Goal: Task Accomplishment & Management: Manage account settings

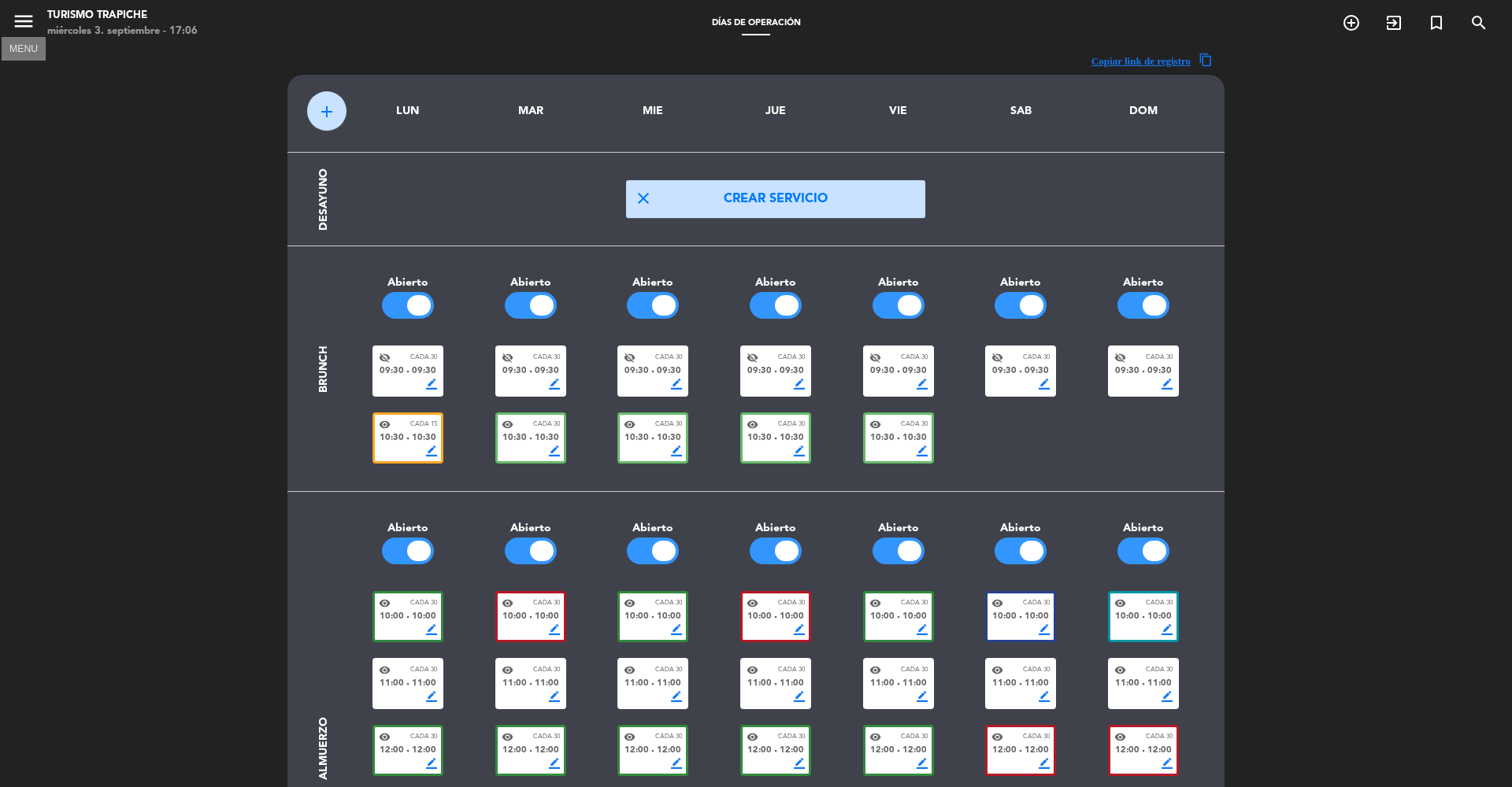
click at [23, 16] on icon "menu" at bounding box center [23, 21] width 23 height 23
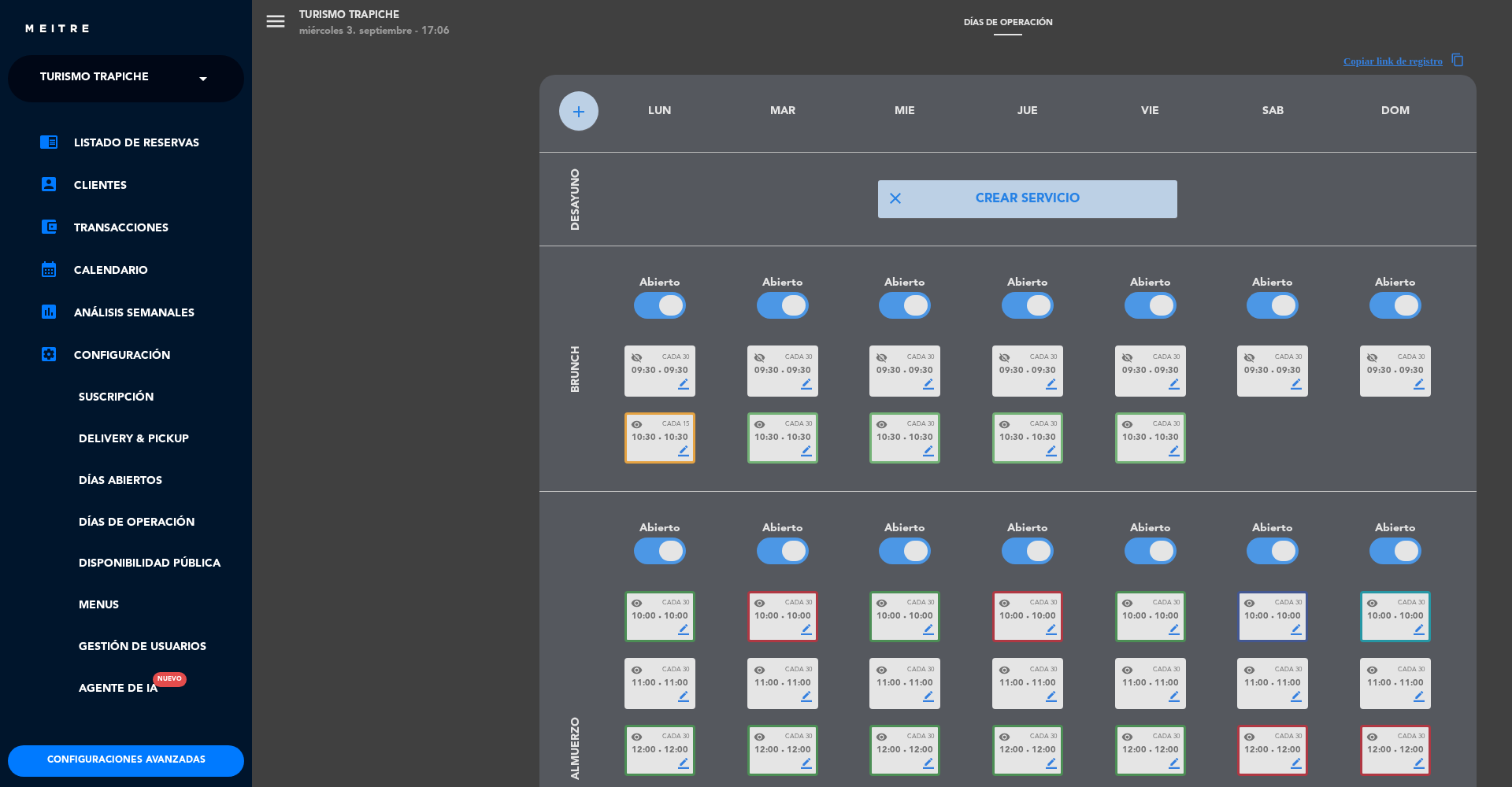
click at [70, 79] on span "Turismo Trapiche" at bounding box center [95, 78] width 108 height 33
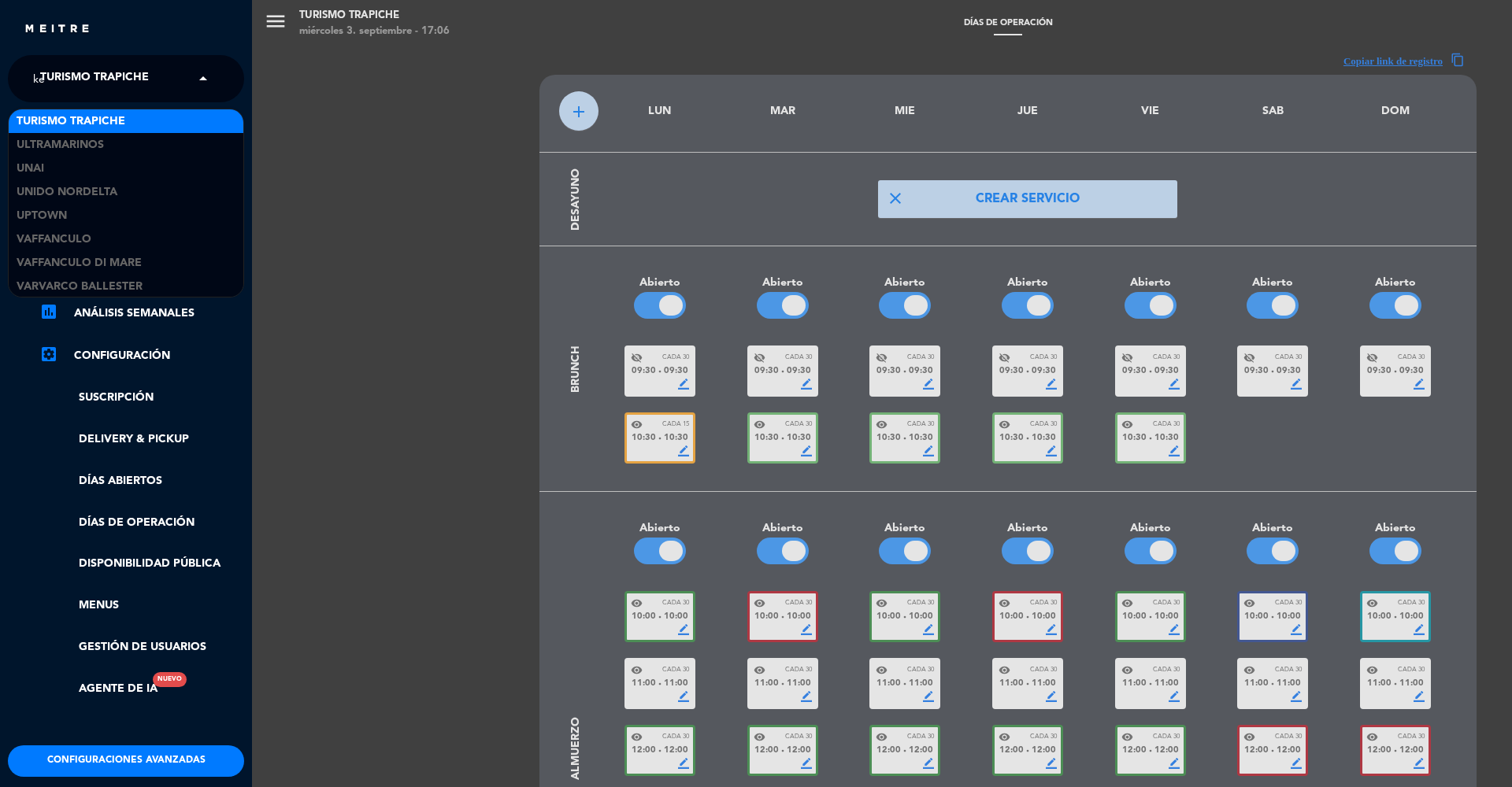
scroll to position [167, 0]
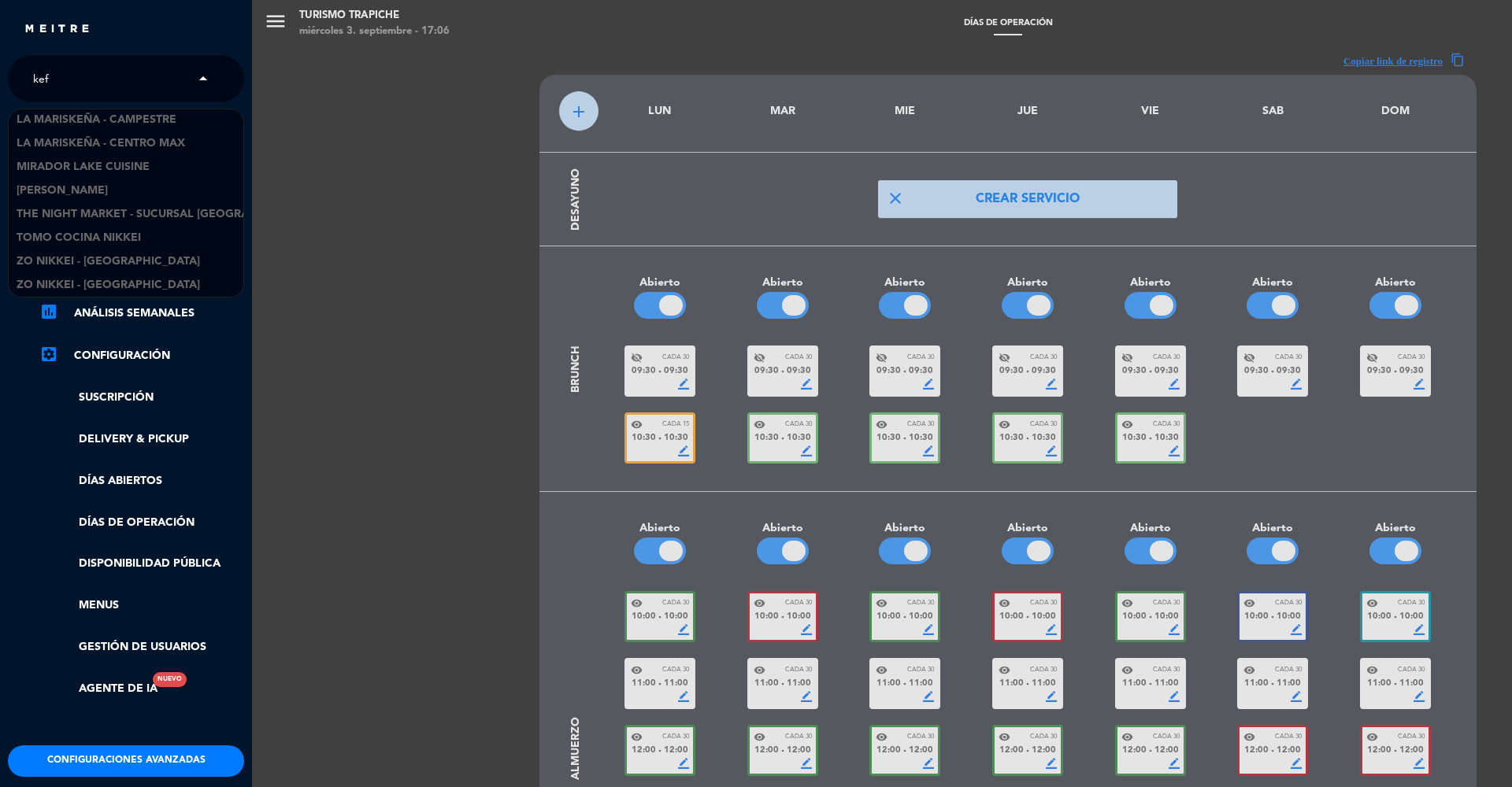
type input "kefi"
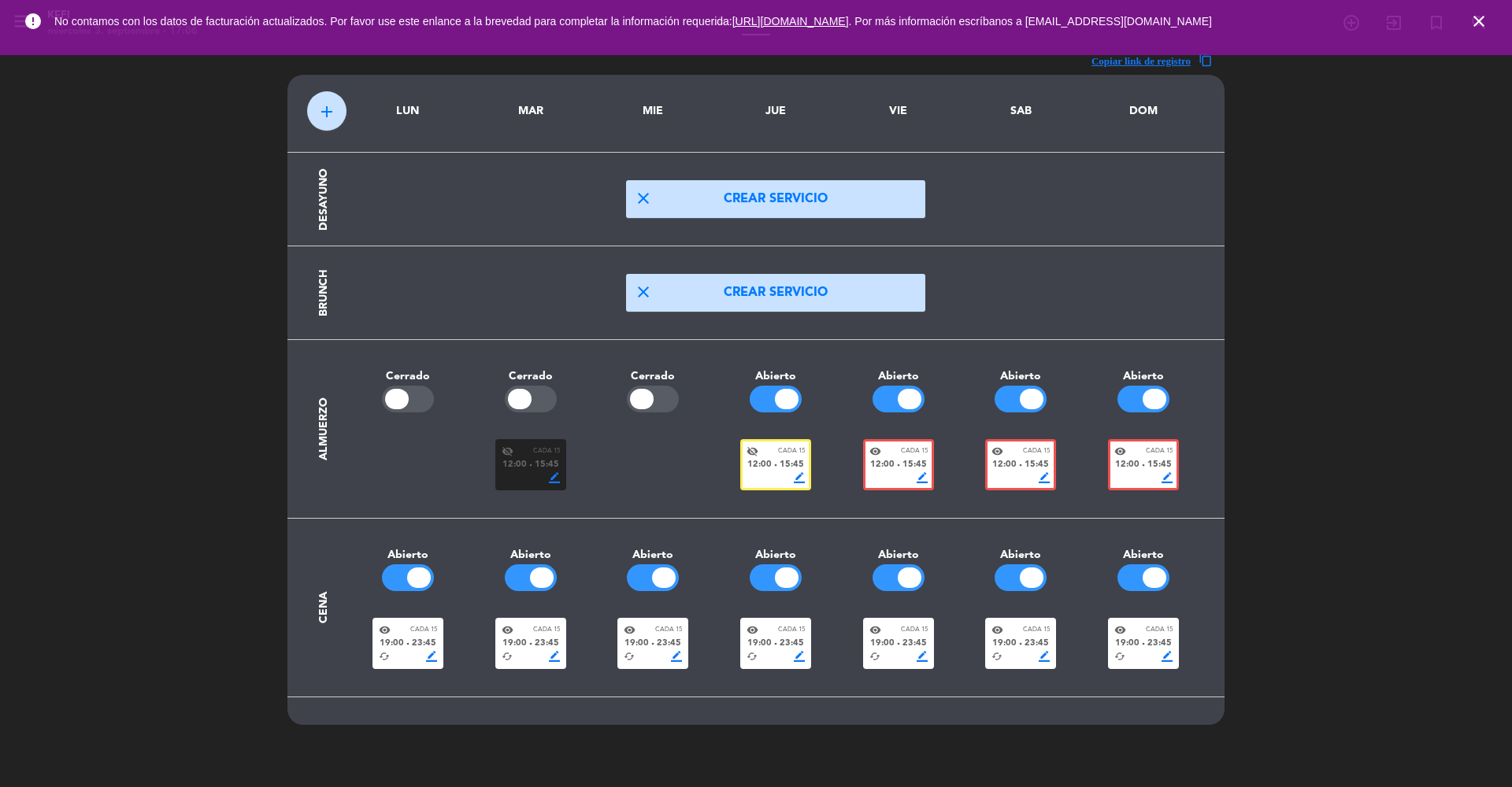
click at [1480, 24] on icon "close" at bounding box center [1479, 22] width 19 height 19
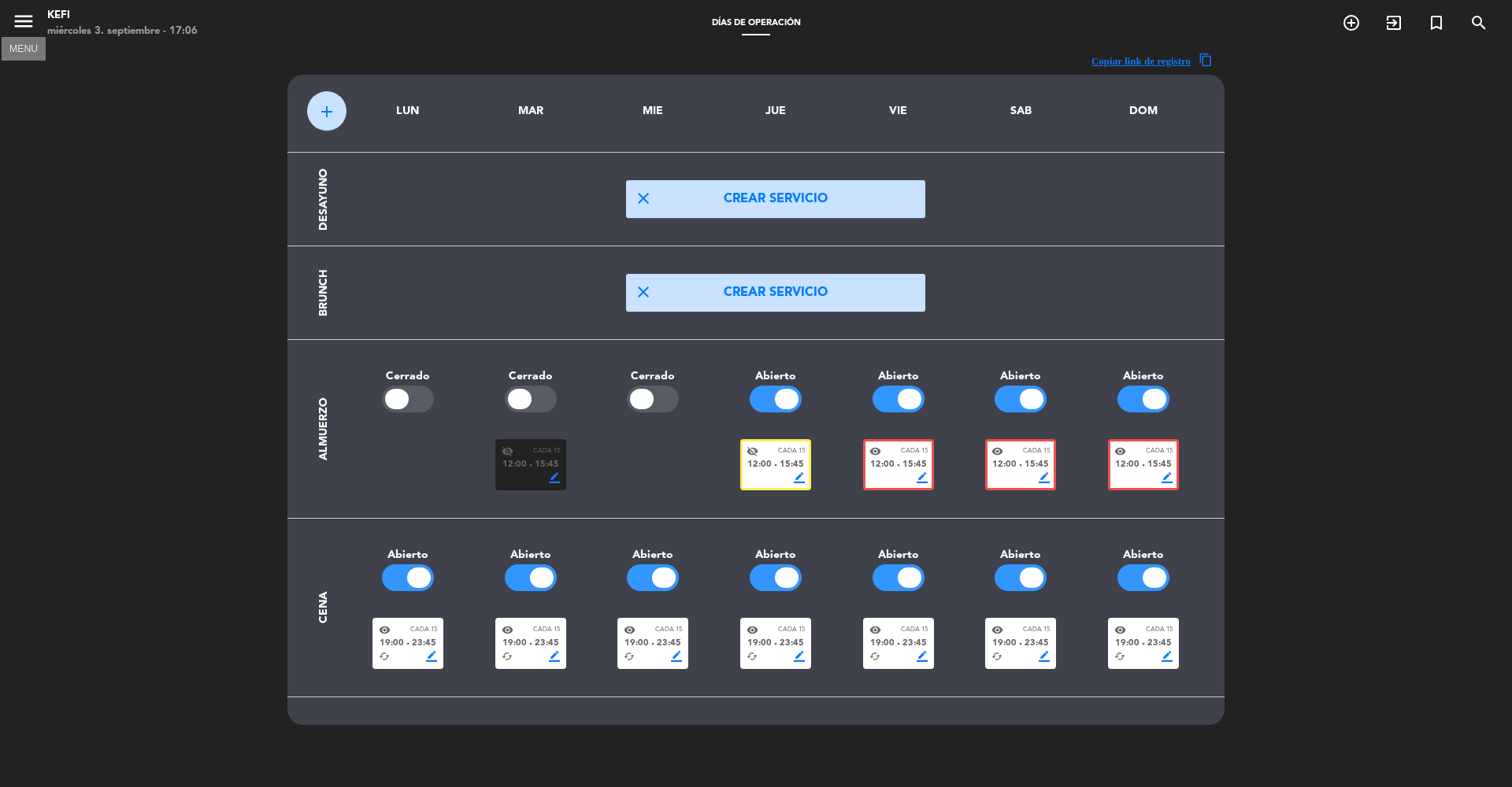
click at [18, 25] on icon "menu" at bounding box center [23, 21] width 23 height 23
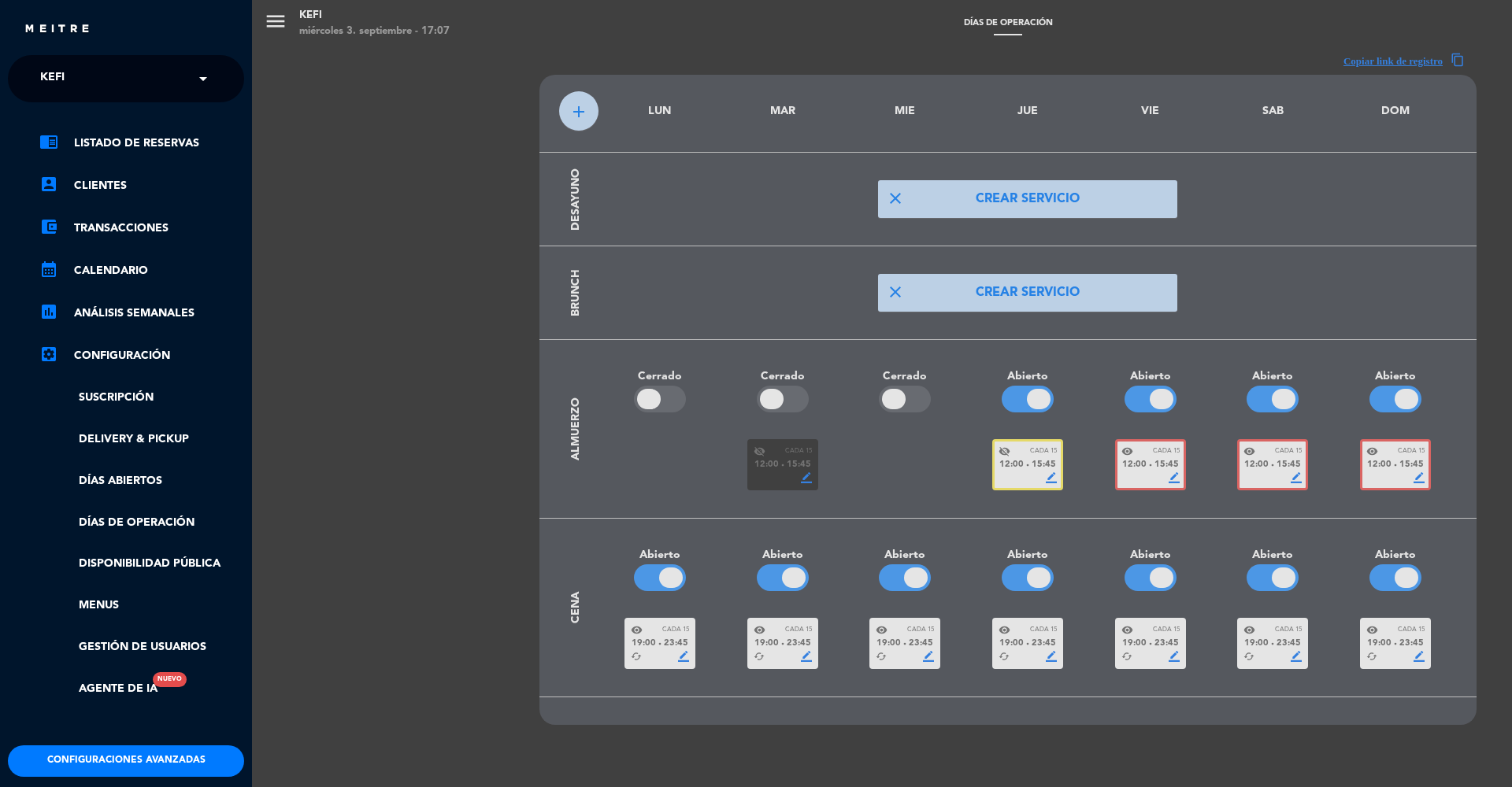
click at [46, 492] on ul "chrome_reader_mode Listado de Reservas account_box Clientes account_balance_wal…" at bounding box center [126, 416] width 237 height 564
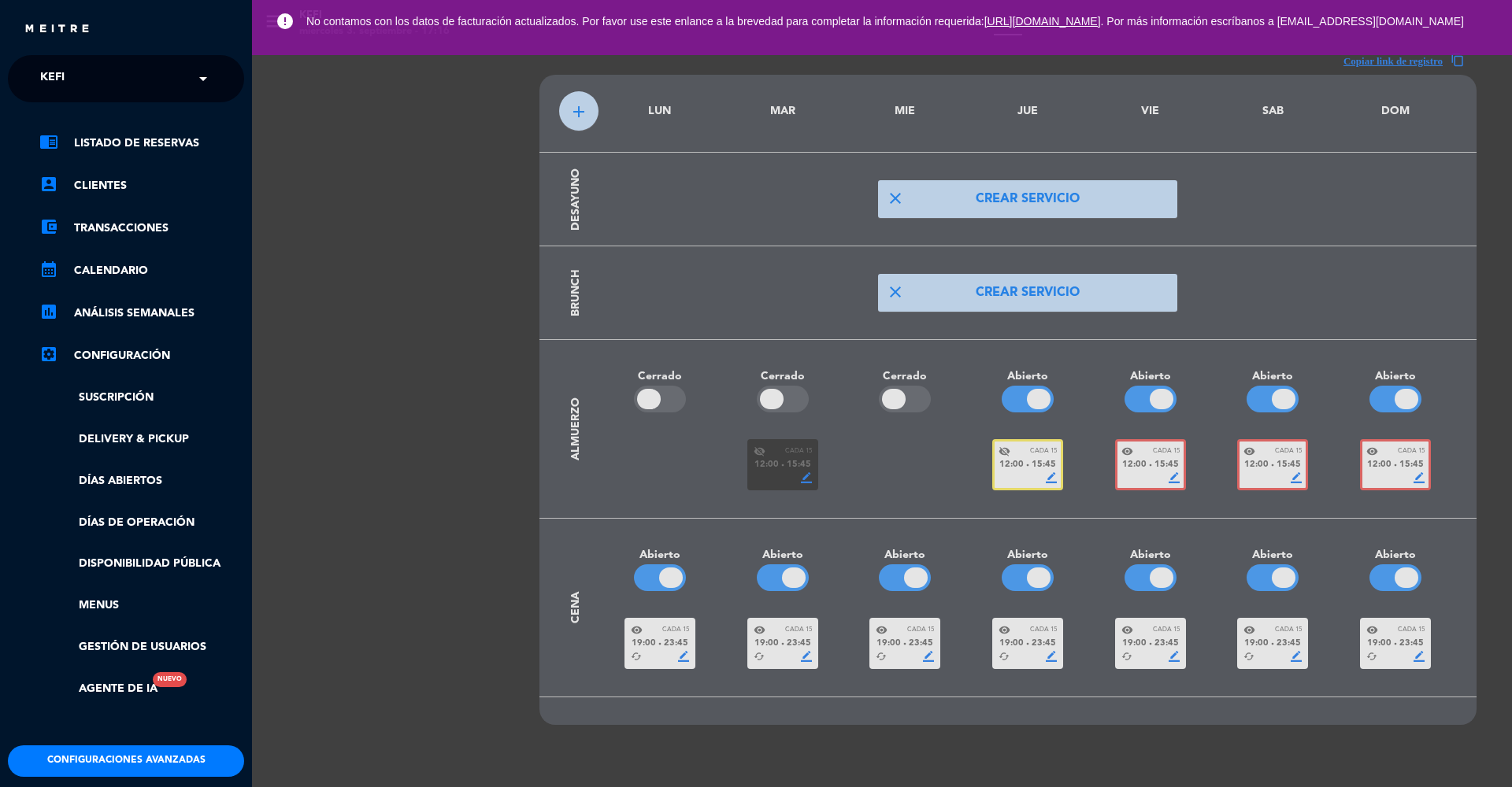
click at [94, 83] on input "text" at bounding box center [127, 79] width 192 height 34
type input "casa del visi"
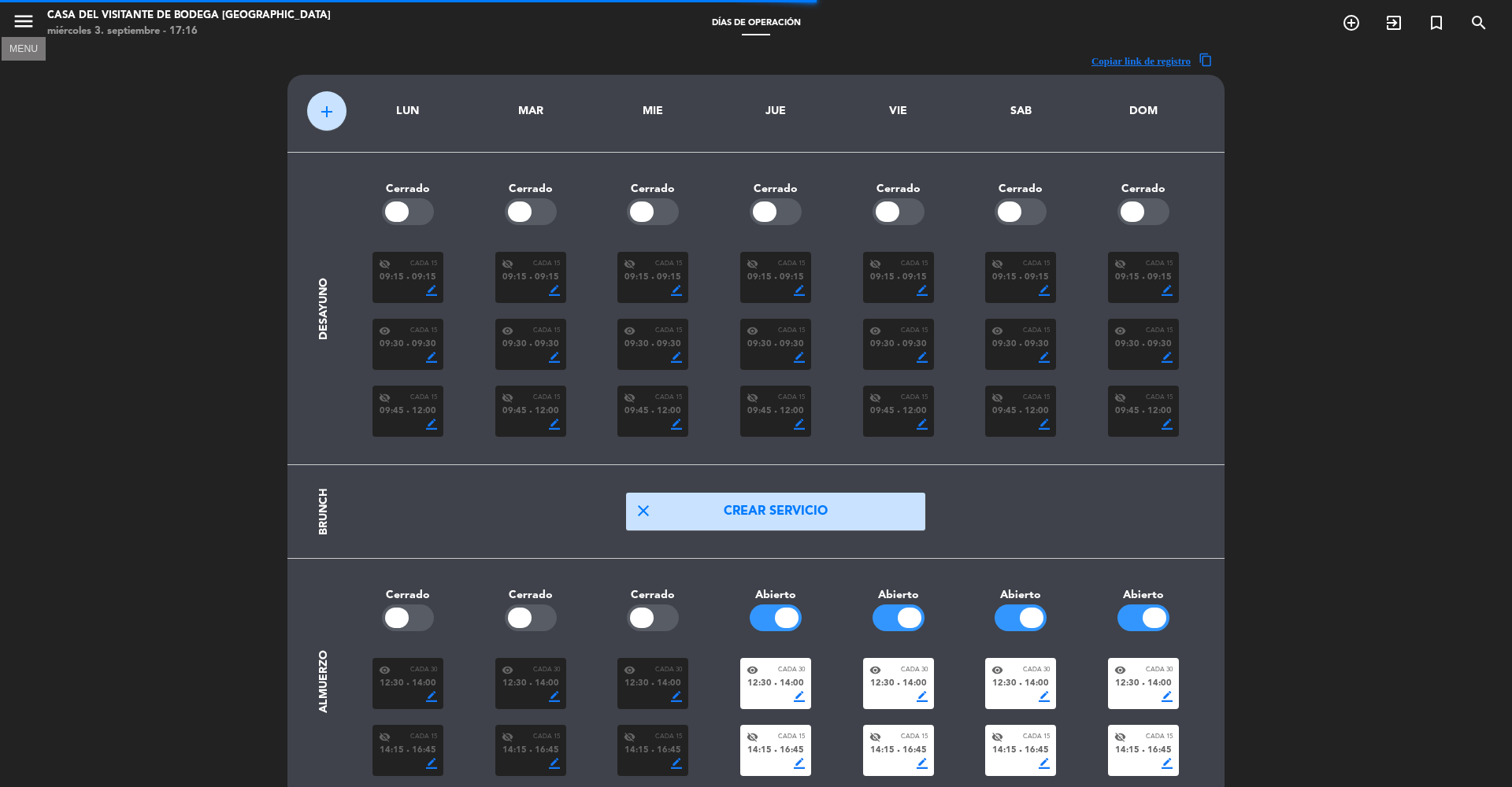
click at [33, 28] on icon "menu" at bounding box center [23, 21] width 23 height 23
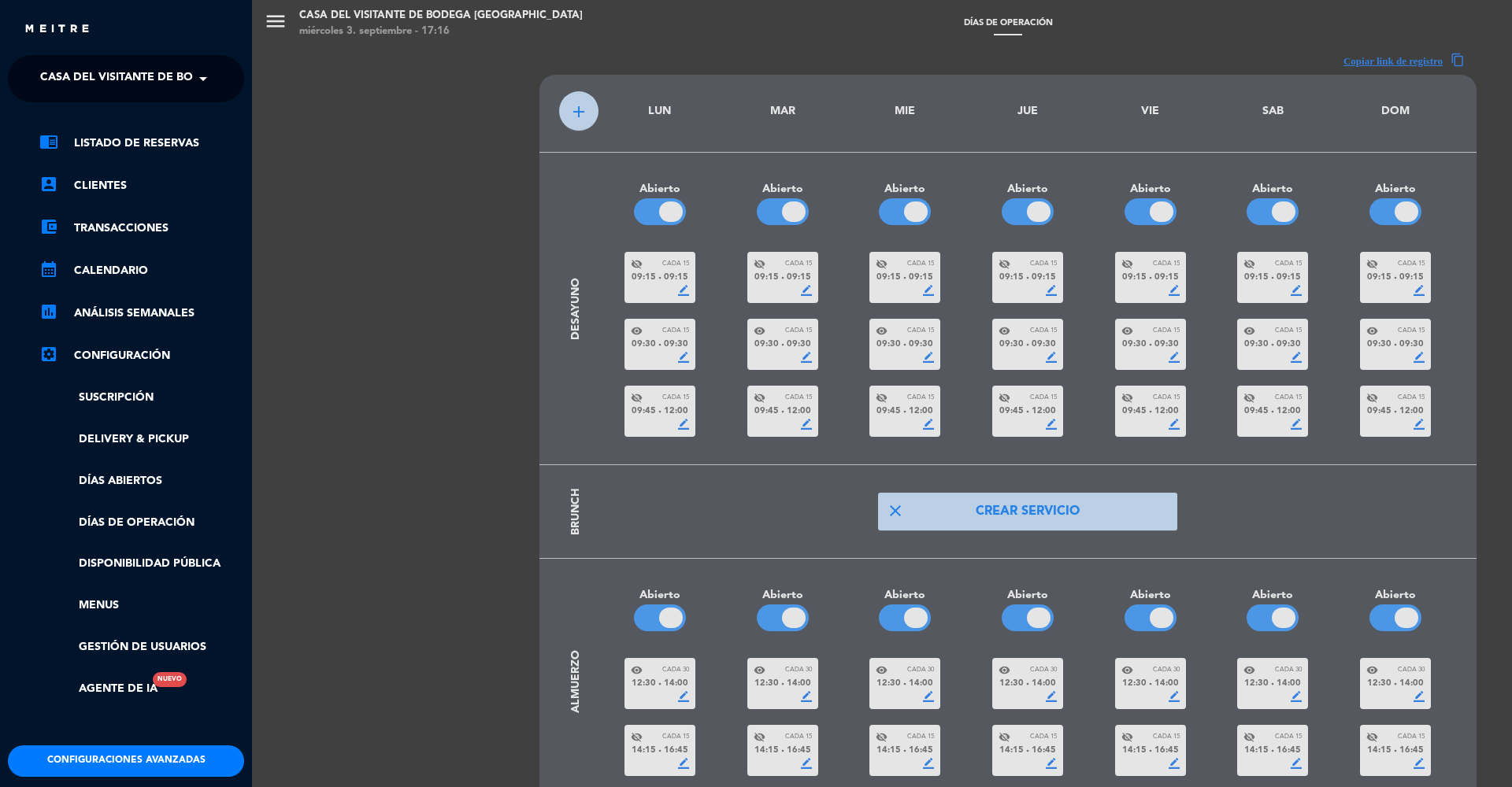
click at [145, 469] on ul "chrome_reader_mode Listado de Reservas account_box Clientes account_balance_wal…" at bounding box center [126, 416] width 237 height 564
click at [145, 483] on link "Días abiertos" at bounding box center [142, 481] width 205 height 18
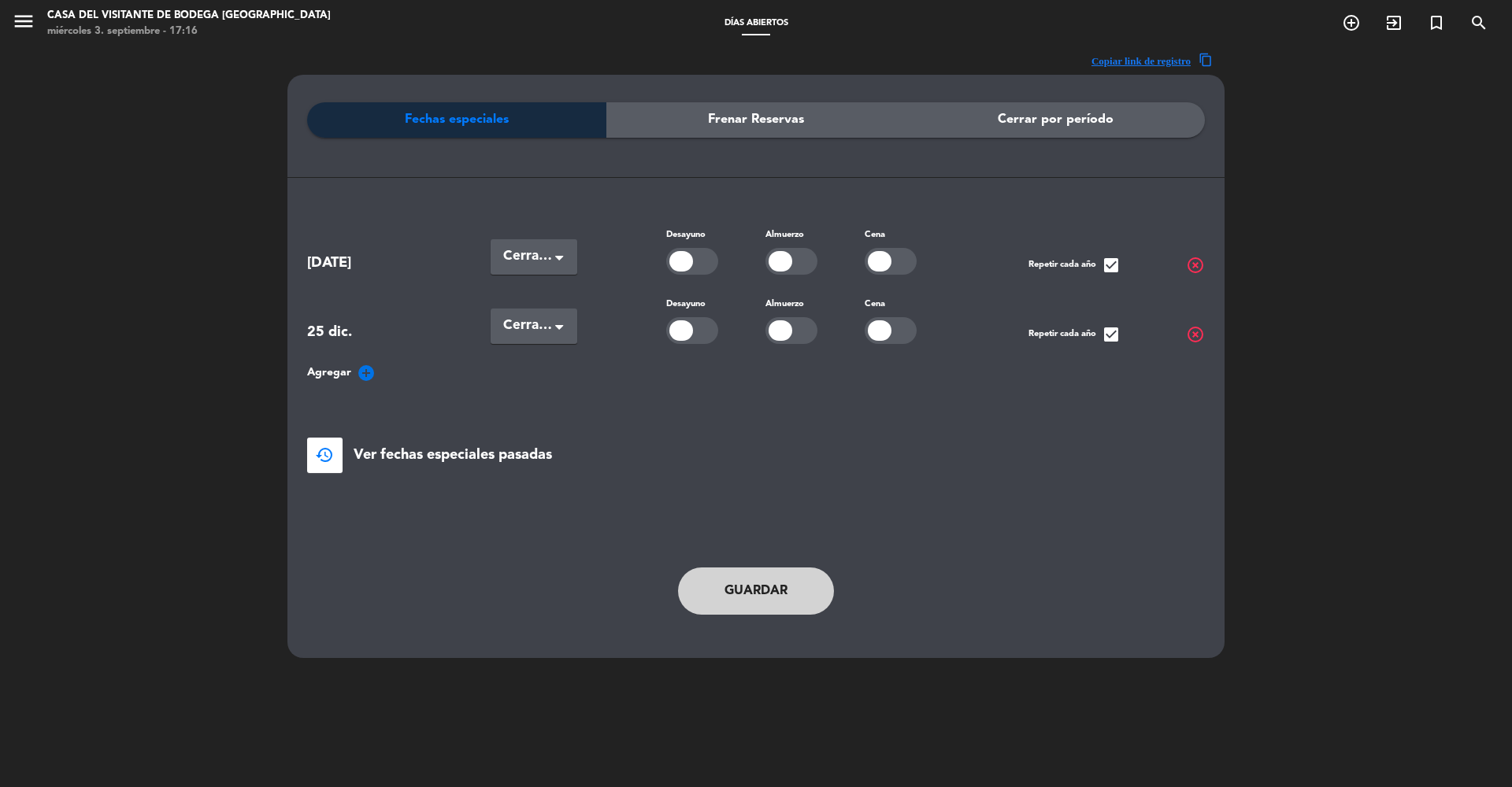
click at [361, 366] on icon "add_circle" at bounding box center [367, 373] width 19 height 19
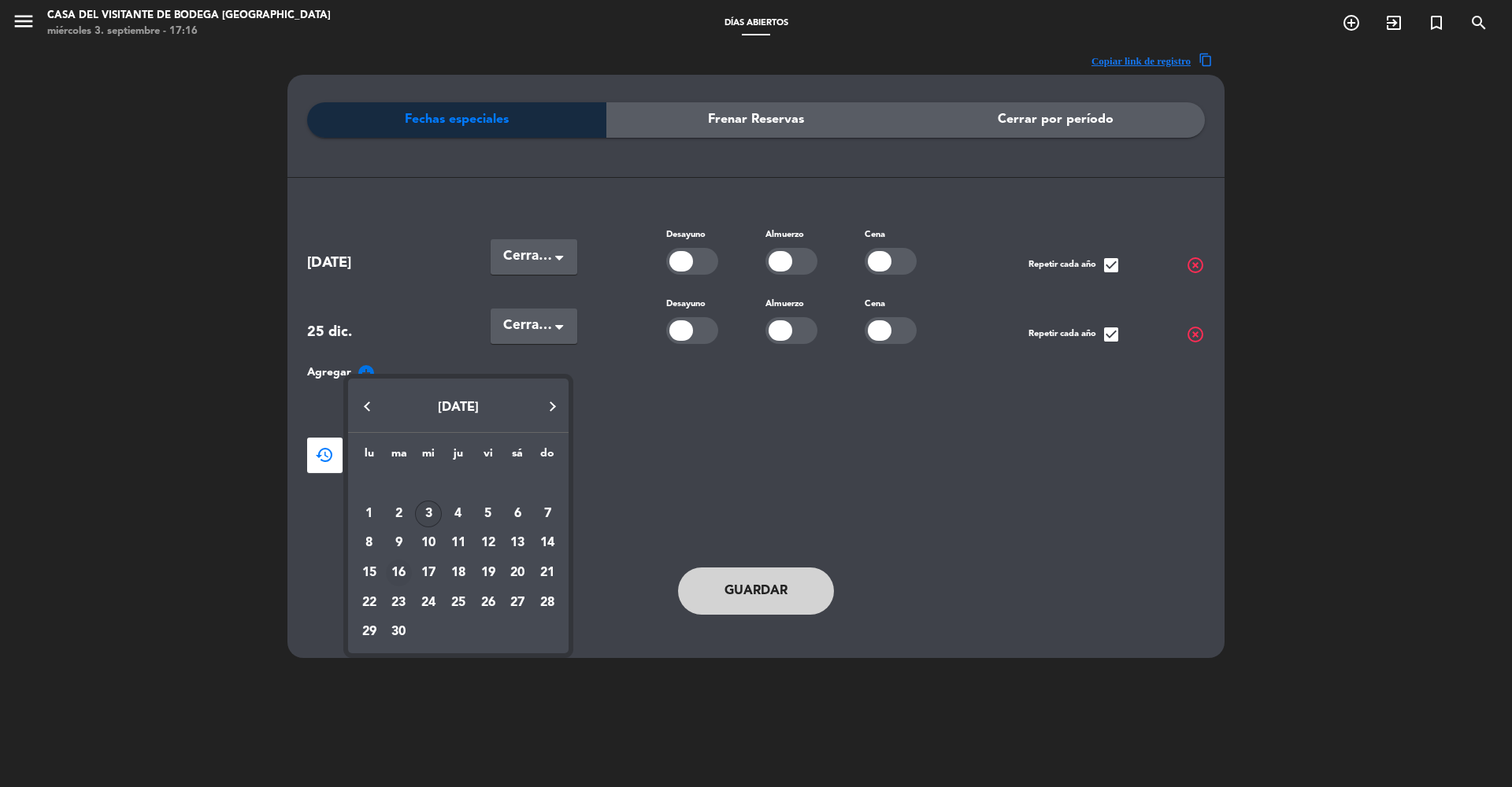
click at [398, 573] on div "16" at bounding box center [398, 573] width 27 height 27
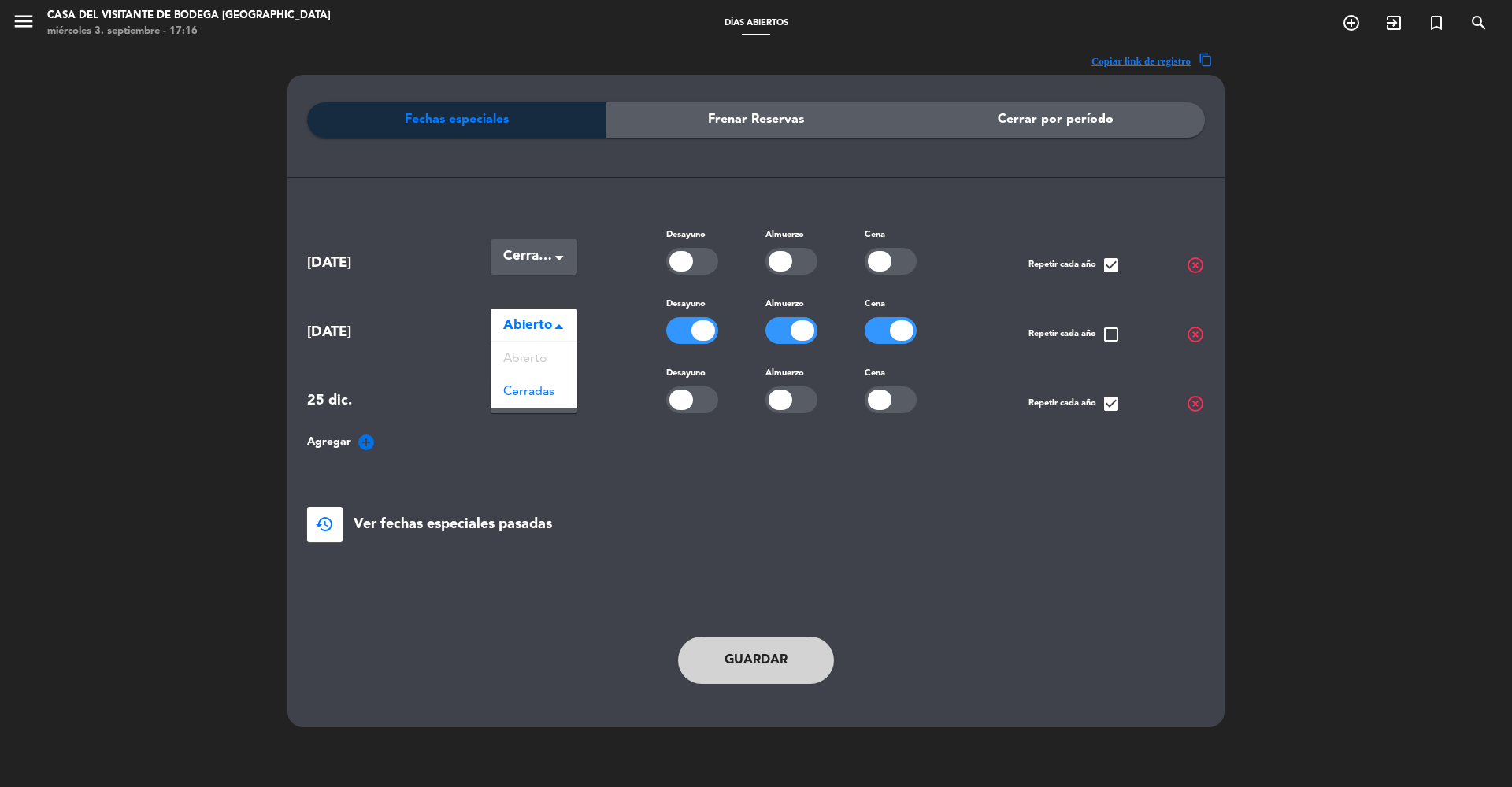
click at [577, 326] on div "Seleccionar × Abierto" at bounding box center [534, 326] width 87 height 35
click at [524, 402] on div "Cerradas" at bounding box center [534, 392] width 87 height 33
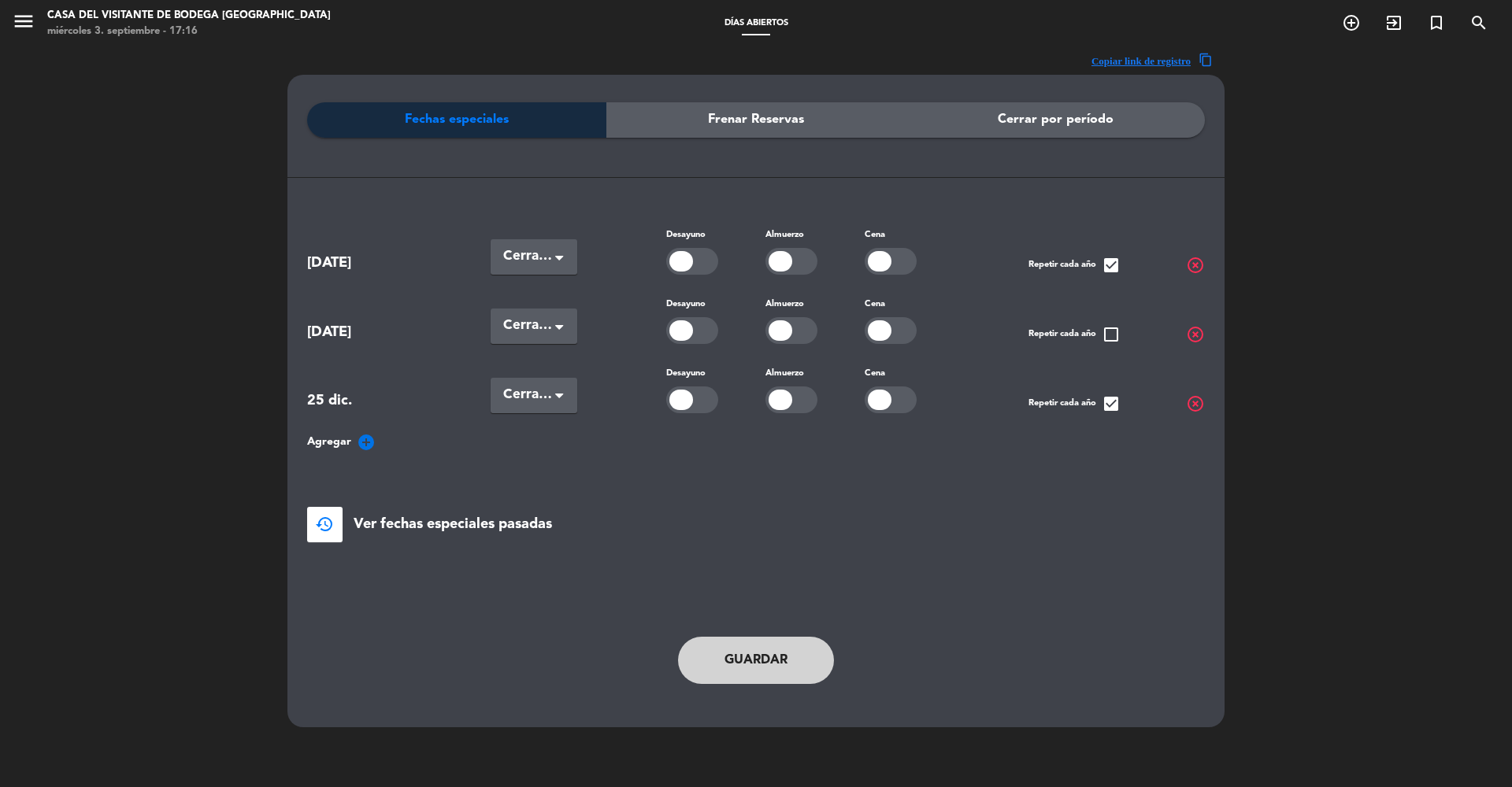
click at [761, 660] on button "Guardar" at bounding box center [756, 660] width 156 height 47
click at [368, 440] on icon "add_circle" at bounding box center [367, 442] width 19 height 19
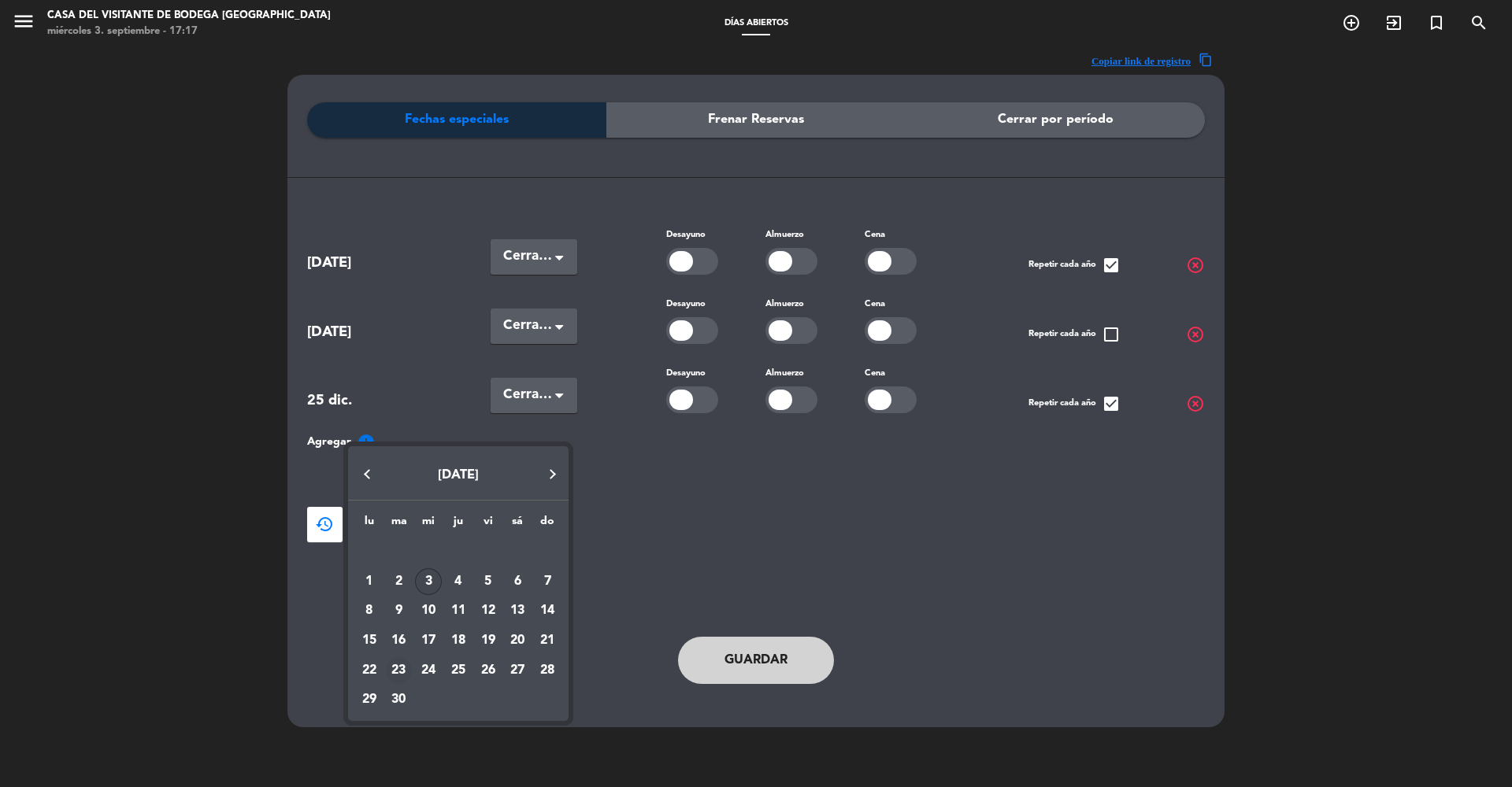
click at [394, 674] on div "23" at bounding box center [398, 670] width 27 height 27
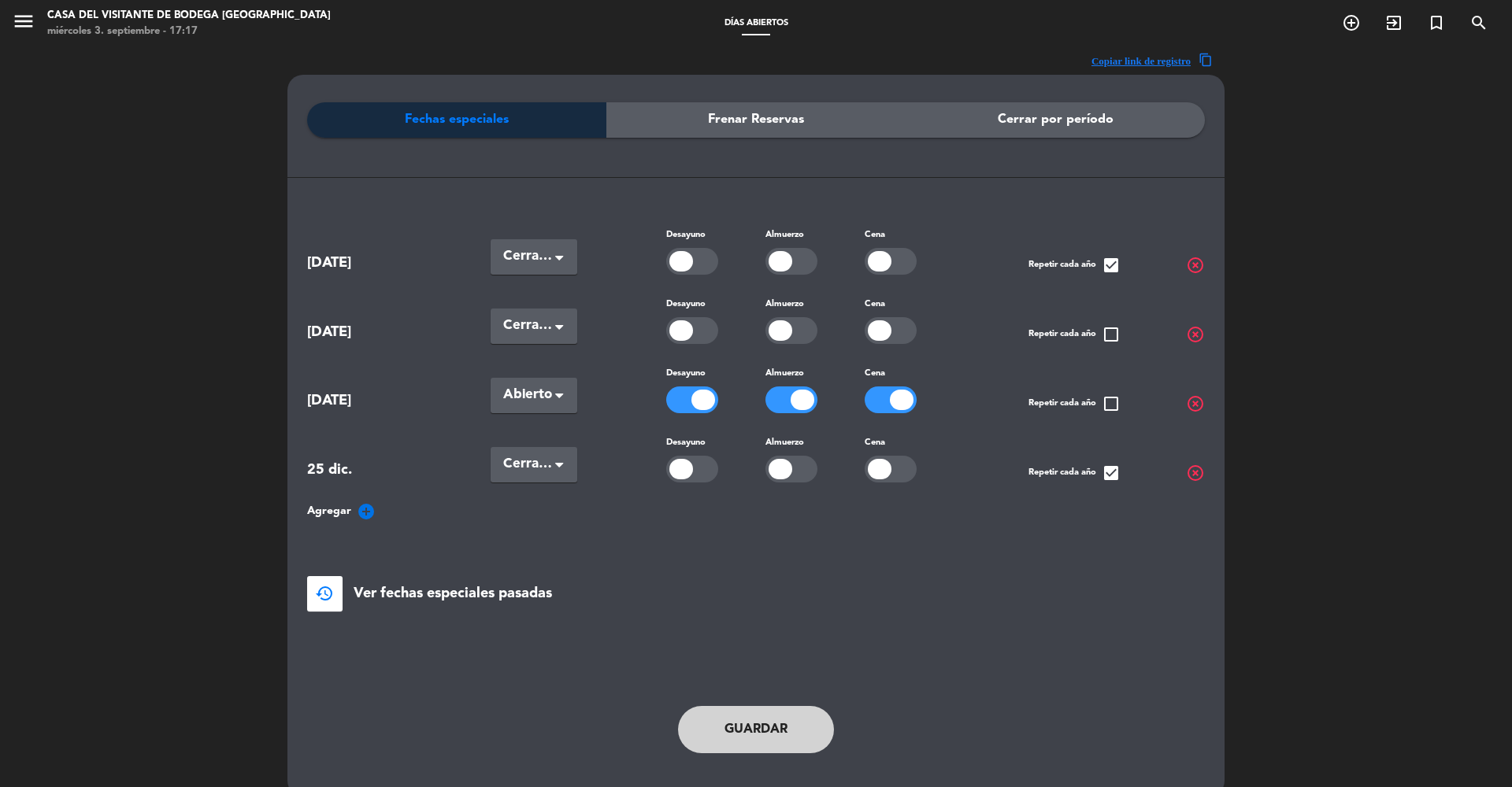
click at [535, 385] on span "Abierto" at bounding box center [528, 396] width 49 height 22
click at [518, 470] on div "Cerradas" at bounding box center [534, 461] width 87 height 33
click at [731, 741] on button "Guardar" at bounding box center [756, 729] width 156 height 47
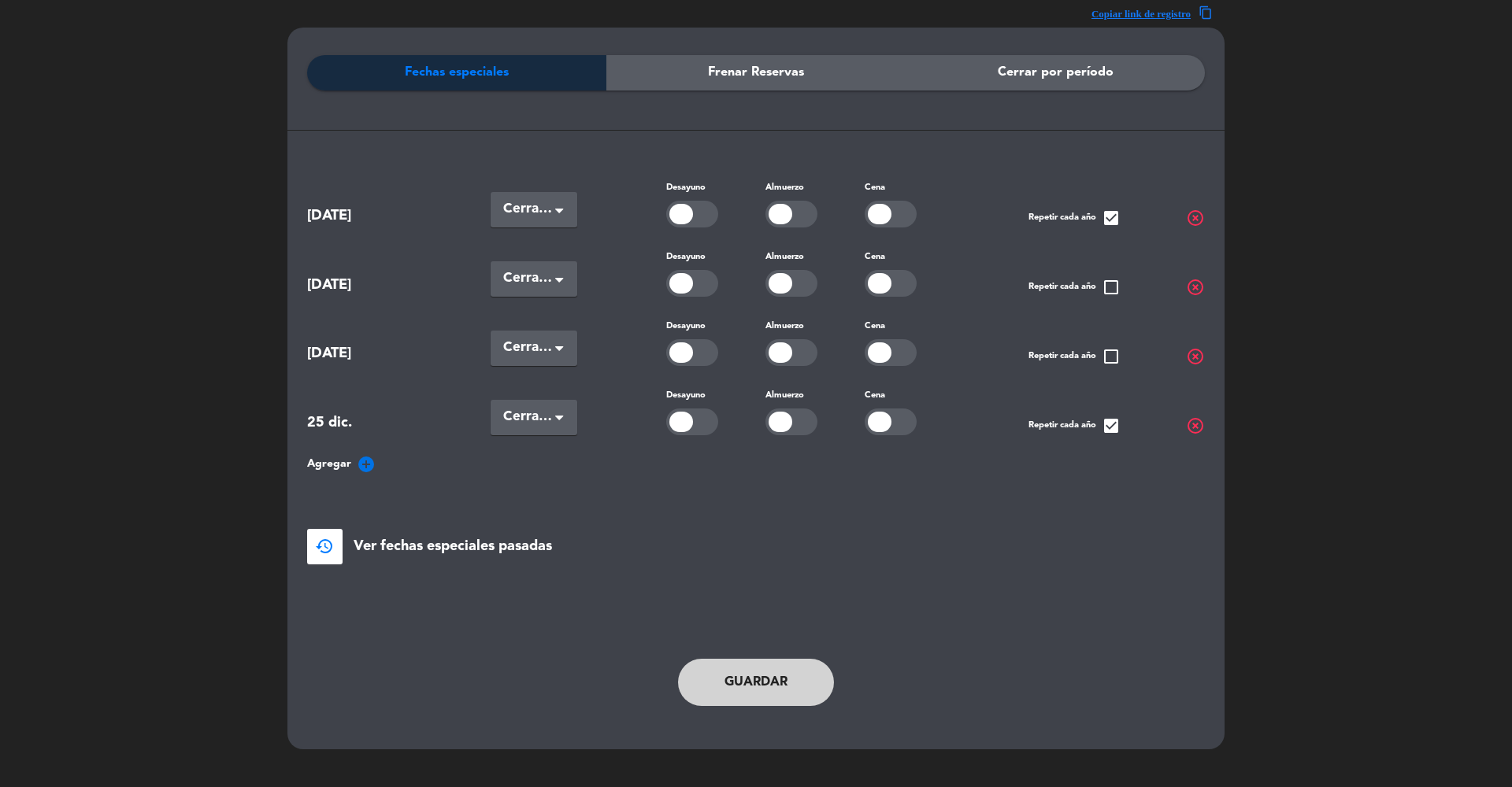
click at [369, 455] on icon "add_circle" at bounding box center [367, 464] width 19 height 19
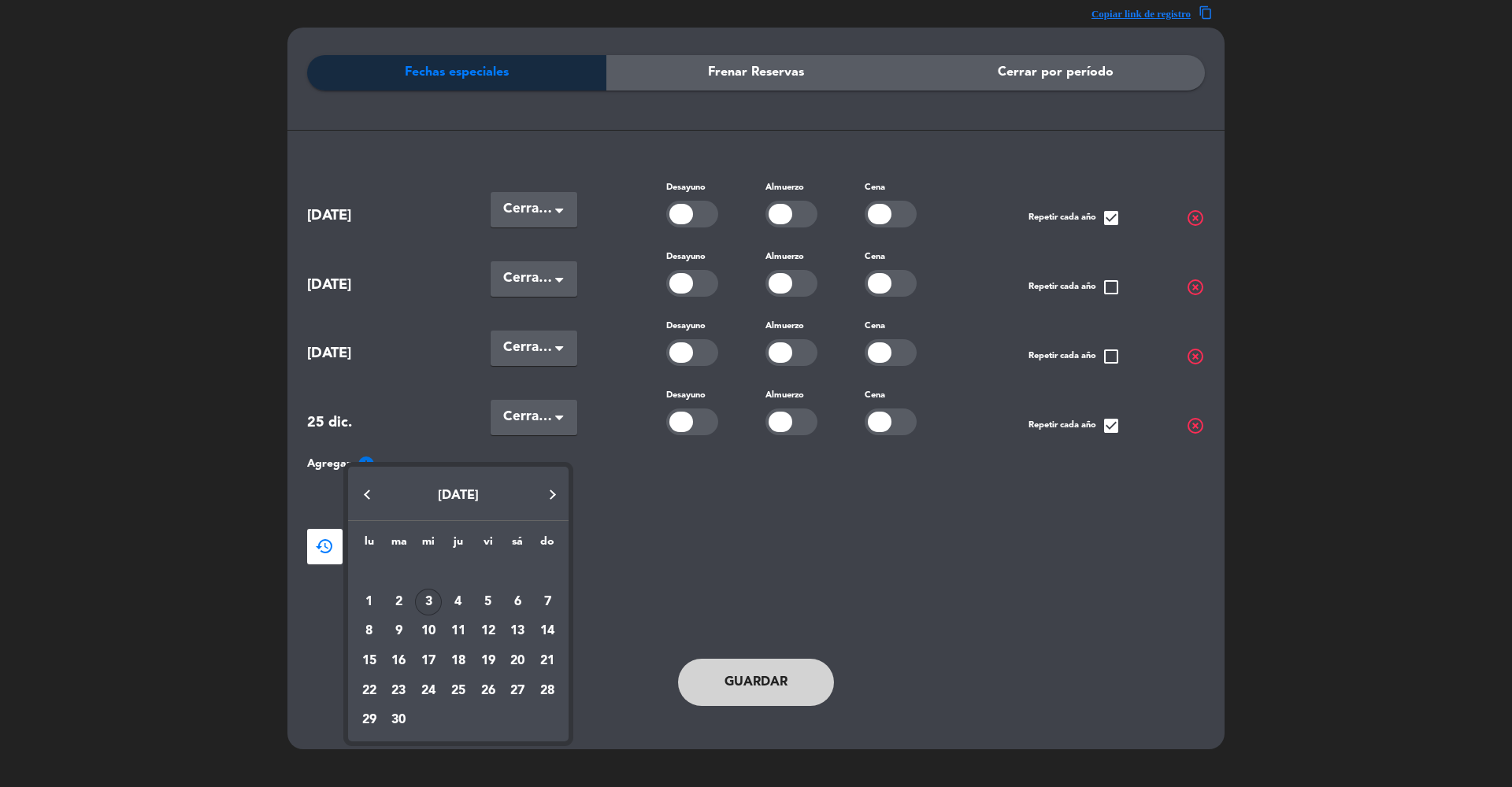
click at [398, 720] on div "30" at bounding box center [398, 721] width 27 height 27
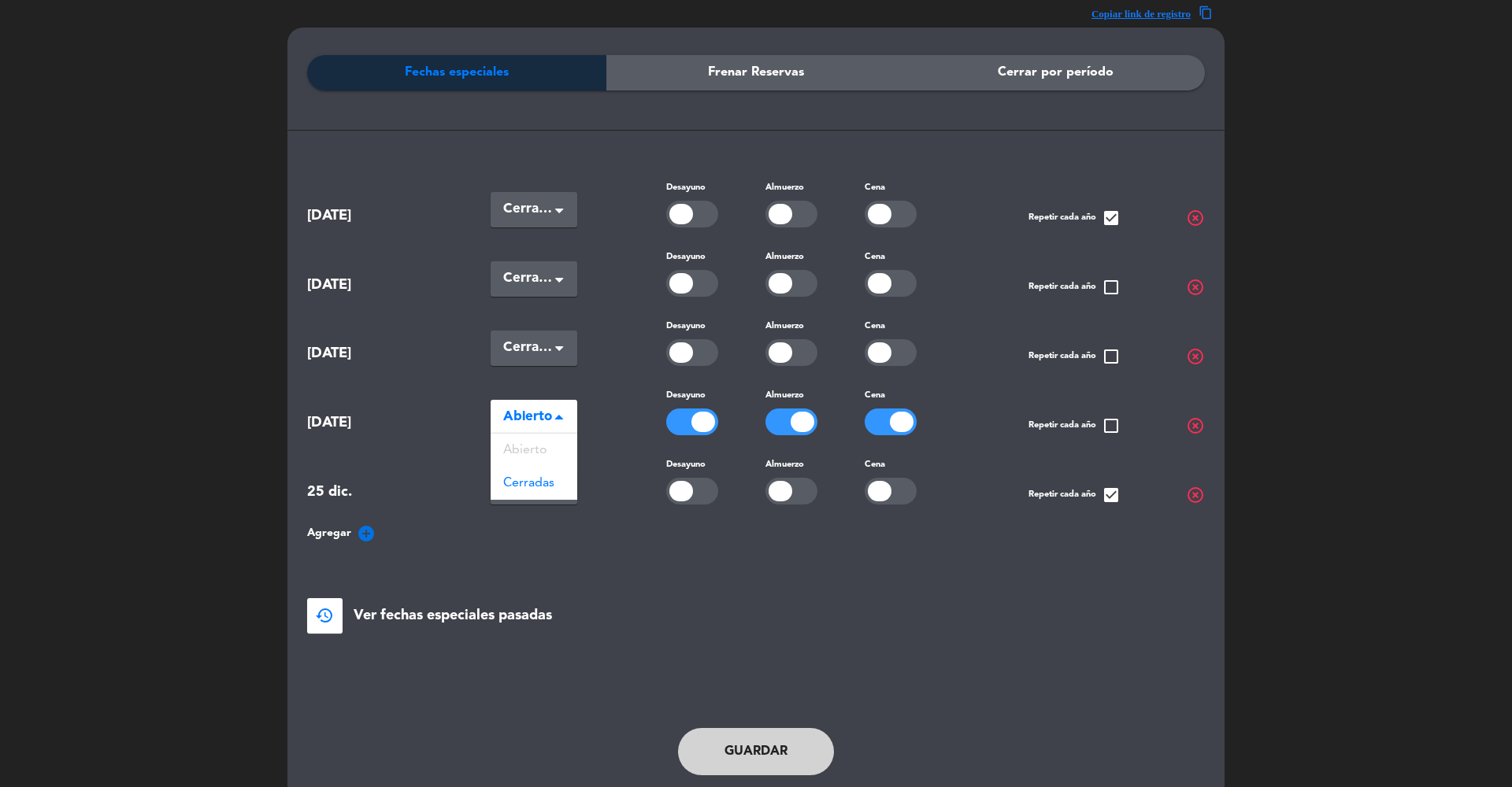
click at [556, 413] on span at bounding box center [559, 418] width 8 height 11
click at [544, 477] on span "Cerradas" at bounding box center [528, 483] width 51 height 13
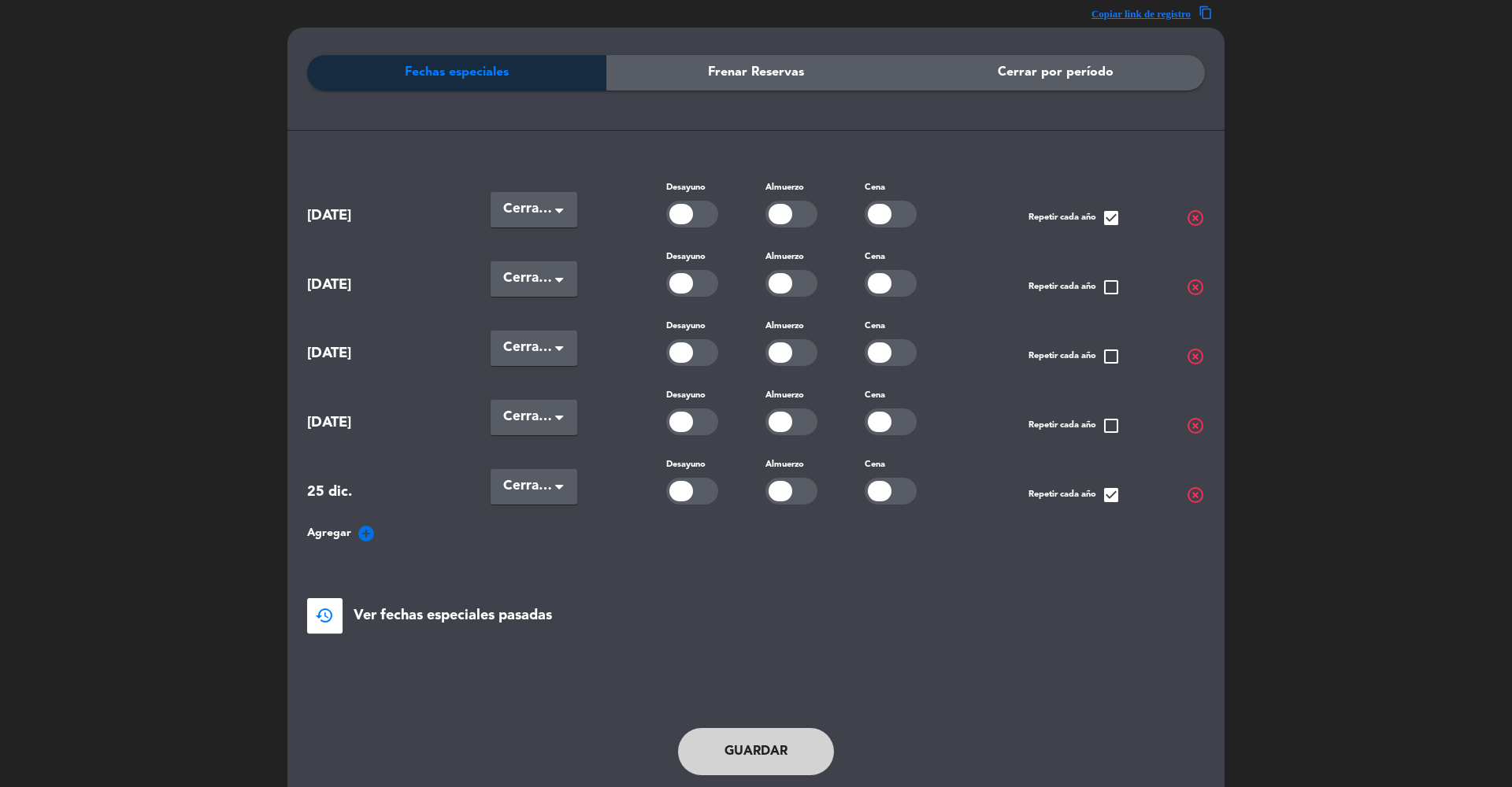
click at [755, 740] on button "Guardar" at bounding box center [756, 751] width 156 height 47
click at [368, 524] on icon "add_circle" at bounding box center [367, 533] width 19 height 19
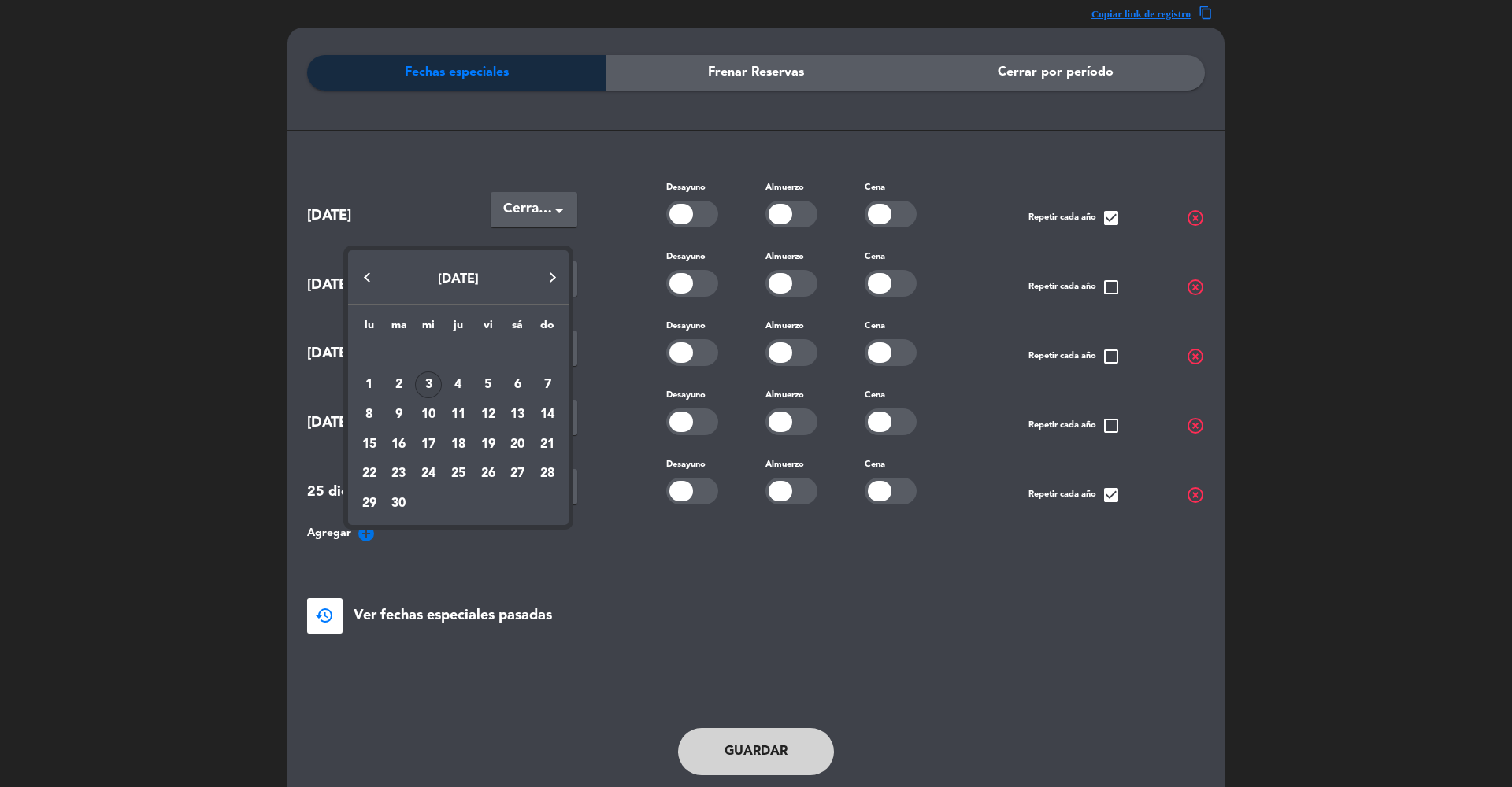
click at [548, 291] on button "Next month" at bounding box center [552, 278] width 32 height 32
click at [400, 415] on div "7" at bounding box center [398, 415] width 27 height 27
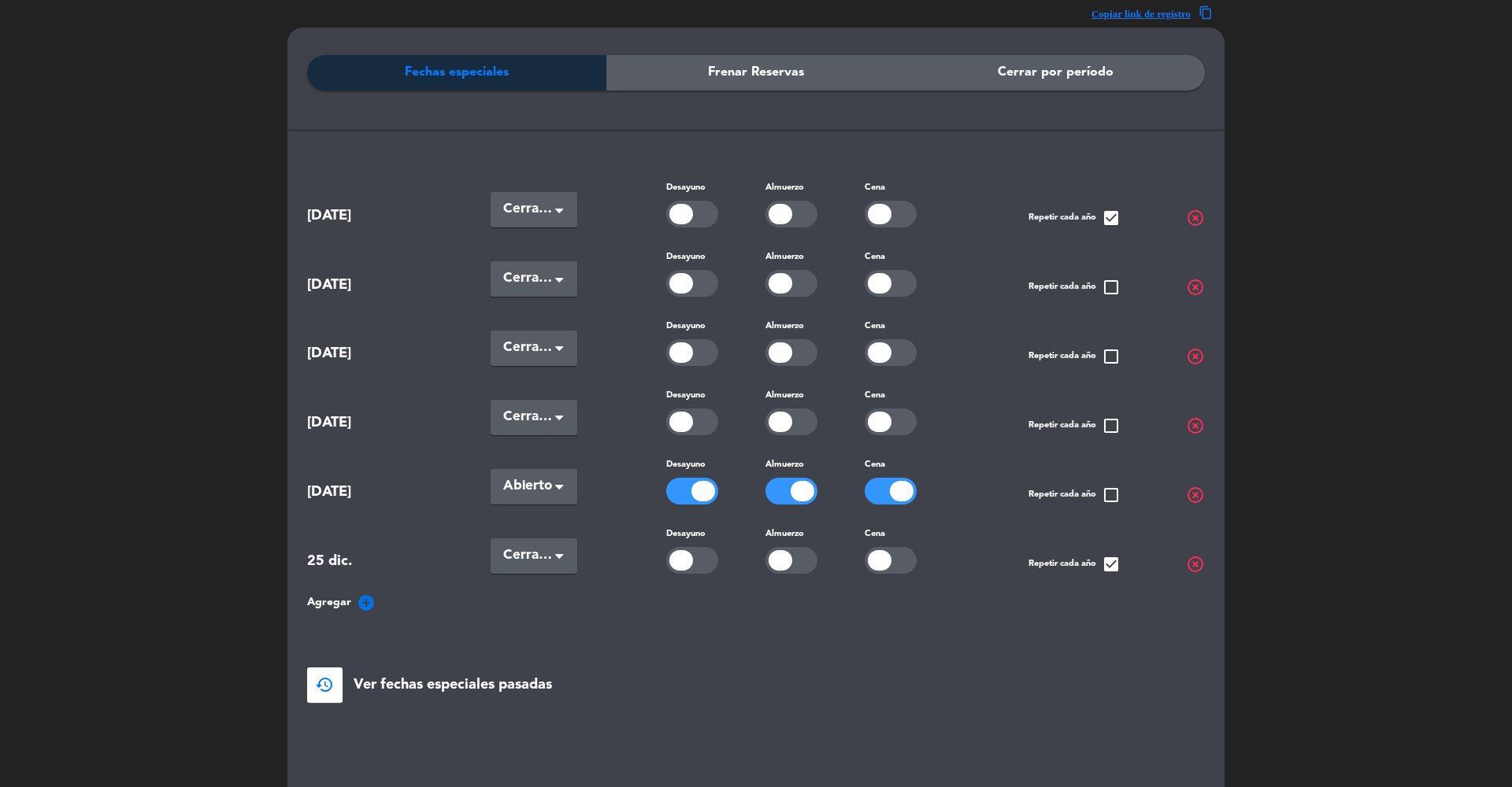
click at [552, 478] on div "Seleccionar × Abierto" at bounding box center [534, 486] width 87 height 35
click at [539, 546] on span "Cerradas" at bounding box center [528, 552] width 51 height 13
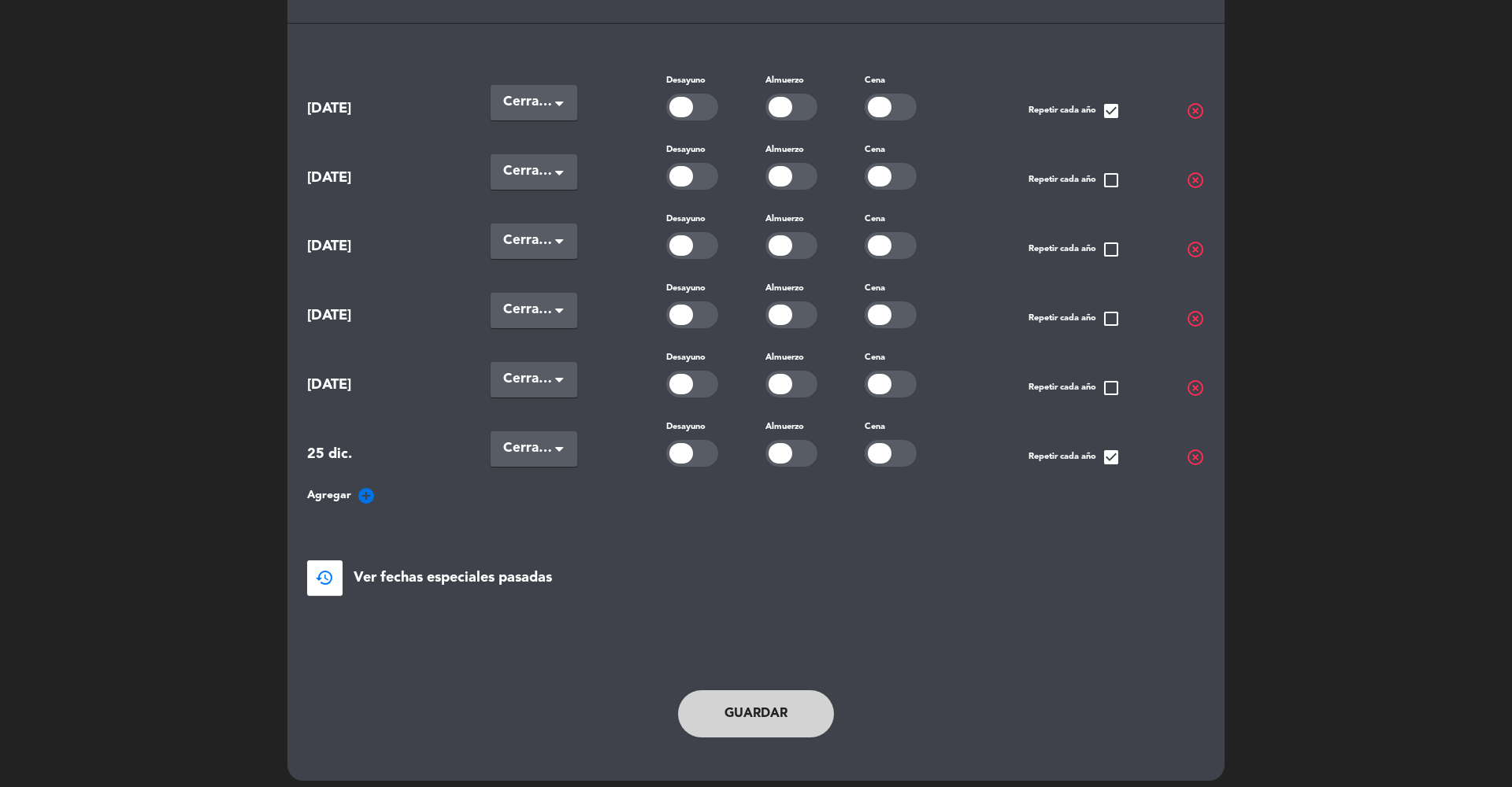
click at [736, 715] on button "Guardar" at bounding box center [756, 714] width 156 height 47
click at [367, 487] on icon "add_circle" at bounding box center [367, 496] width 19 height 19
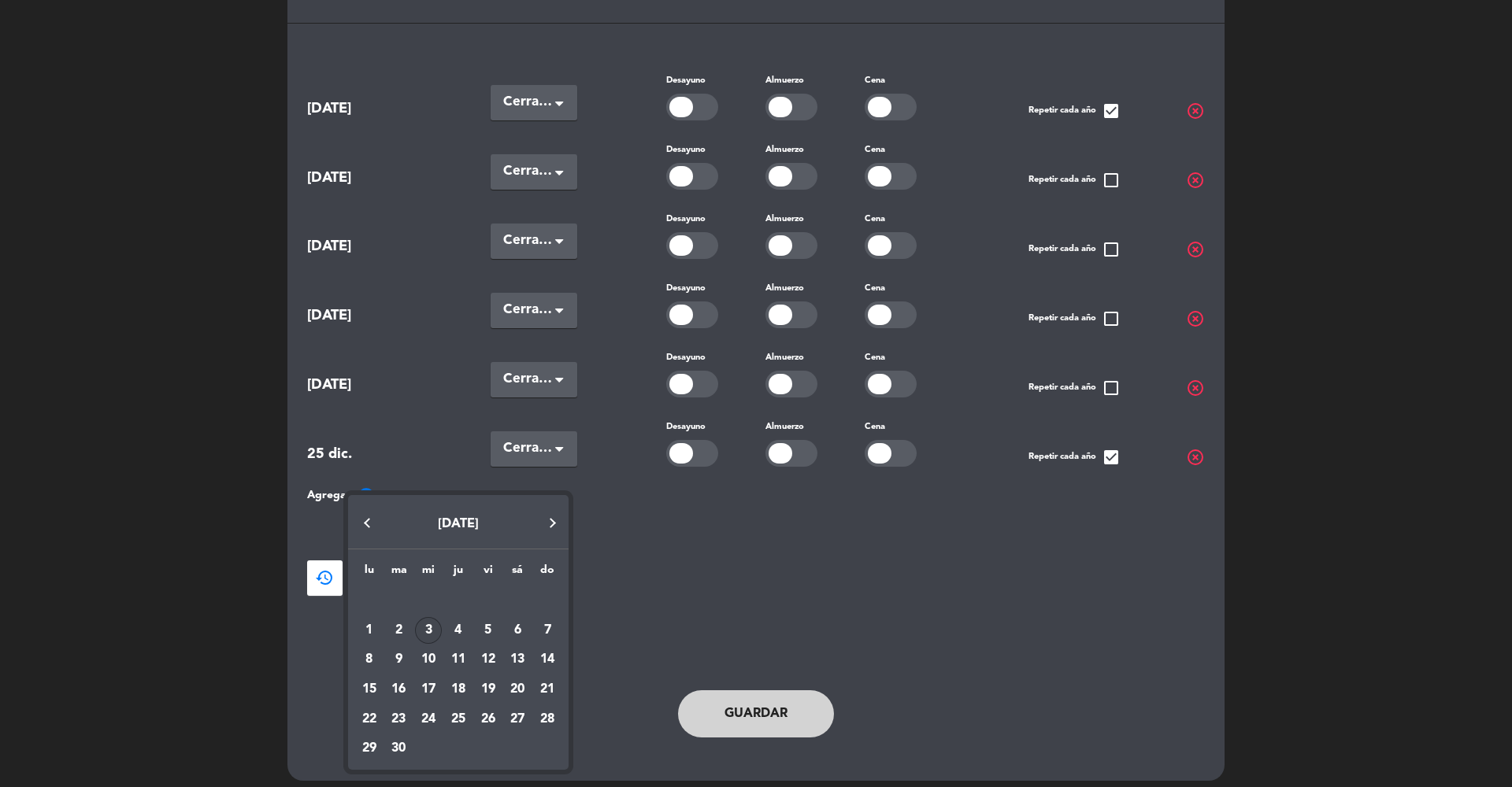
click at [552, 533] on button "Next month" at bounding box center [552, 522] width 32 height 32
click at [395, 691] on div "14" at bounding box center [398, 689] width 27 height 27
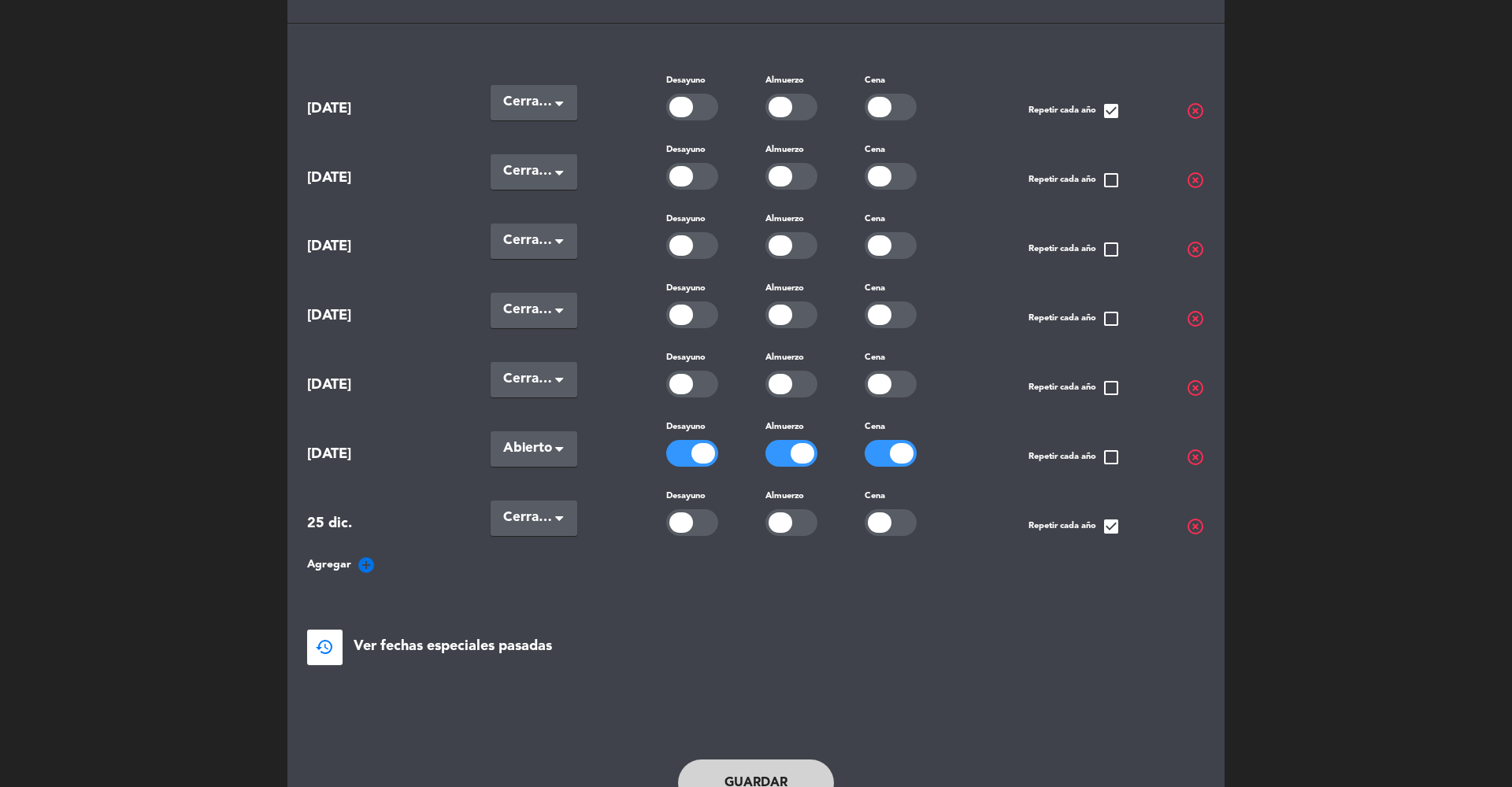
click at [514, 449] on span "Abierto" at bounding box center [528, 449] width 49 height 22
click at [516, 508] on span "Cerradas" at bounding box center [528, 514] width 51 height 13
click at [734, 771] on button "Guardar" at bounding box center [756, 783] width 156 height 47
click at [757, 784] on button "Guardar" at bounding box center [756, 783] width 156 height 47
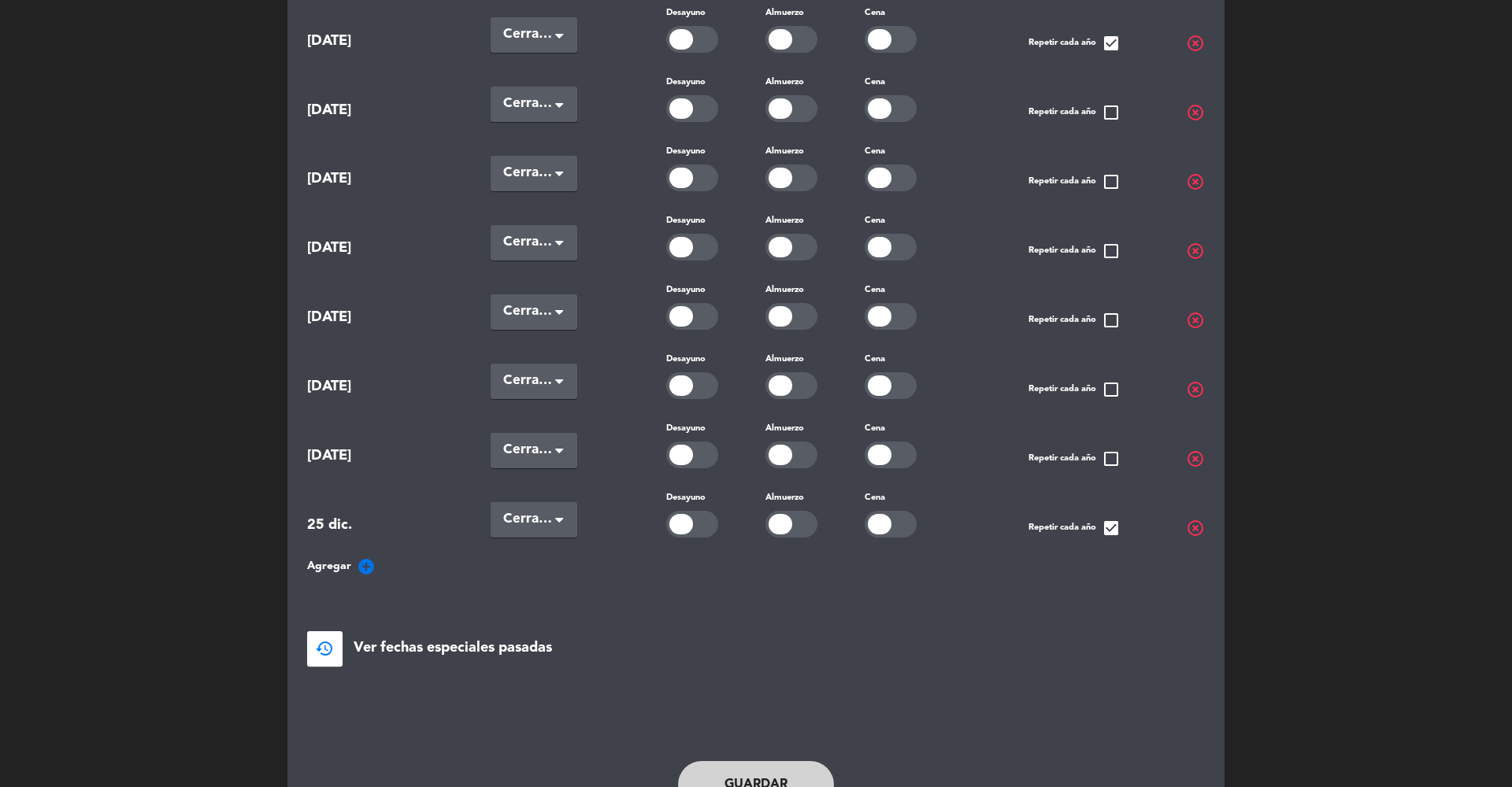
click at [1196, 450] on span "highlight_off" at bounding box center [1195, 459] width 19 height 19
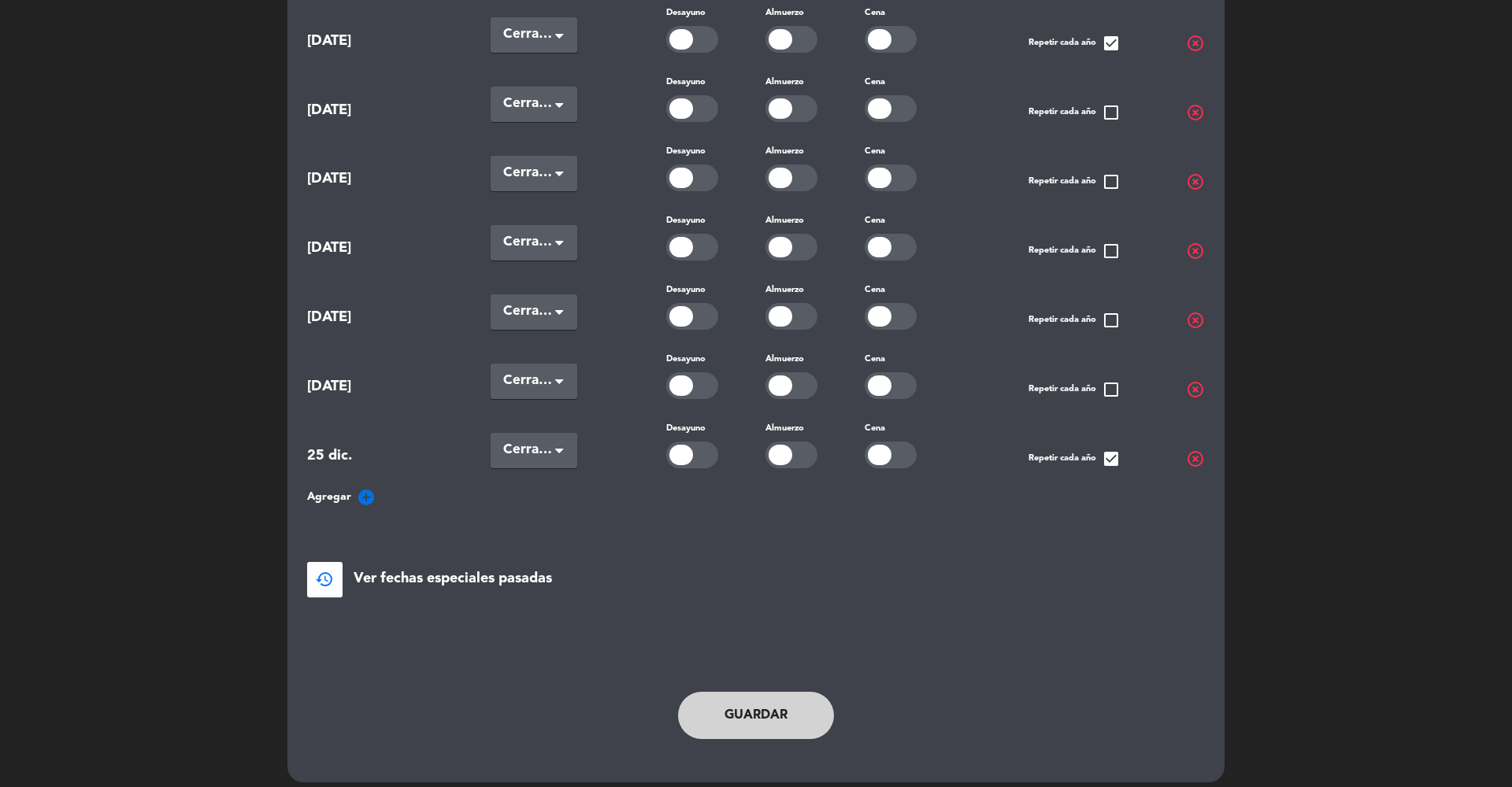
click at [357, 488] on icon "add_circle" at bounding box center [367, 497] width 19 height 19
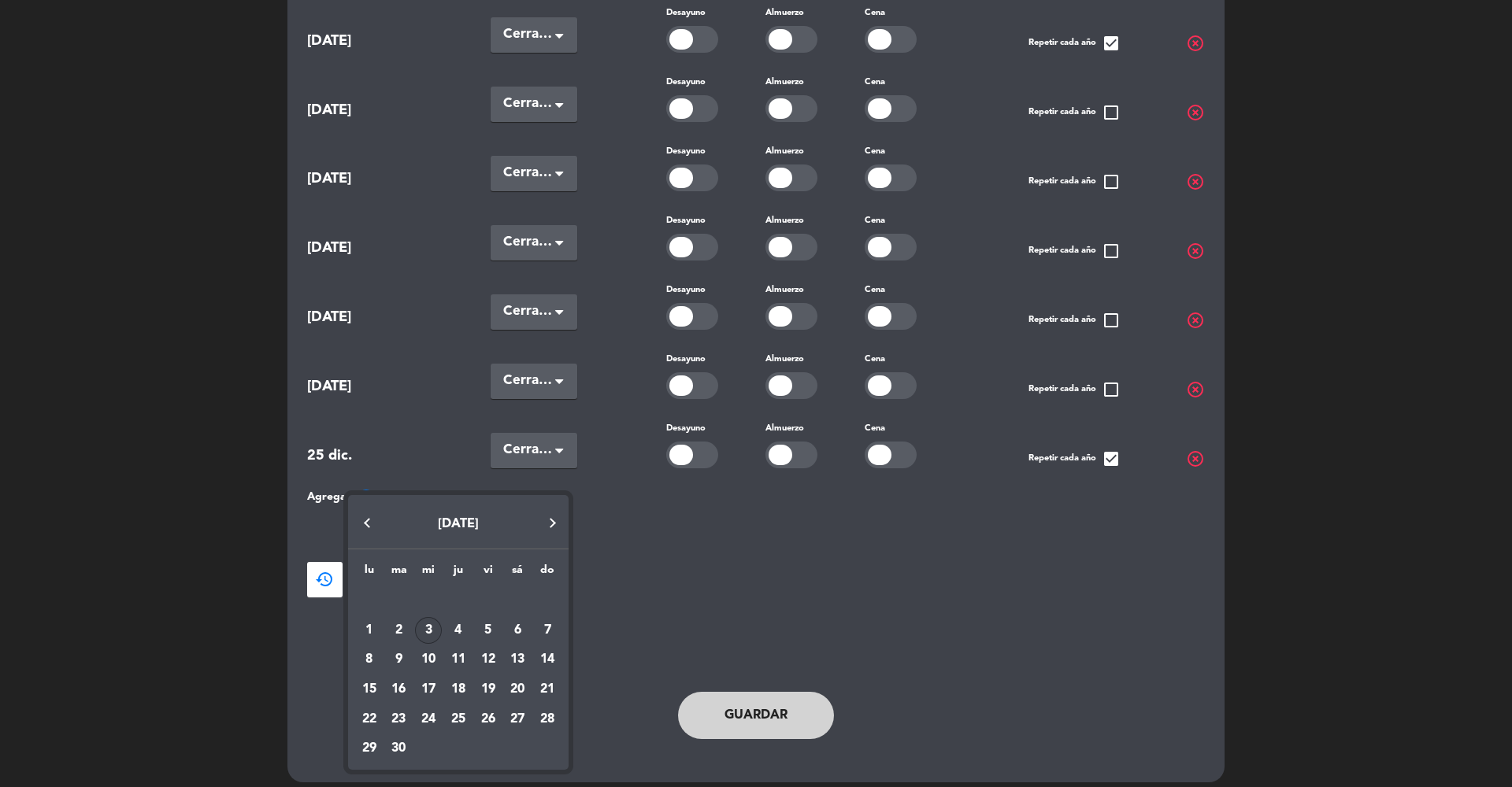
click at [558, 524] on button "Next month" at bounding box center [552, 522] width 32 height 32
click at [394, 714] on div "21" at bounding box center [398, 719] width 27 height 27
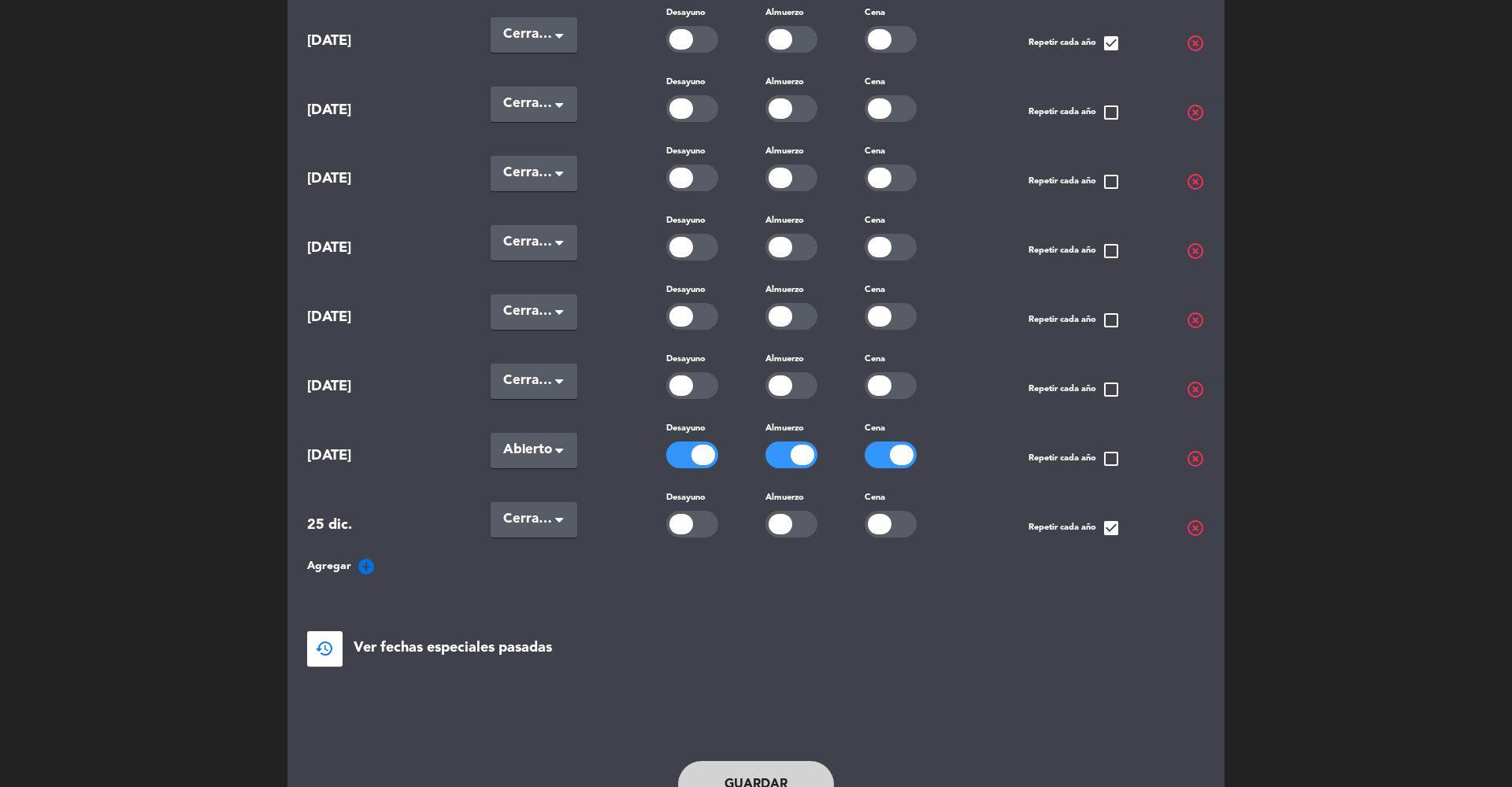
click at [539, 433] on div "Seleccionar × Abierto" at bounding box center [534, 450] width 87 height 35
click at [532, 510] on span "Cerradas" at bounding box center [528, 516] width 51 height 13
click at [768, 746] on div "Guardar" at bounding box center [756, 785] width 645 height 79
click at [760, 766] on button "Guardar" at bounding box center [756, 784] width 156 height 47
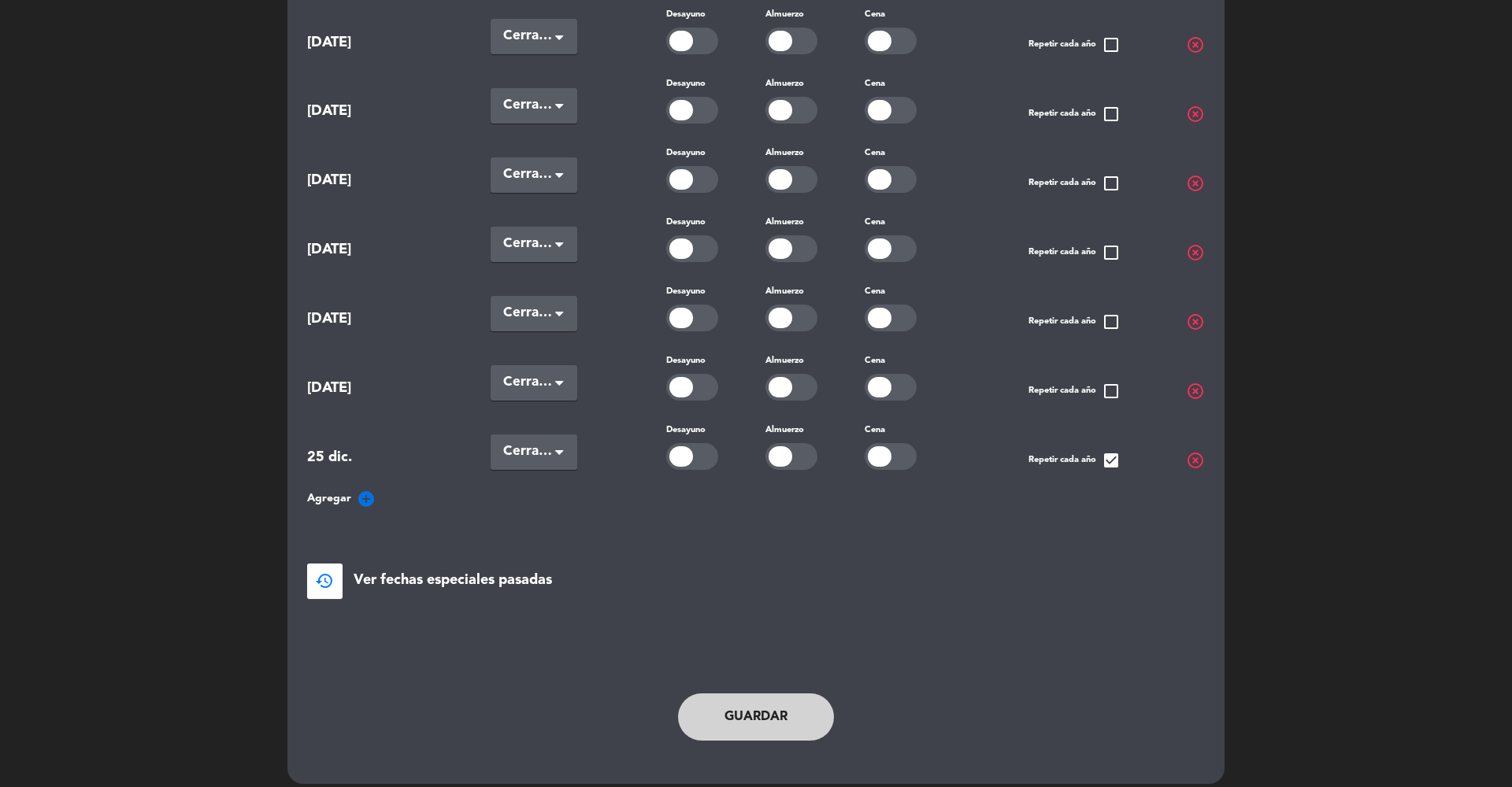
click at [358, 489] on icon "add_circle" at bounding box center [367, 499] width 19 height 19
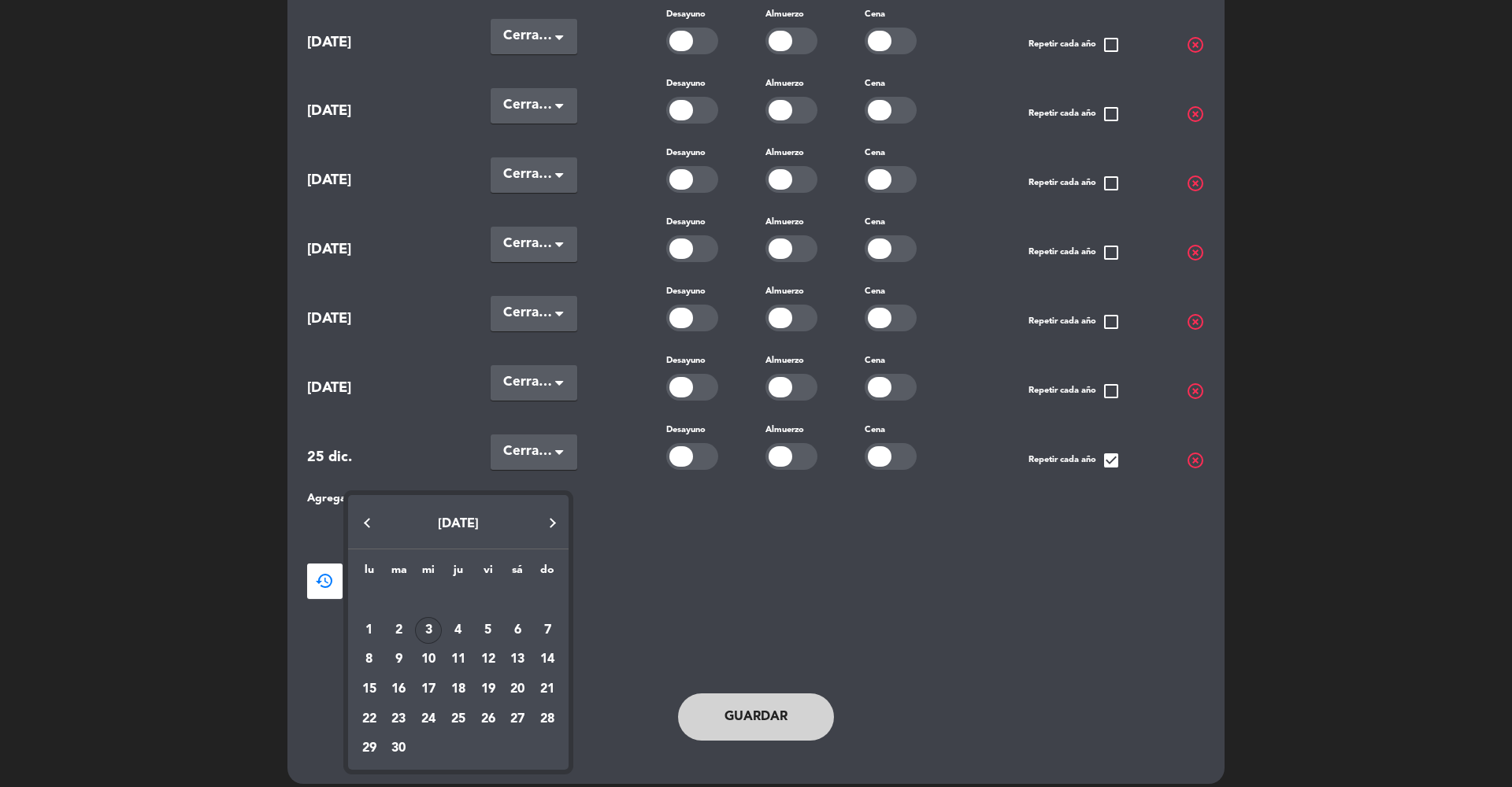
click at [552, 524] on button "Next month" at bounding box center [552, 522] width 32 height 32
click at [396, 750] on div "28" at bounding box center [398, 749] width 27 height 27
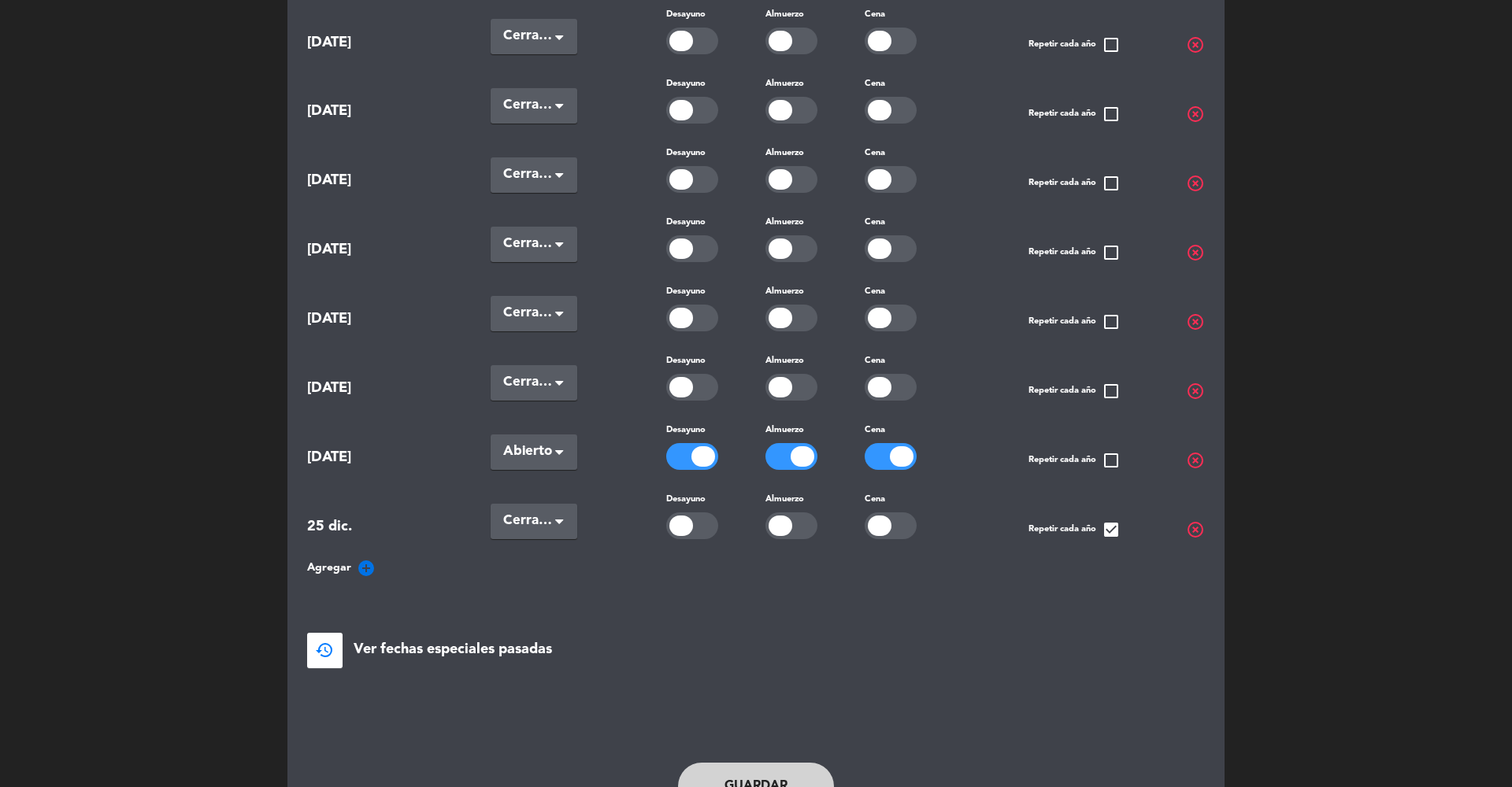
click at [515, 452] on div "Seleccionar × Abierto" at bounding box center [534, 452] width 87 height 35
click at [516, 514] on div "Cerradas" at bounding box center [534, 518] width 87 height 33
click at [725, 779] on button "Guardar" at bounding box center [756, 786] width 156 height 47
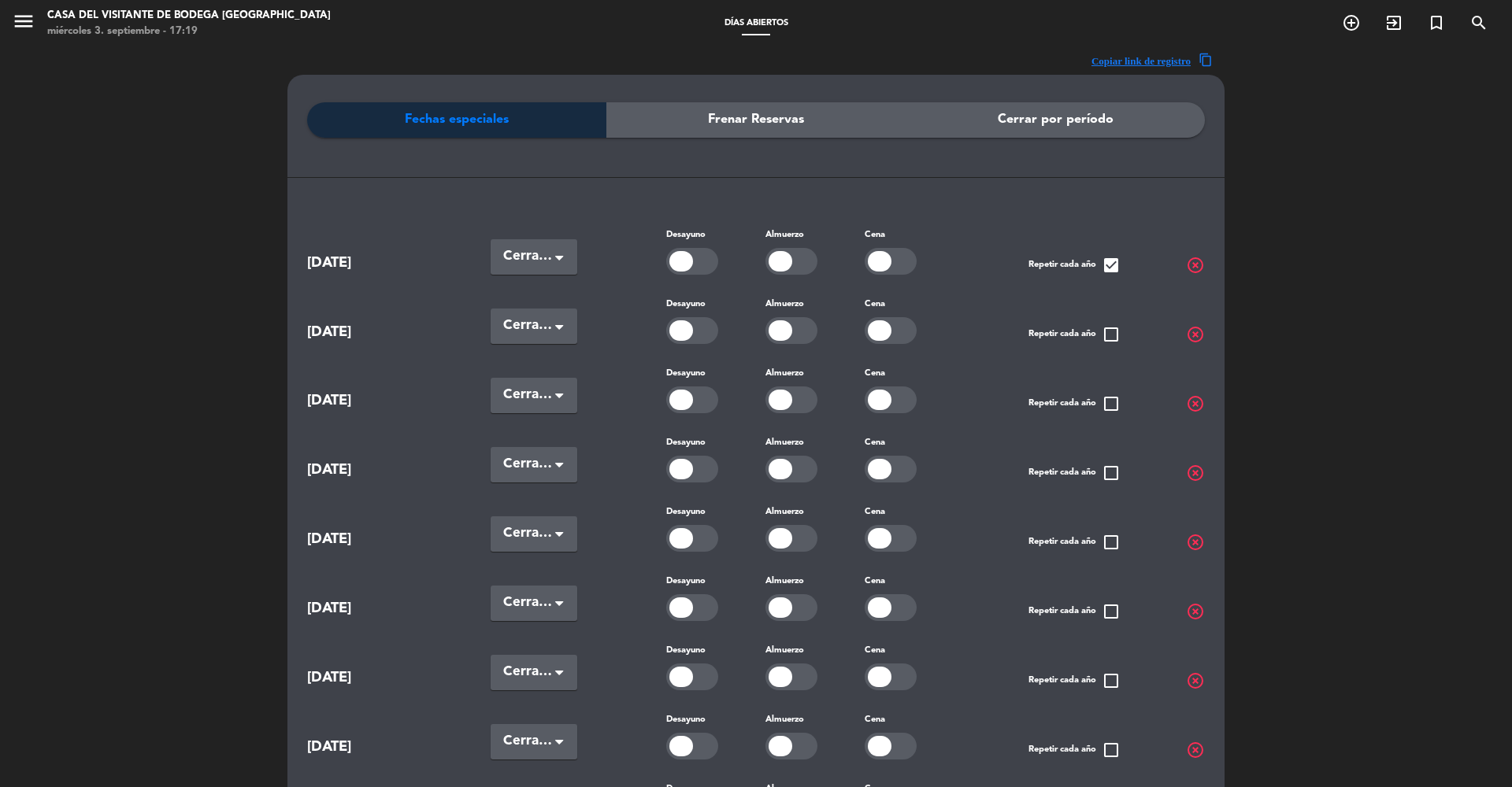
scroll to position [-1, 0]
click at [23, 24] on icon "menu" at bounding box center [23, 21] width 23 height 23
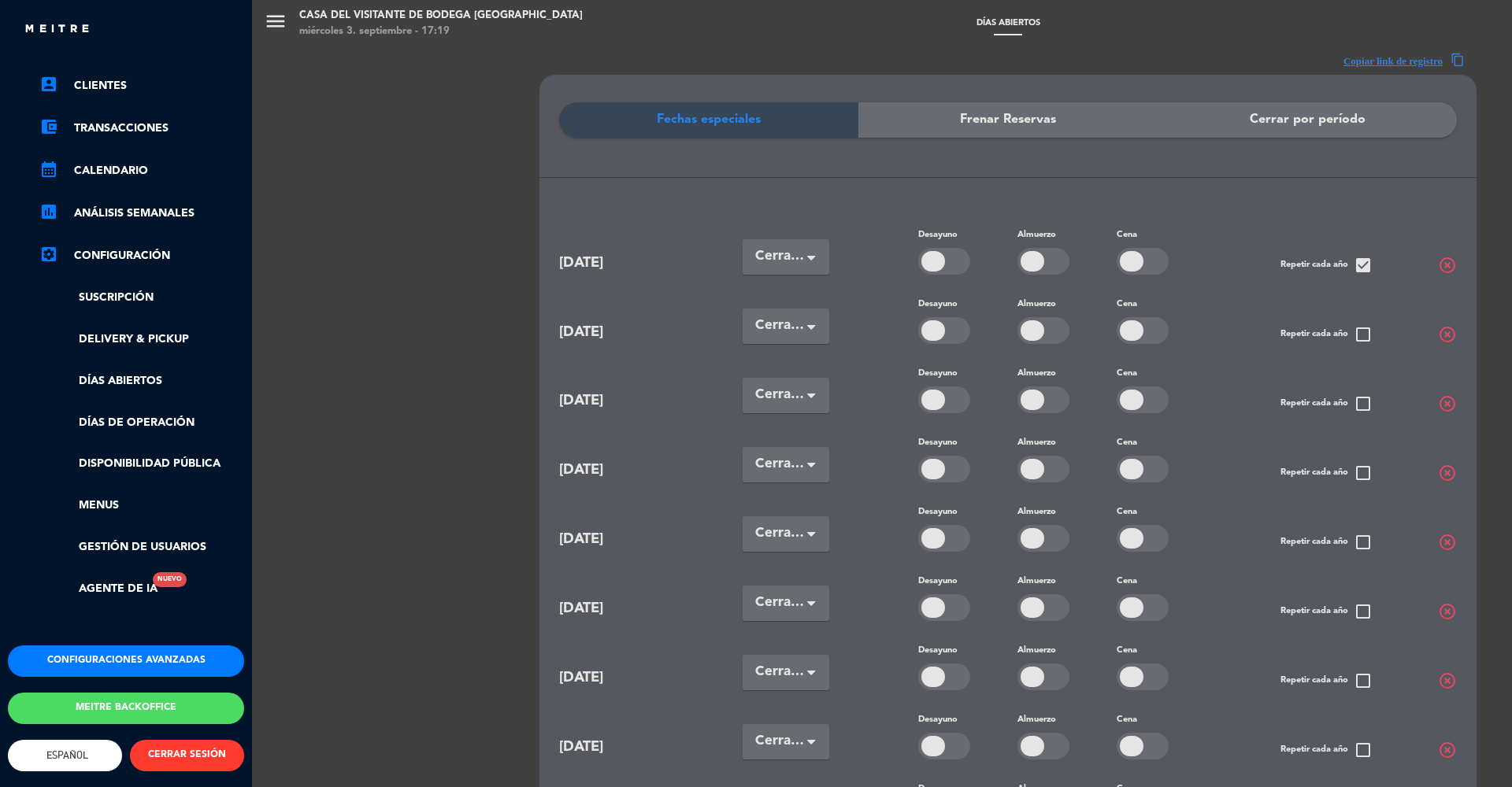
scroll to position [107, 0]
click at [102, 692] on button "Meitre backoffice" at bounding box center [126, 708] width 237 height 32
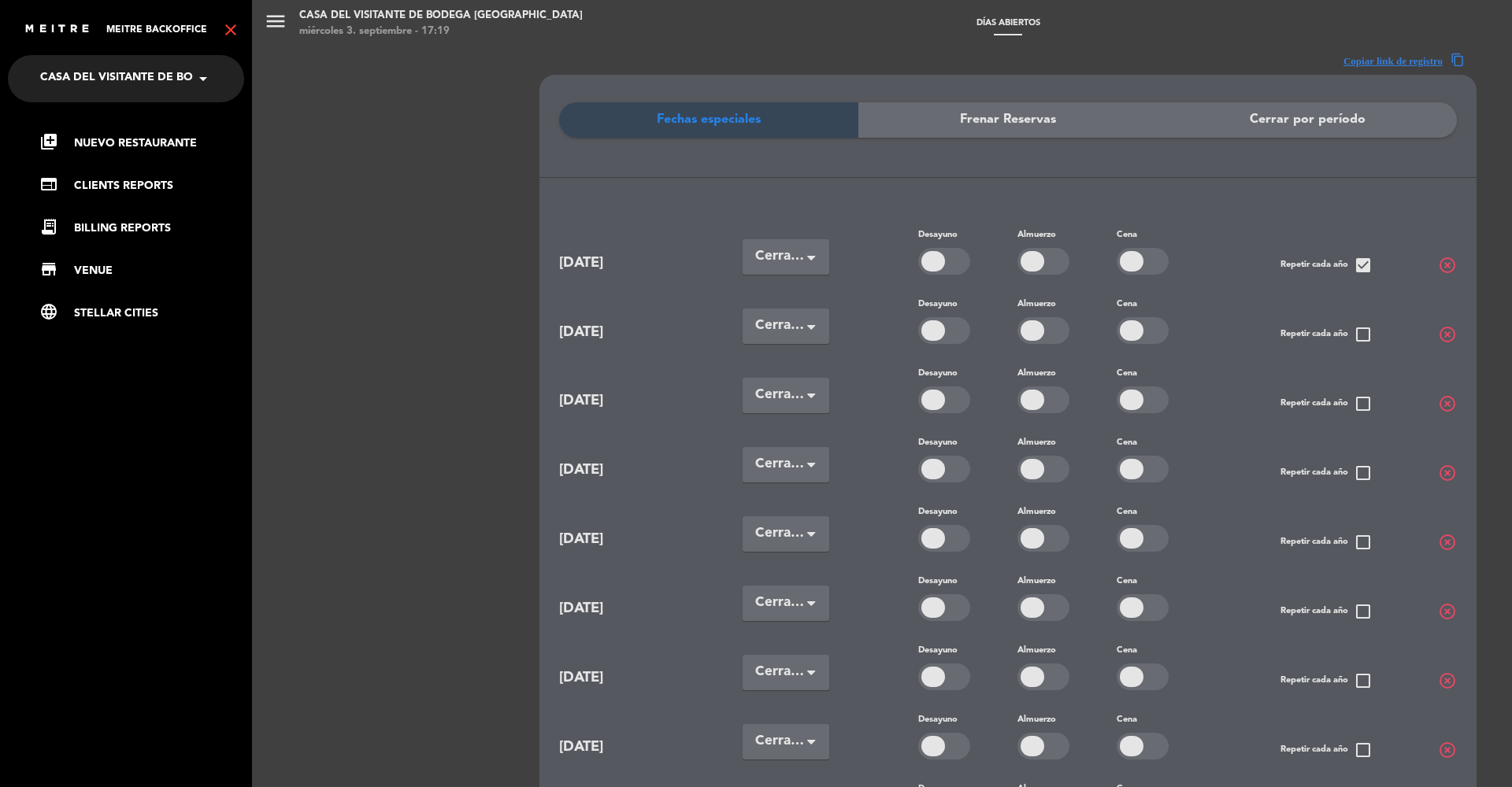
scroll to position [0, 0]
click at [126, 185] on link "web CLIENTS REPORTS" at bounding box center [142, 186] width 205 height 19
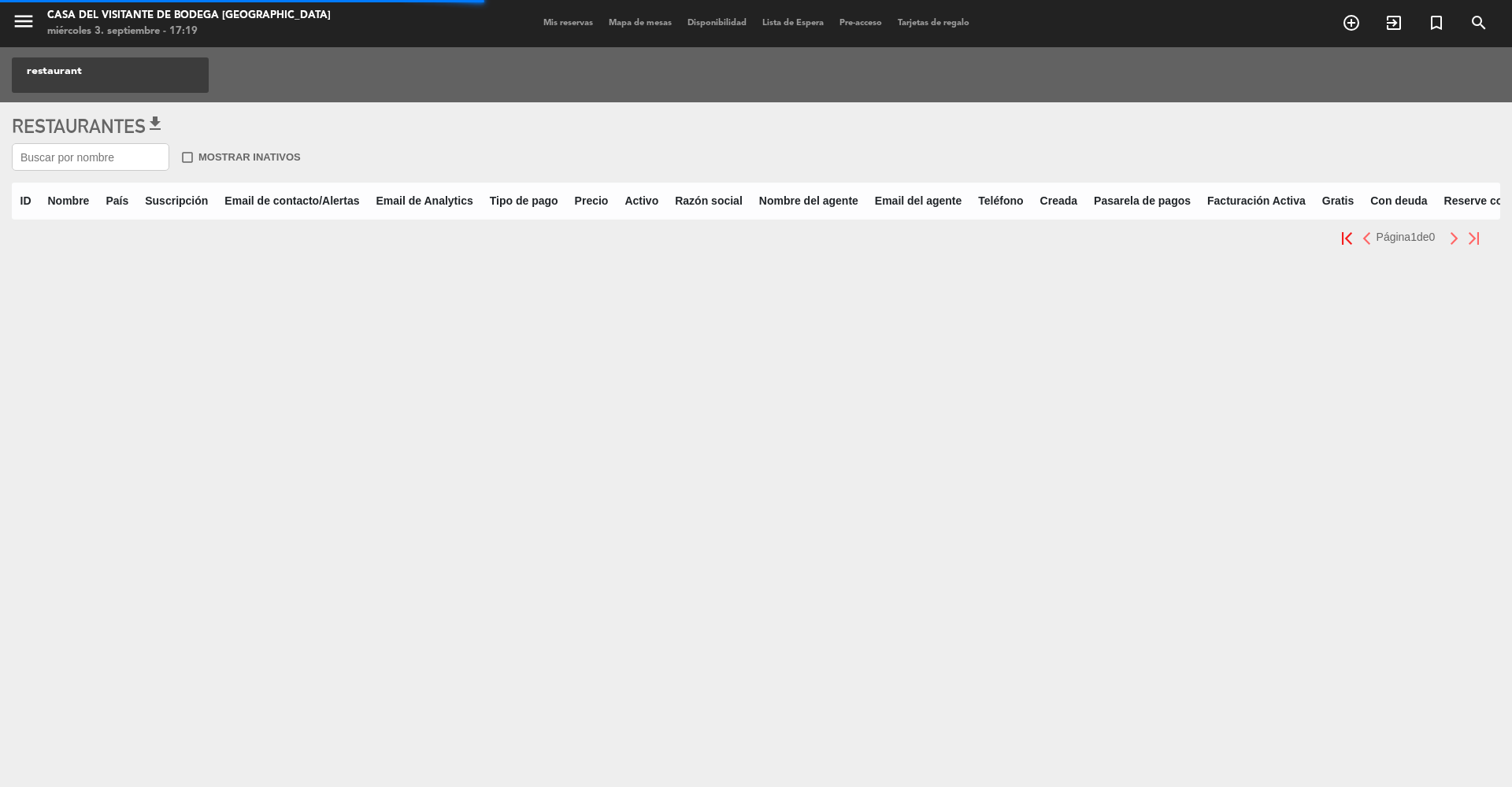
click at [65, 163] on input "text" at bounding box center [90, 157] width 157 height 28
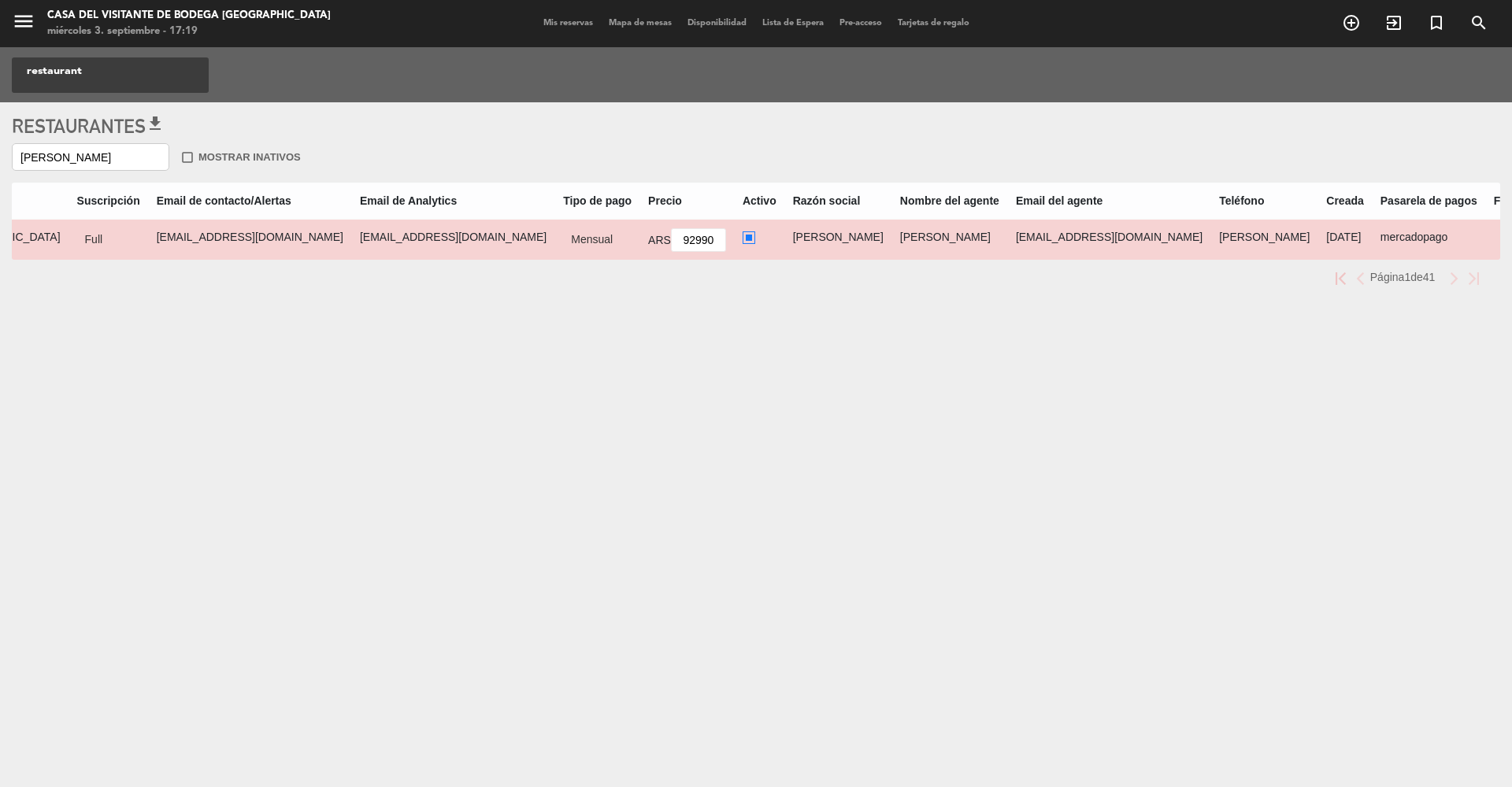
scroll to position [0, 293]
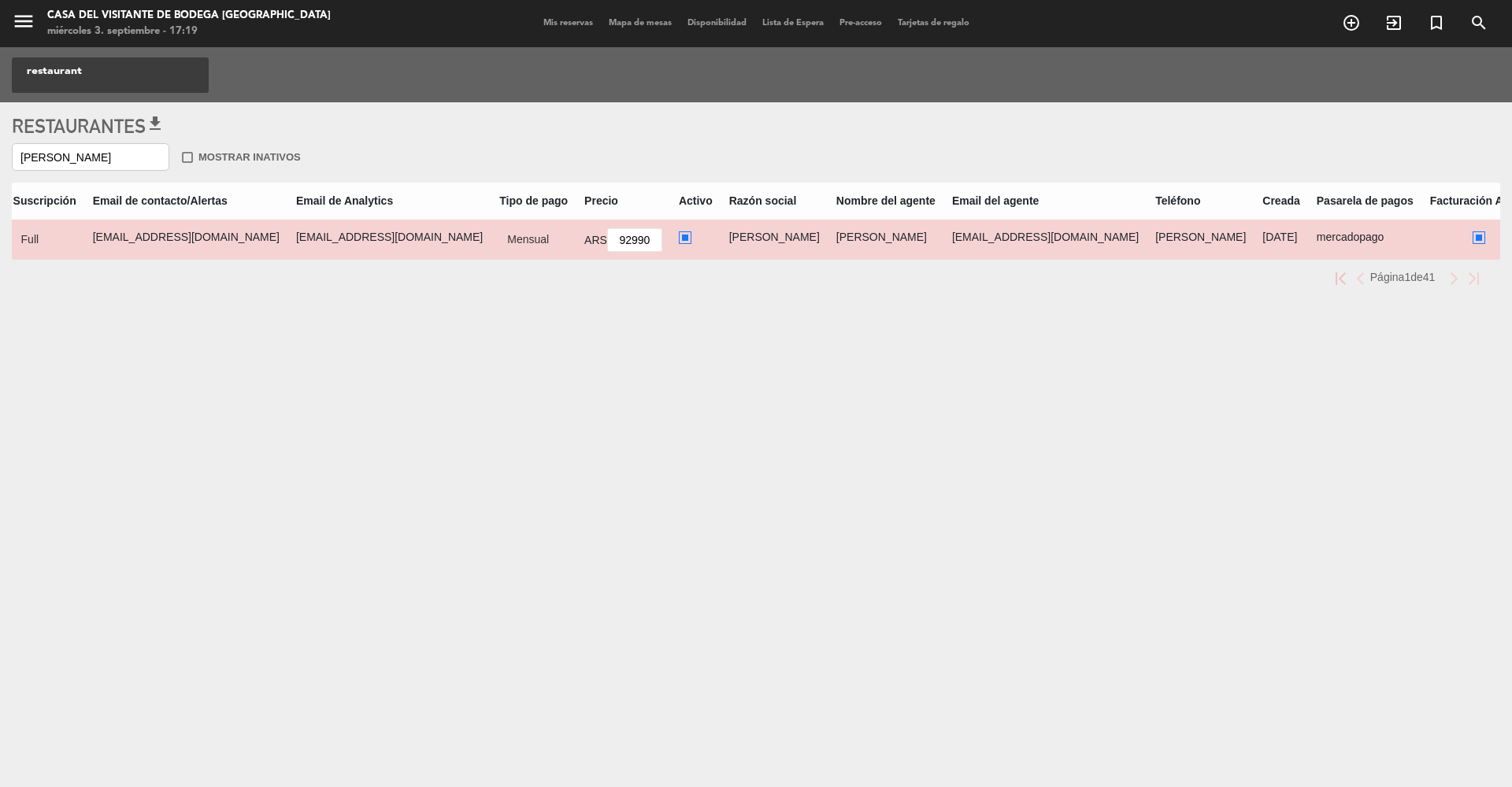
type input "[PERSON_NAME]"
drag, startPoint x: 1010, startPoint y: 237, endPoint x: 849, endPoint y: 230, distance: 161.2
click at [943, 230] on td "[EMAIL_ADDRESS][DOMAIN_NAME]" at bounding box center [1045, 239] width 203 height 41
copy td "[EMAIL_ADDRESS][DOMAIN_NAME]"
click at [15, 24] on icon "menu" at bounding box center [23, 21] width 23 height 23
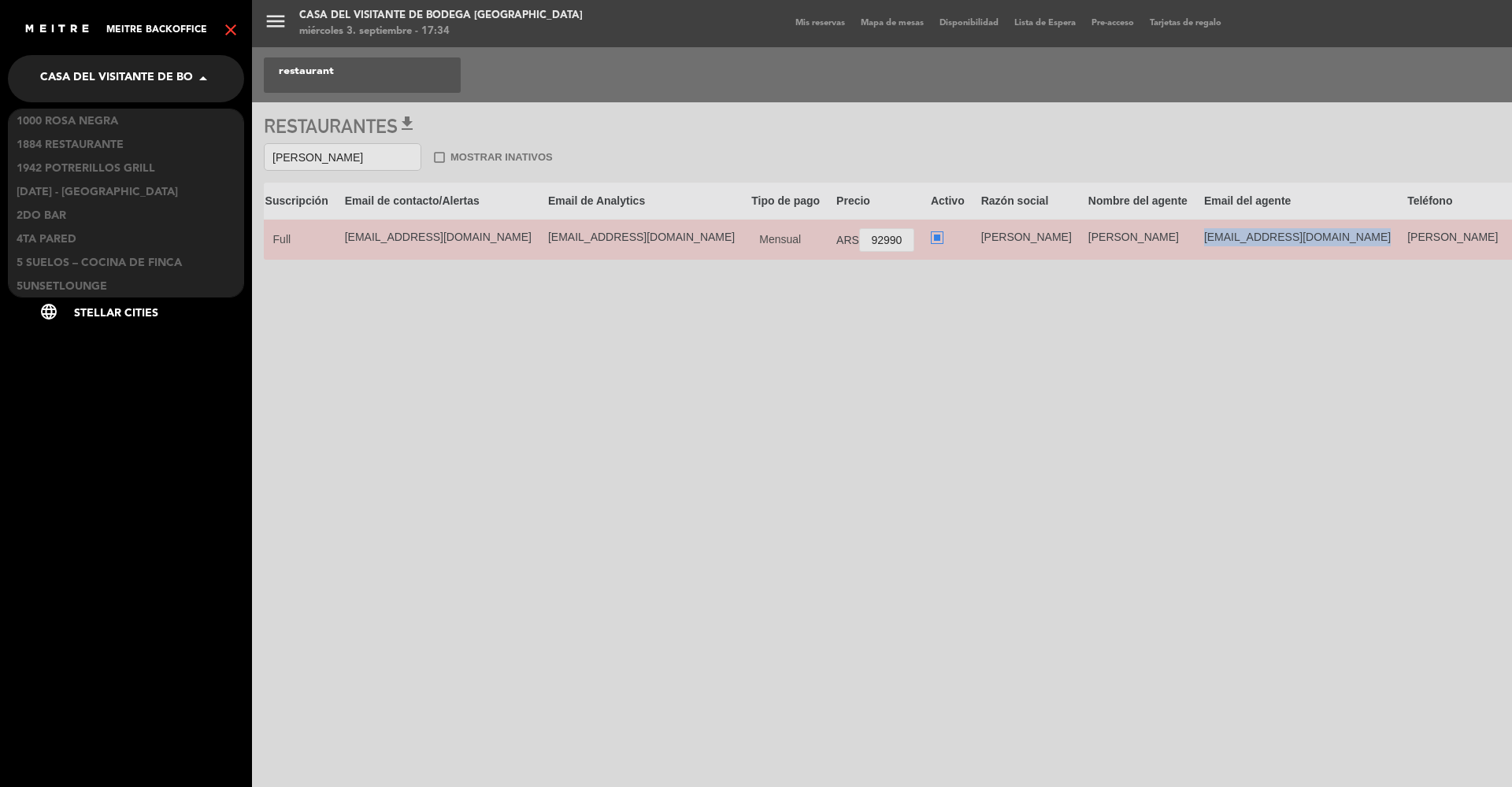
click at [62, 81] on span "Casa del Visitante de Bodega [GEOGRAPHIC_DATA]" at bounding box center [193, 78] width 305 height 33
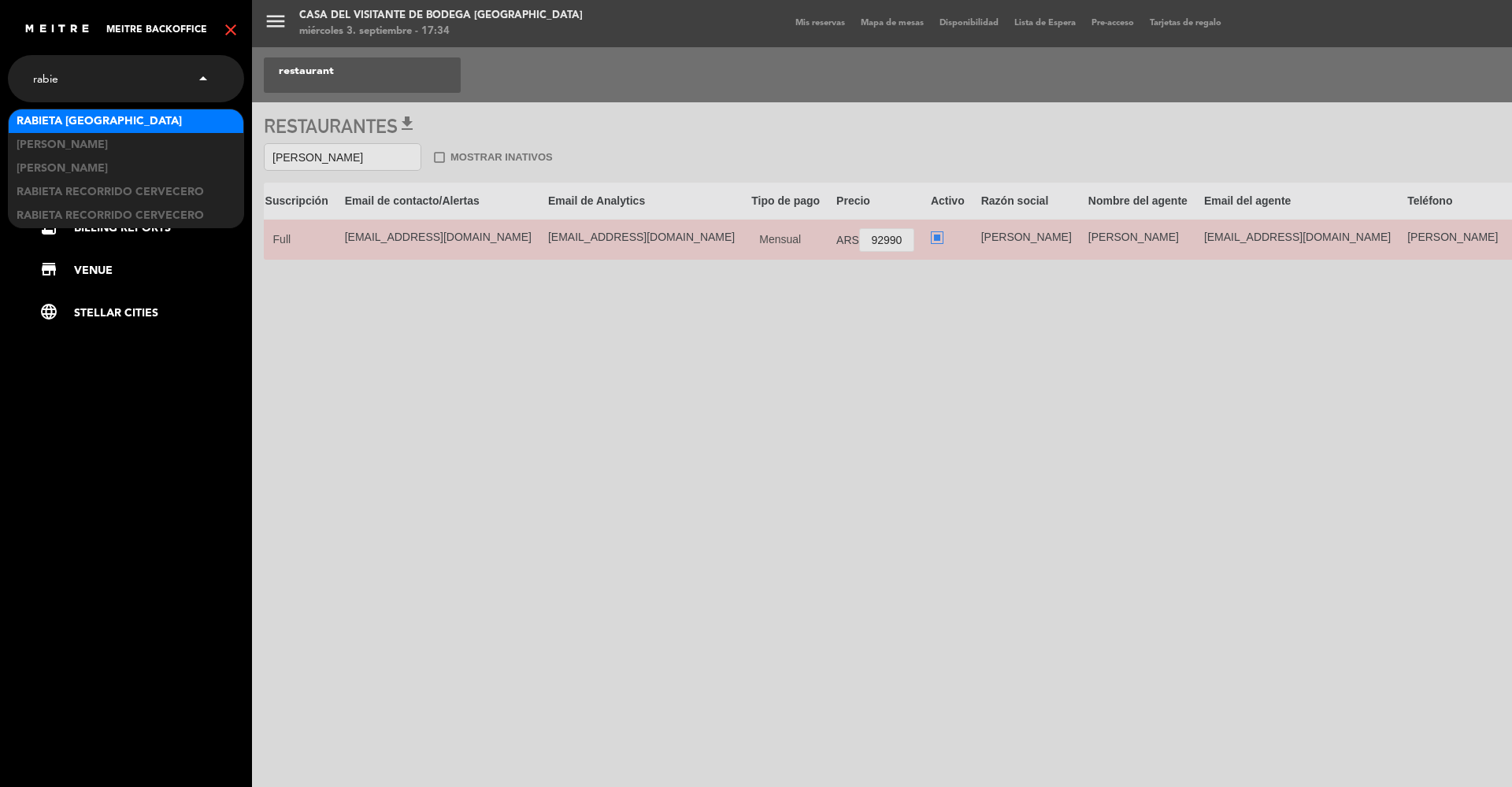
type input "rabiet"
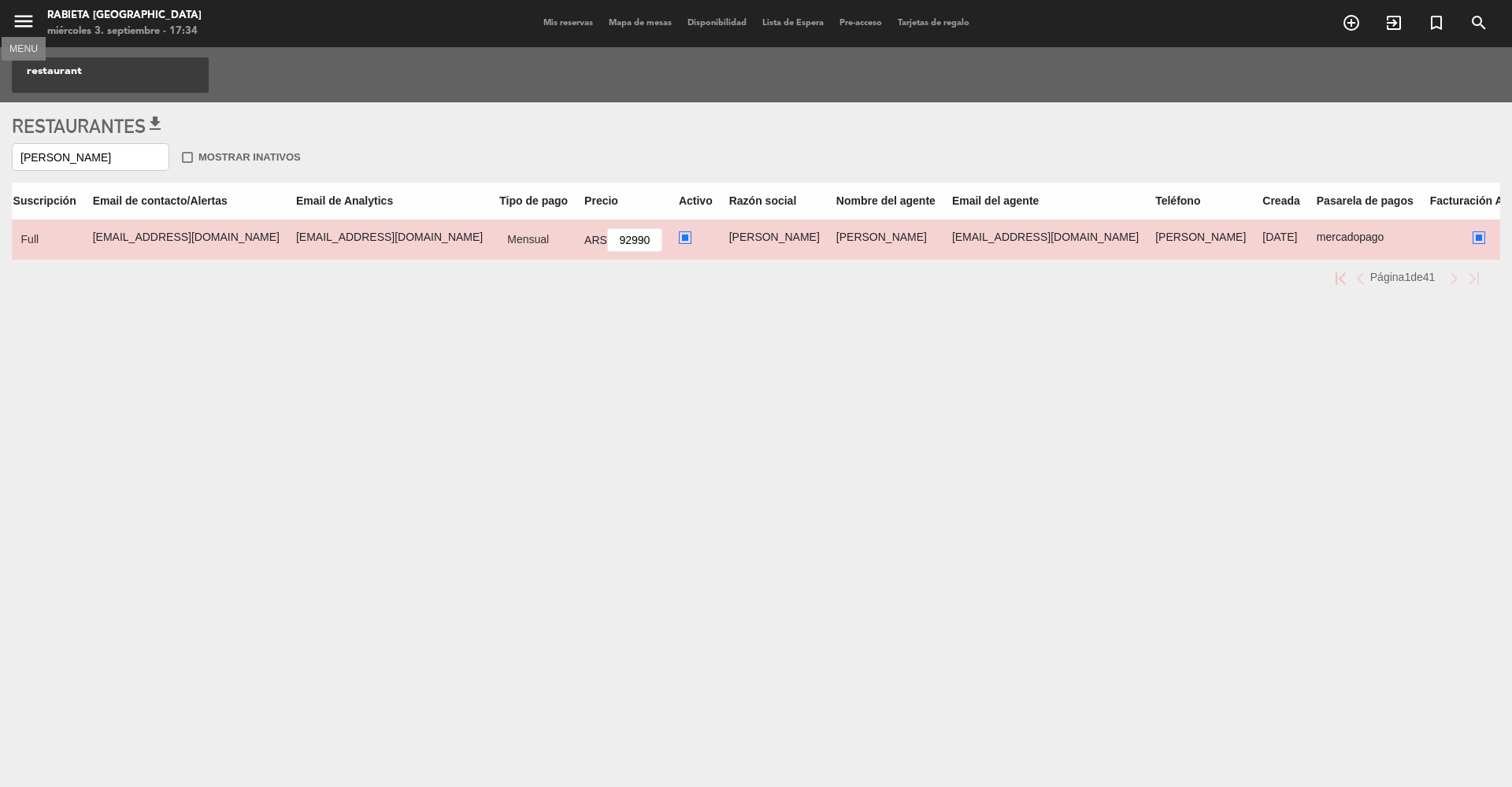
click at [12, 16] on icon "menu" at bounding box center [23, 21] width 23 height 23
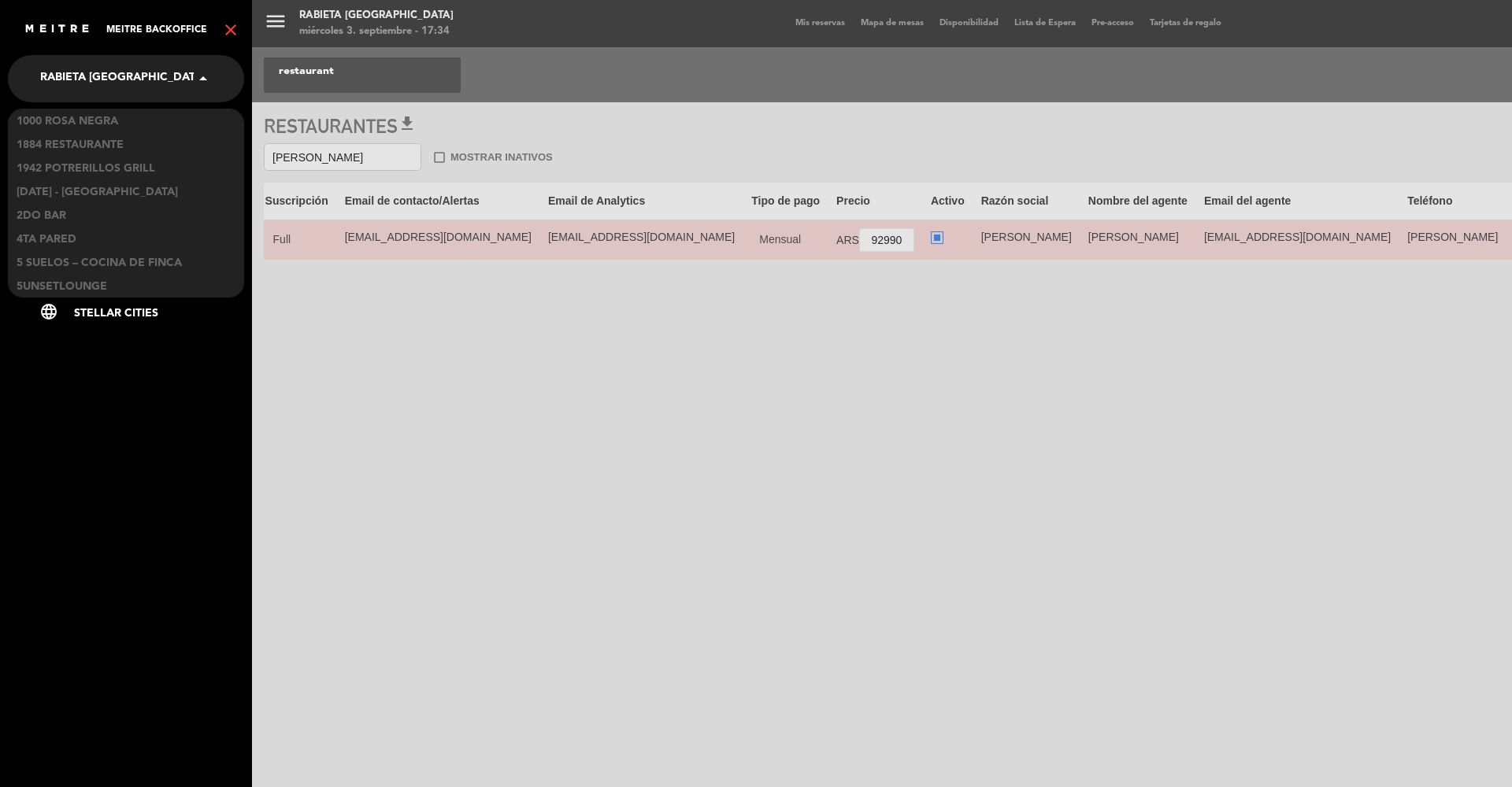
click at [72, 73] on span "Rabieta [GEOGRAPHIC_DATA]" at bounding box center [123, 78] width 165 height 33
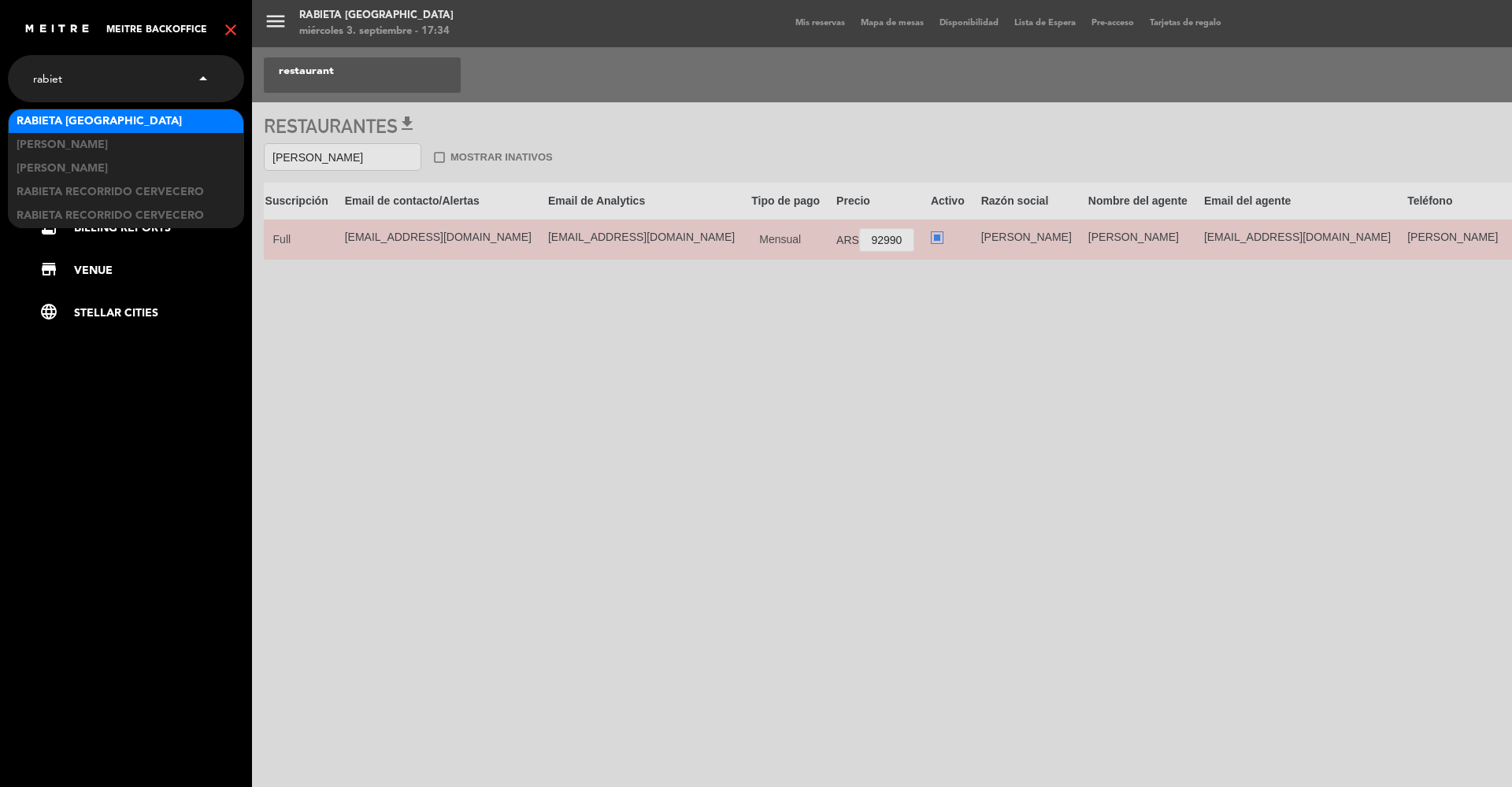
type input "rabieta"
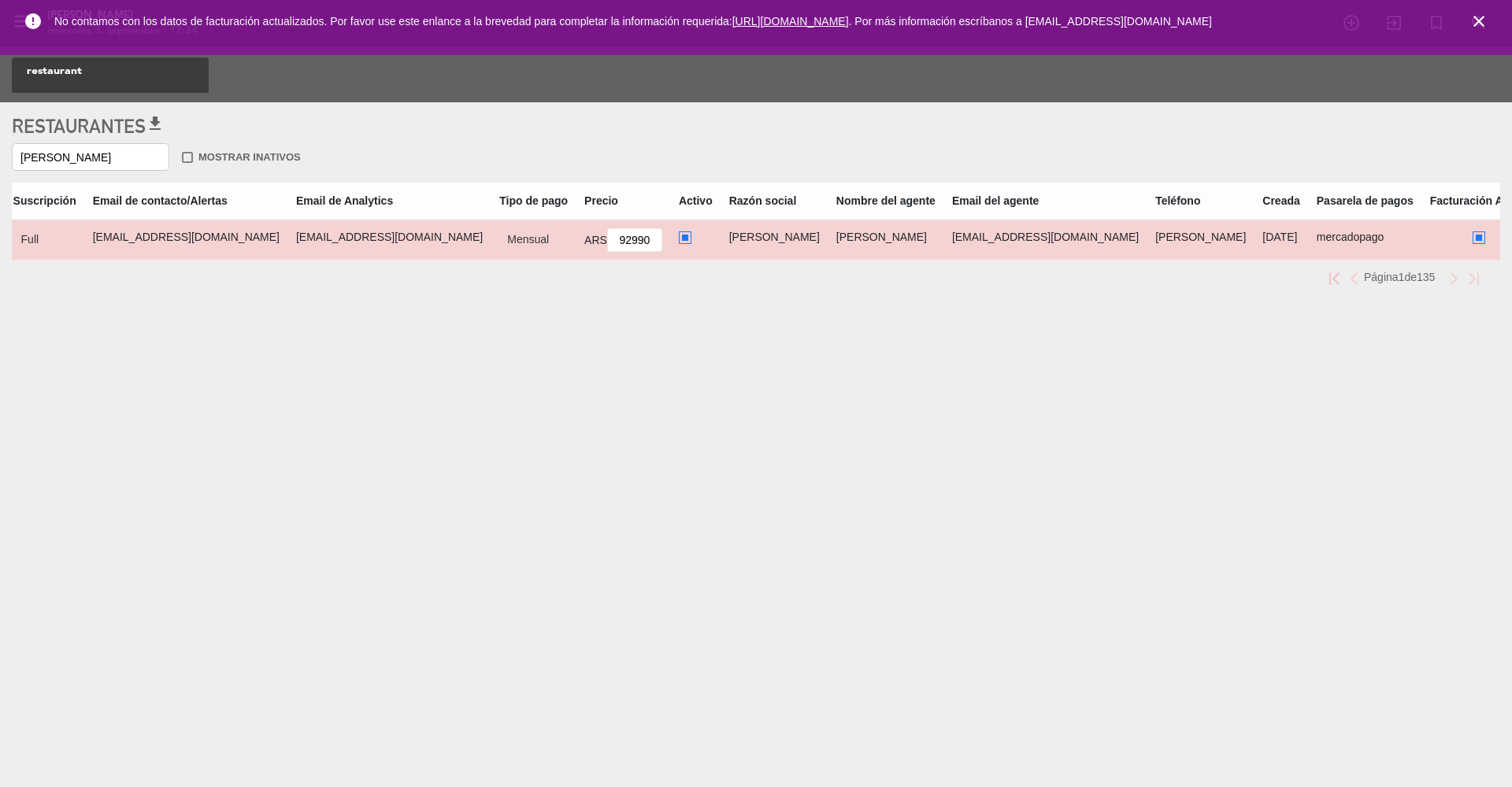
click at [1481, 22] on icon "close" at bounding box center [1479, 22] width 19 height 19
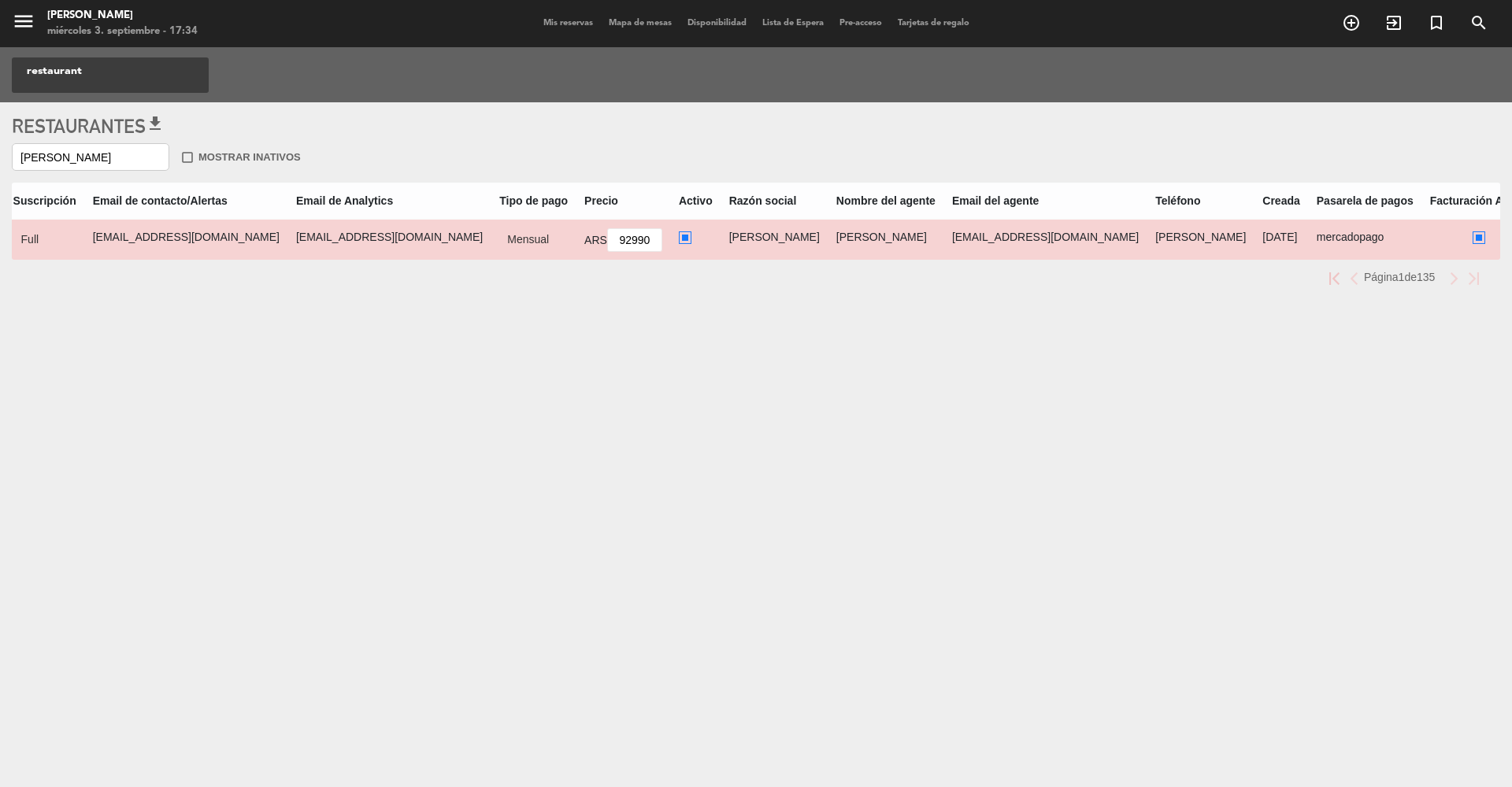
click at [567, 22] on span "Mis reservas" at bounding box center [568, 23] width 65 height 9
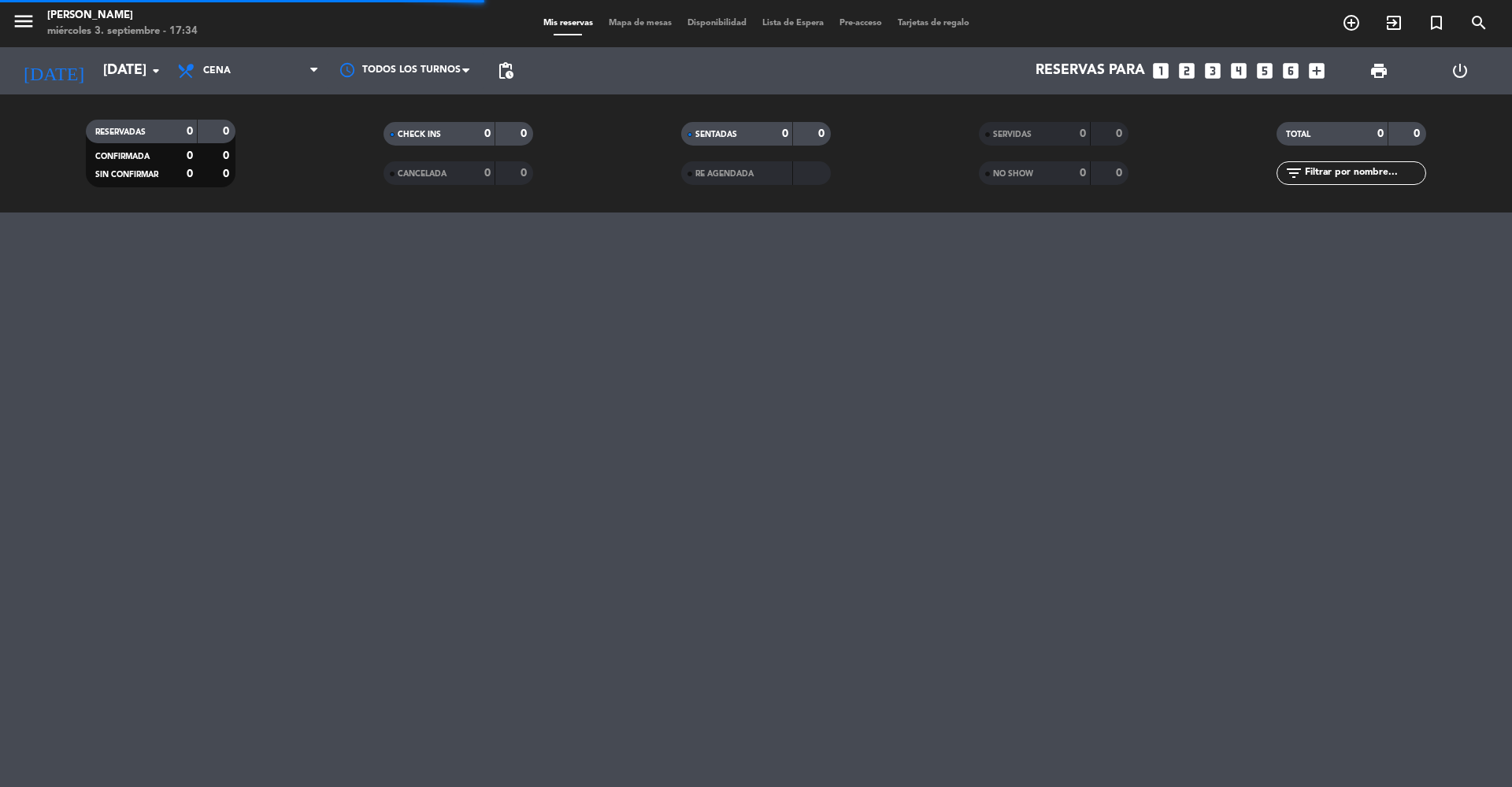
click at [32, 21] on icon "menu" at bounding box center [23, 21] width 23 height 23
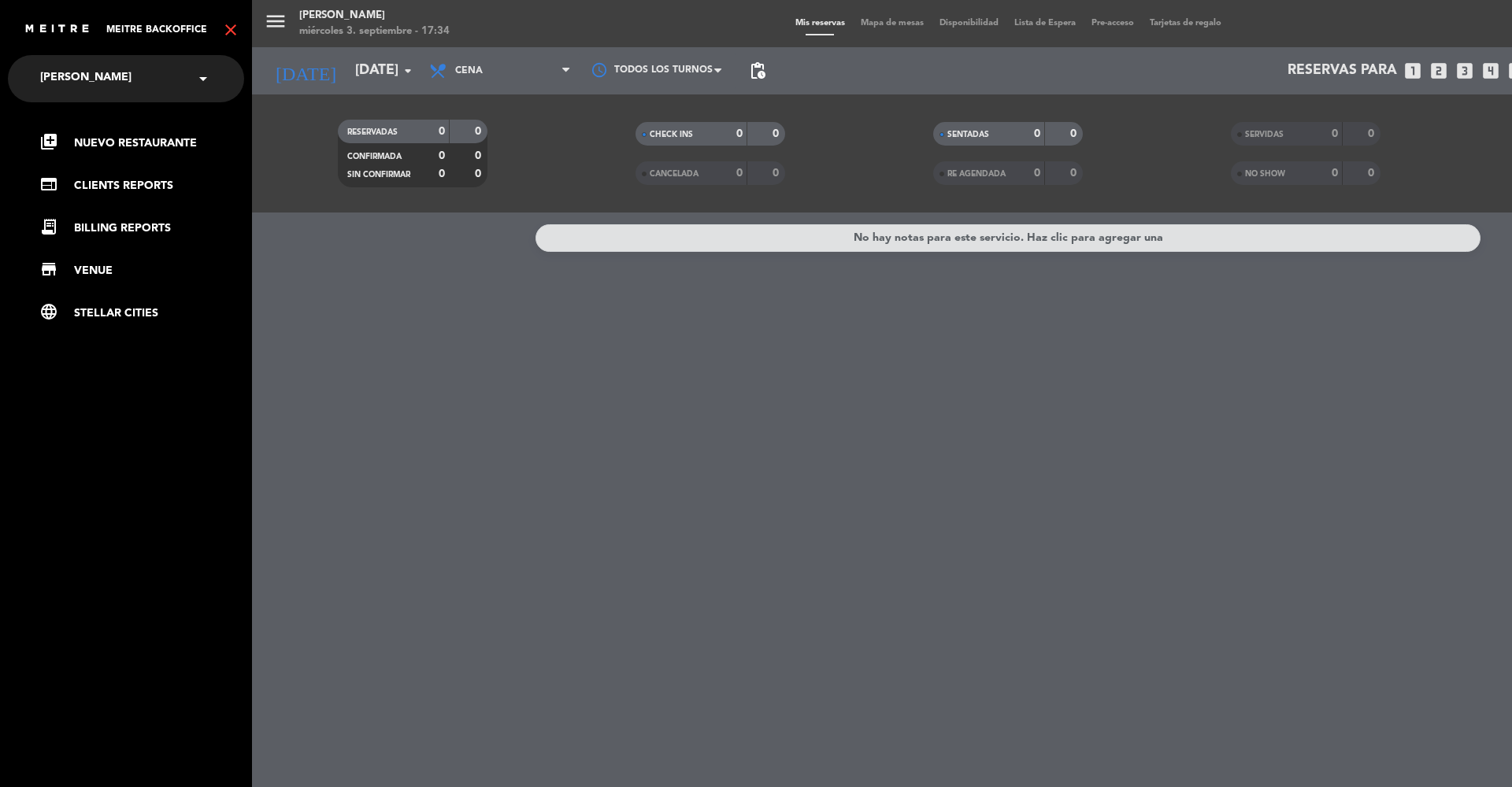
click at [234, 32] on icon "close" at bounding box center [231, 30] width 19 height 19
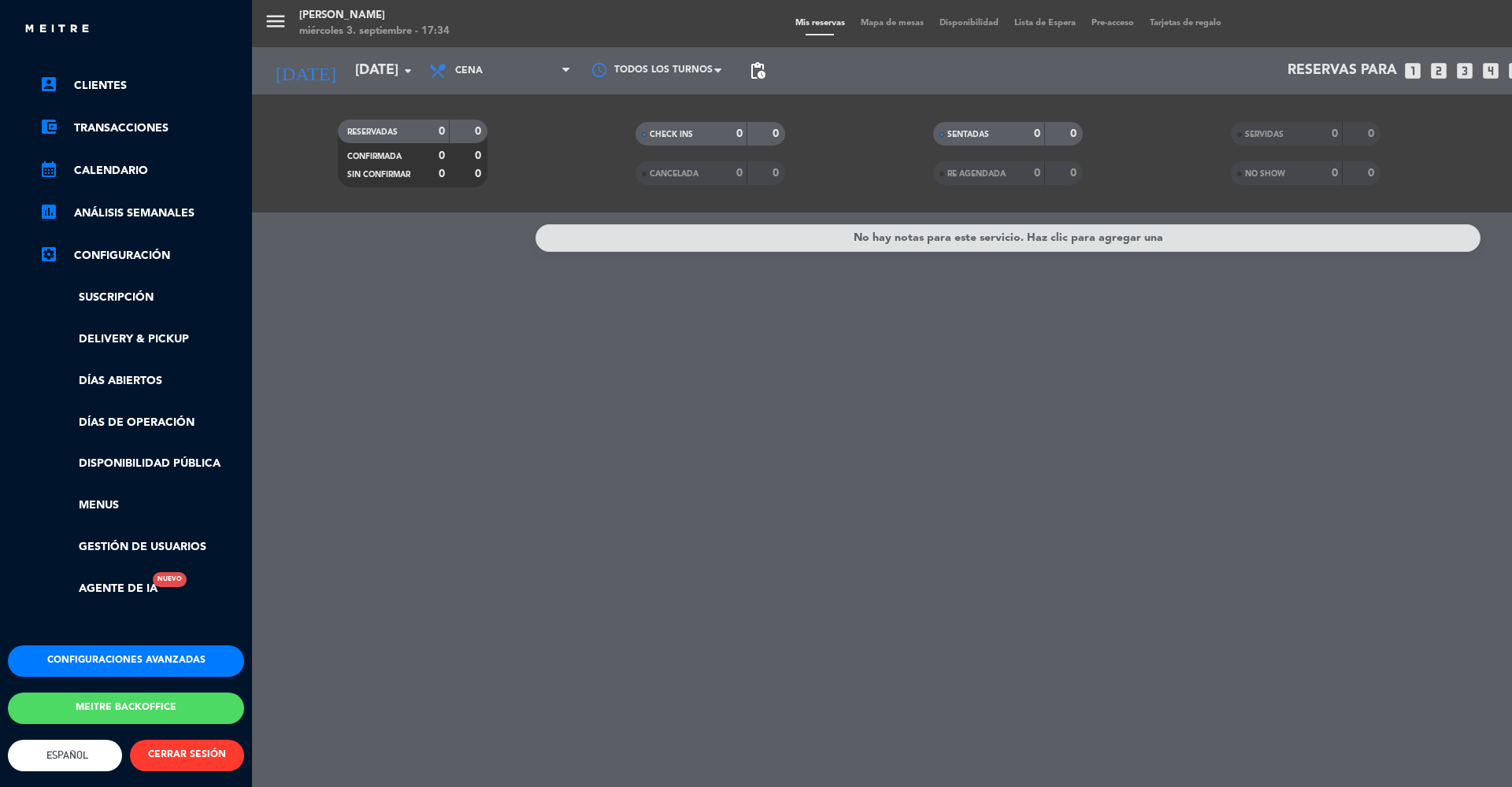
scroll to position [107, 0]
click at [90, 645] on button "Configuraciones avanzadas" at bounding box center [126, 661] width 237 height 32
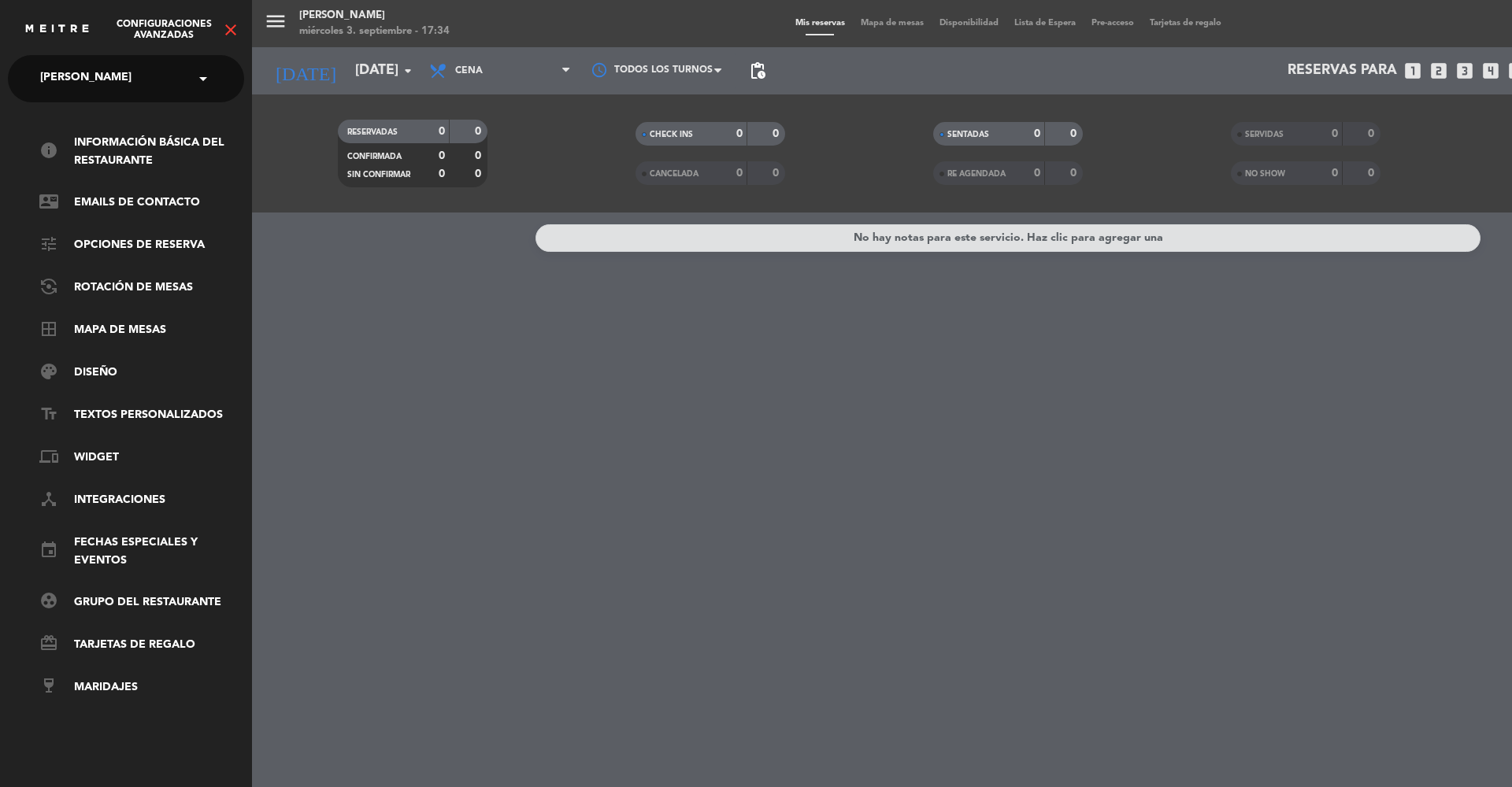
scroll to position [0, 0]
click at [131, 248] on link "tune Opciones de reserva" at bounding box center [142, 246] width 205 height 19
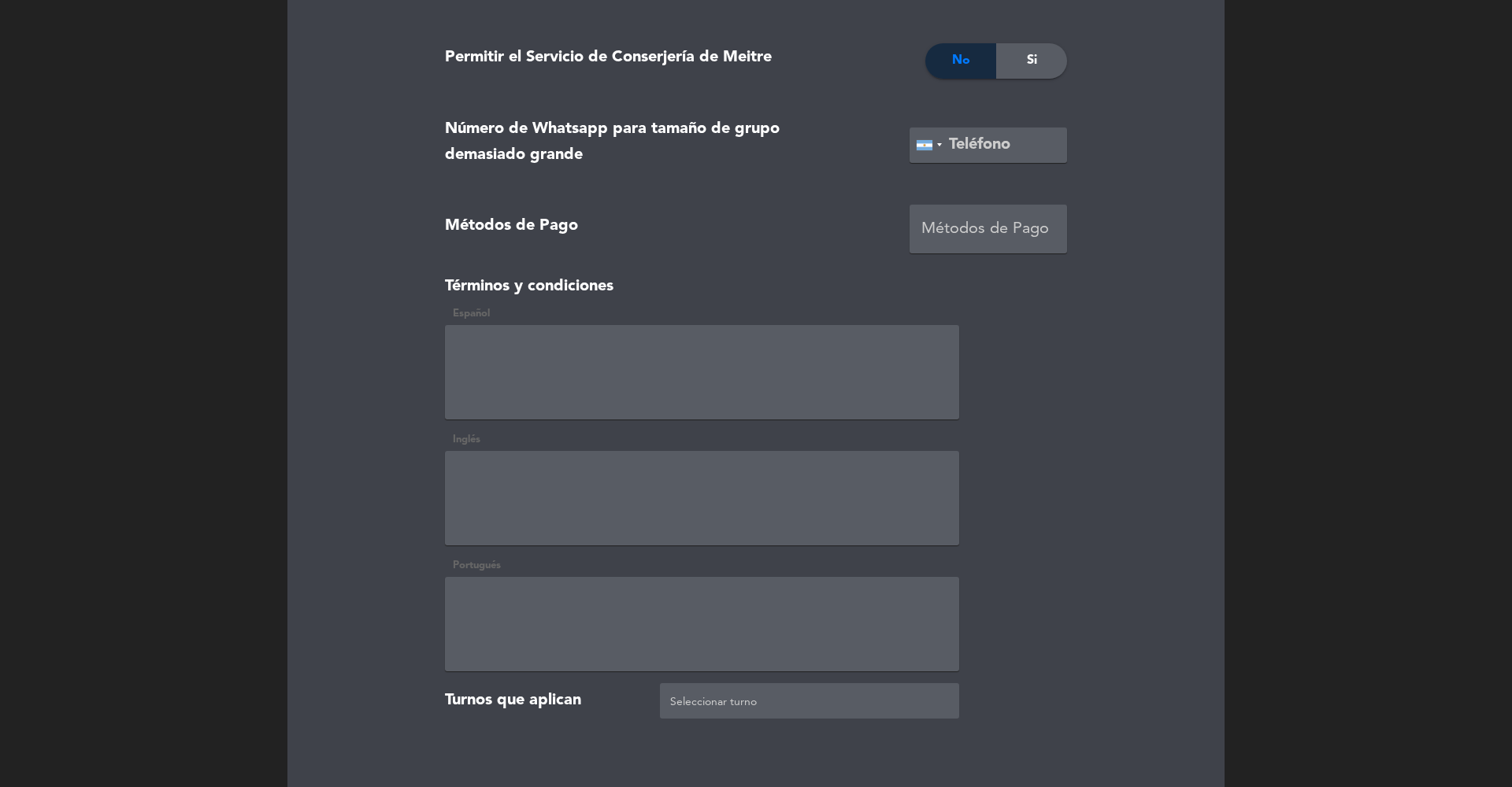
scroll to position [2948, 0]
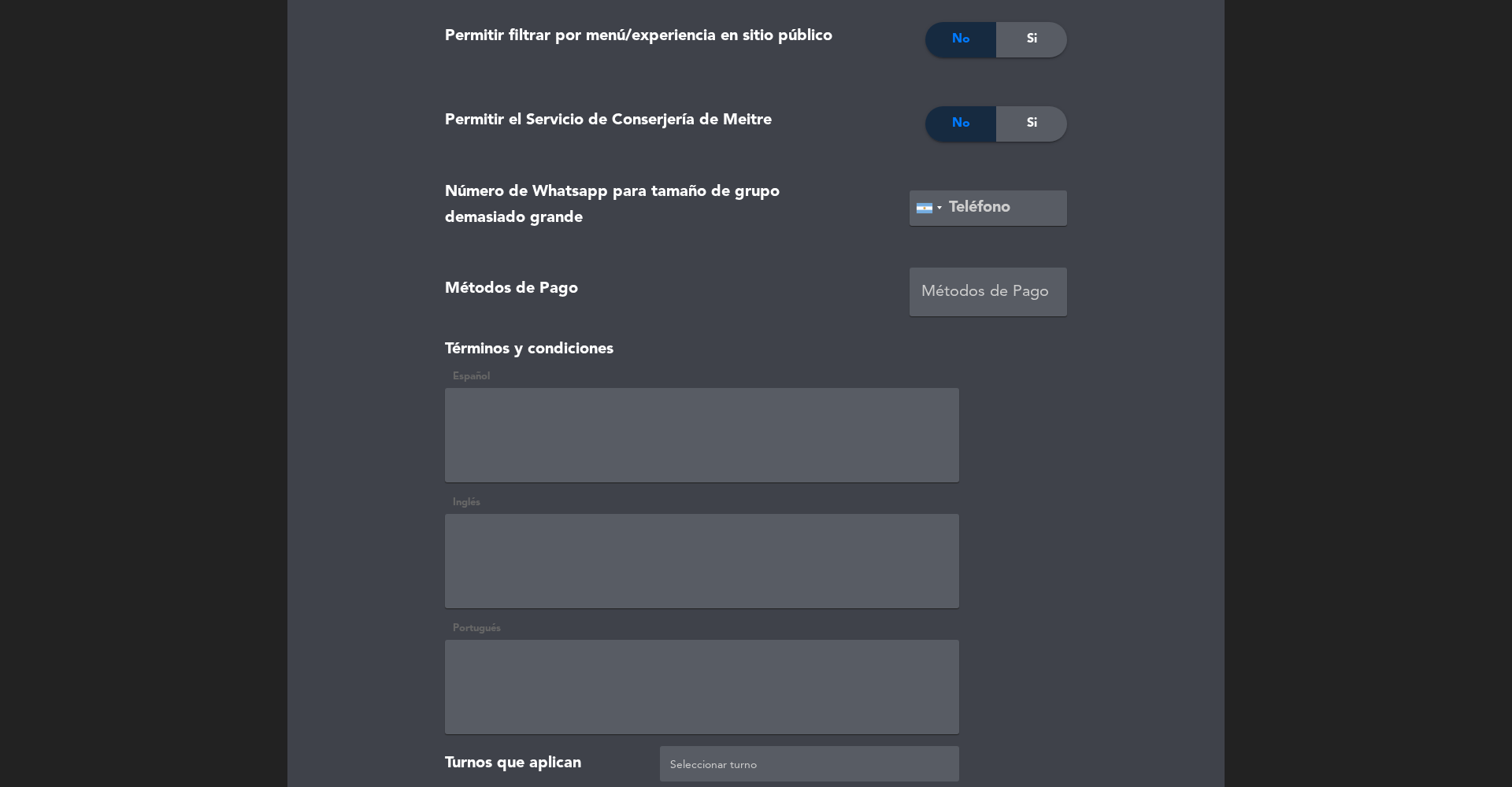
click at [971, 224] on input "tel" at bounding box center [988, 207] width 157 height 35
paste input "[PHONE_NUMBER]"
click at [1017, 209] on input "[PHONE_NUMBER]" at bounding box center [988, 207] width 157 height 35
click at [981, 206] on input "[PHONE_NUMBER]" at bounding box center [988, 207] width 157 height 35
type input "1135137820"
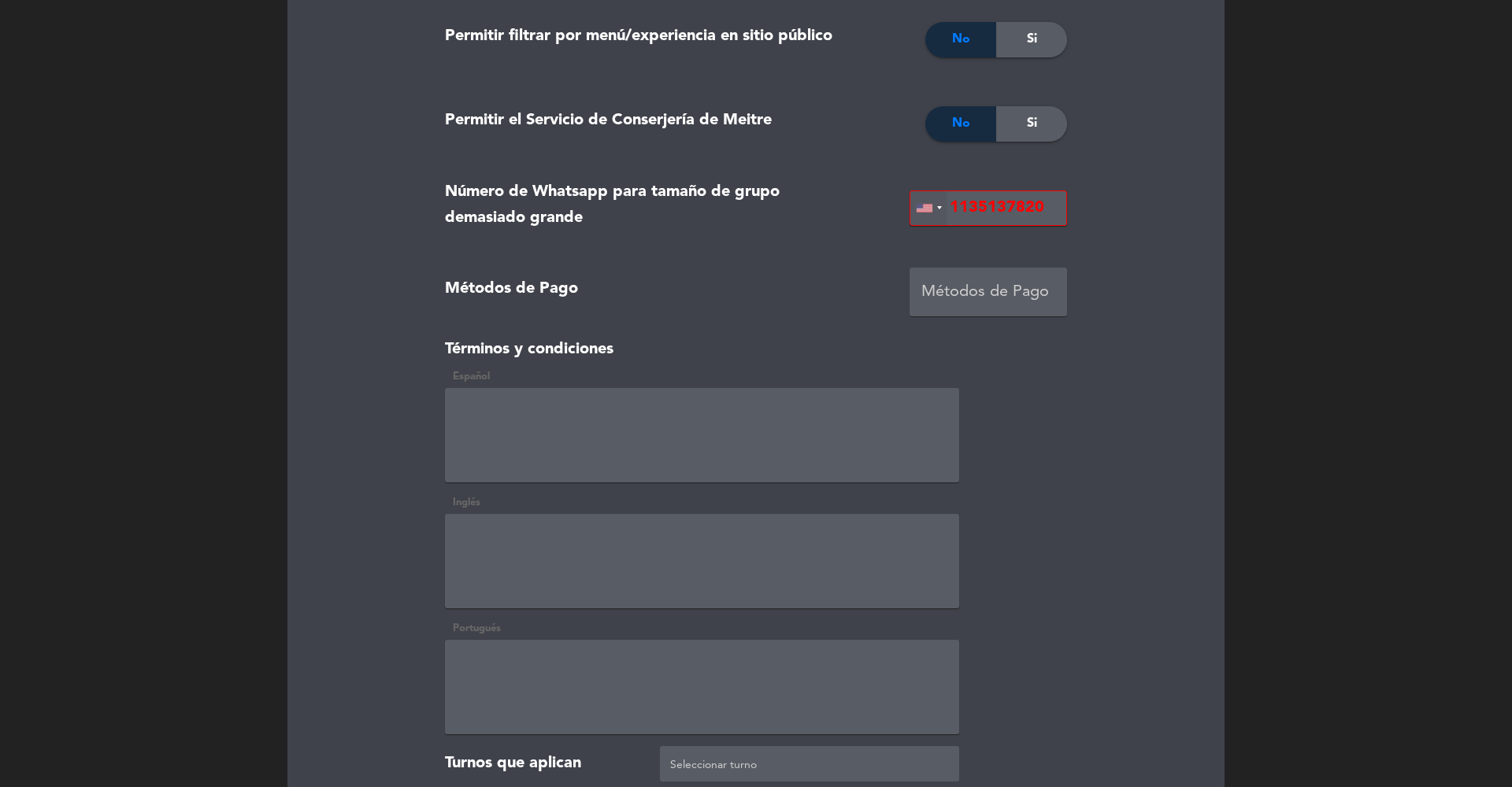
click at [934, 214] on div at bounding box center [929, 207] width 36 height 34
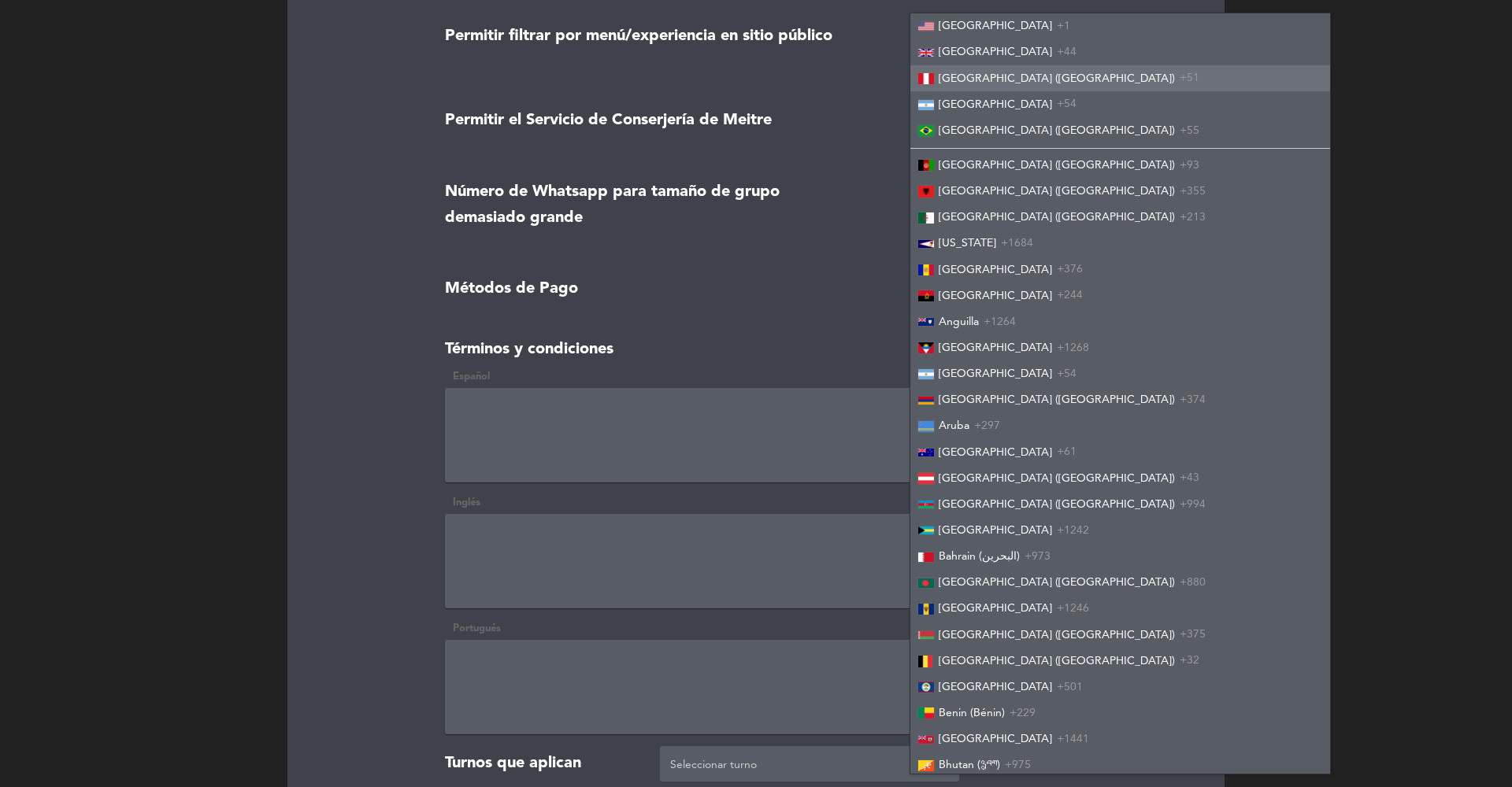
click at [964, 88] on li "[GEOGRAPHIC_DATA] ([GEOGRAPHIC_DATA]) +51" at bounding box center [1120, 78] width 420 height 26
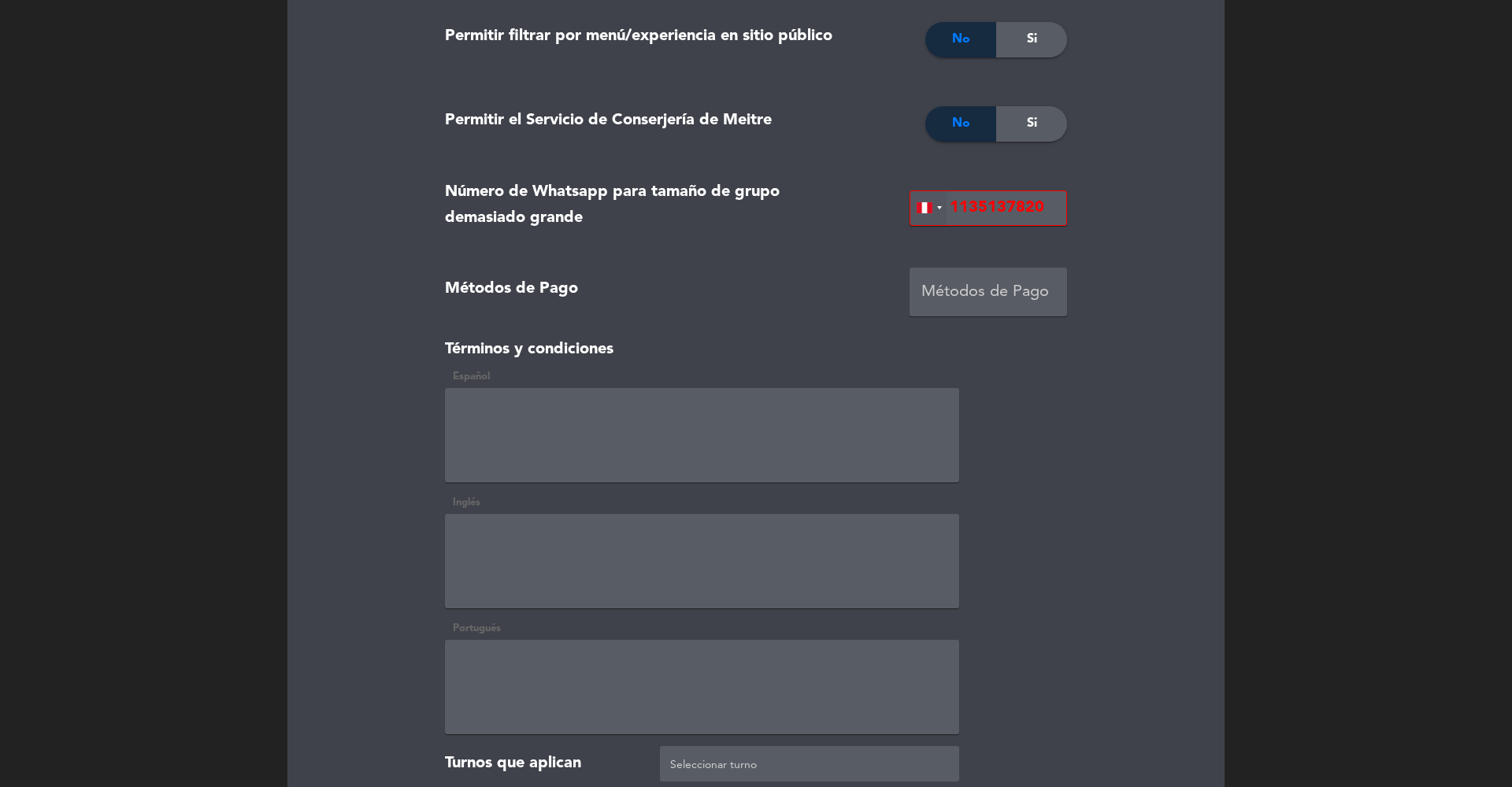
click at [931, 198] on div at bounding box center [929, 207] width 36 height 34
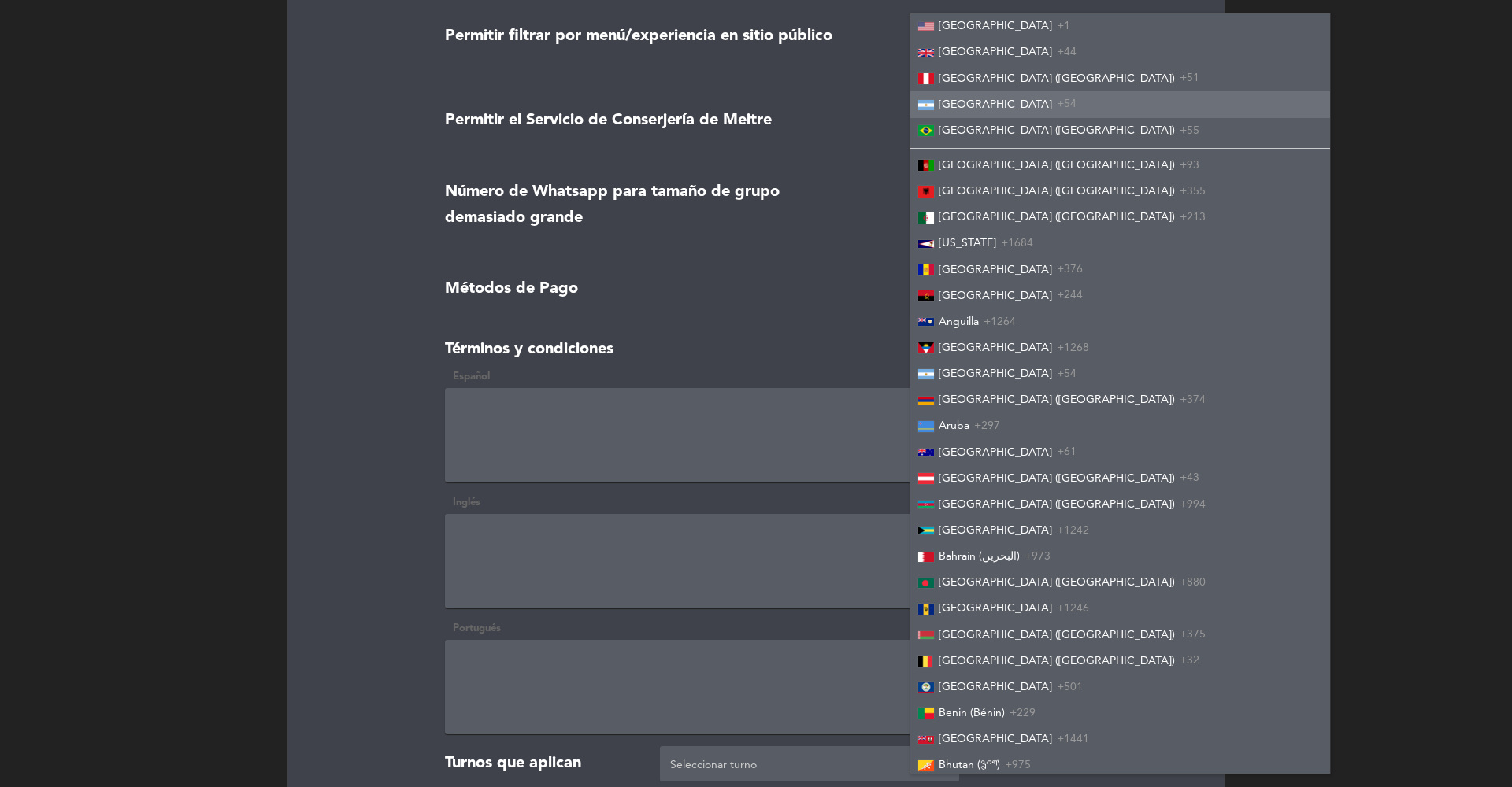
click at [958, 106] on span "[GEOGRAPHIC_DATA]" at bounding box center [996, 104] width 114 height 11
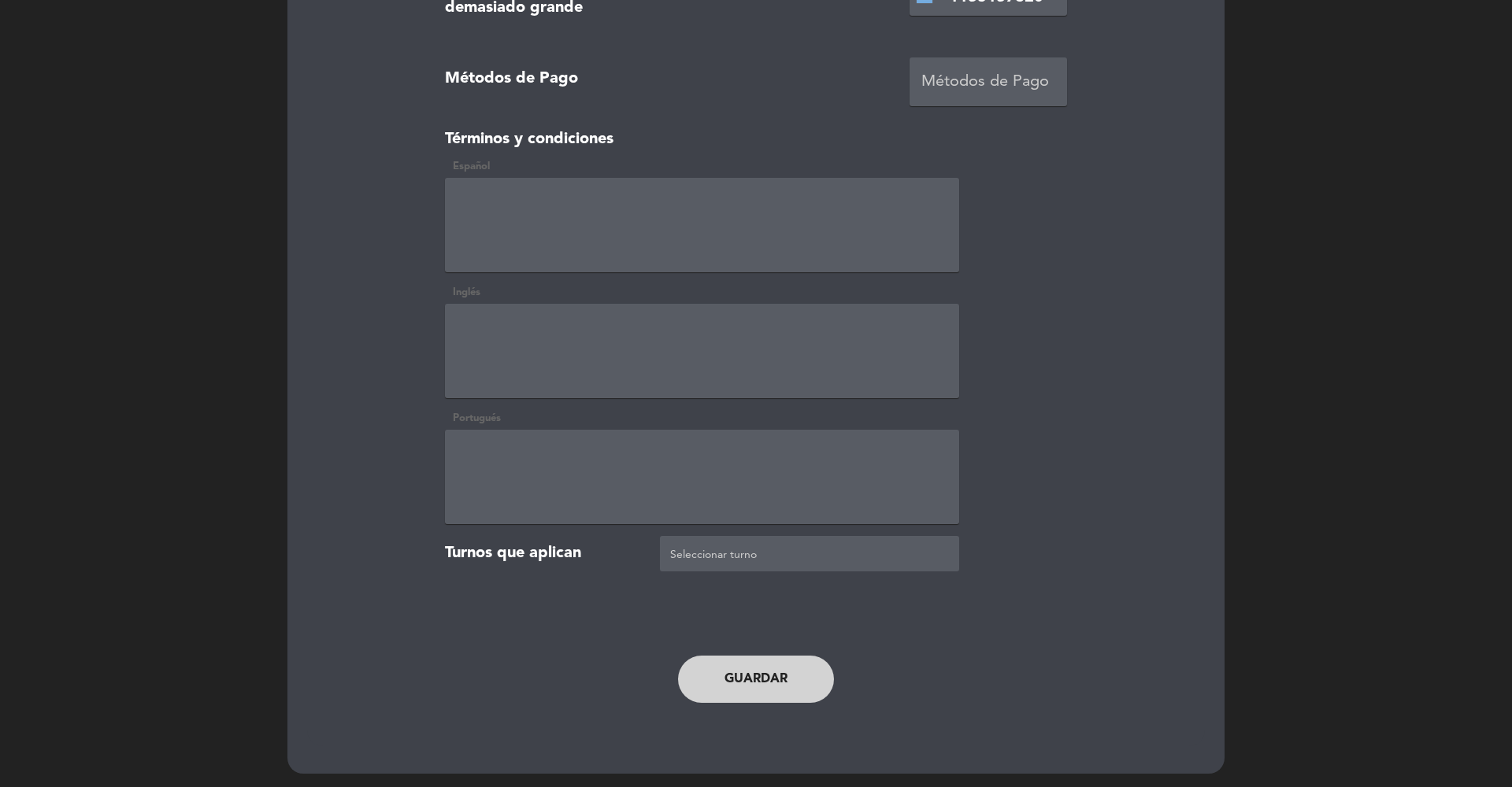
click at [750, 682] on button "Guardar" at bounding box center [756, 679] width 156 height 47
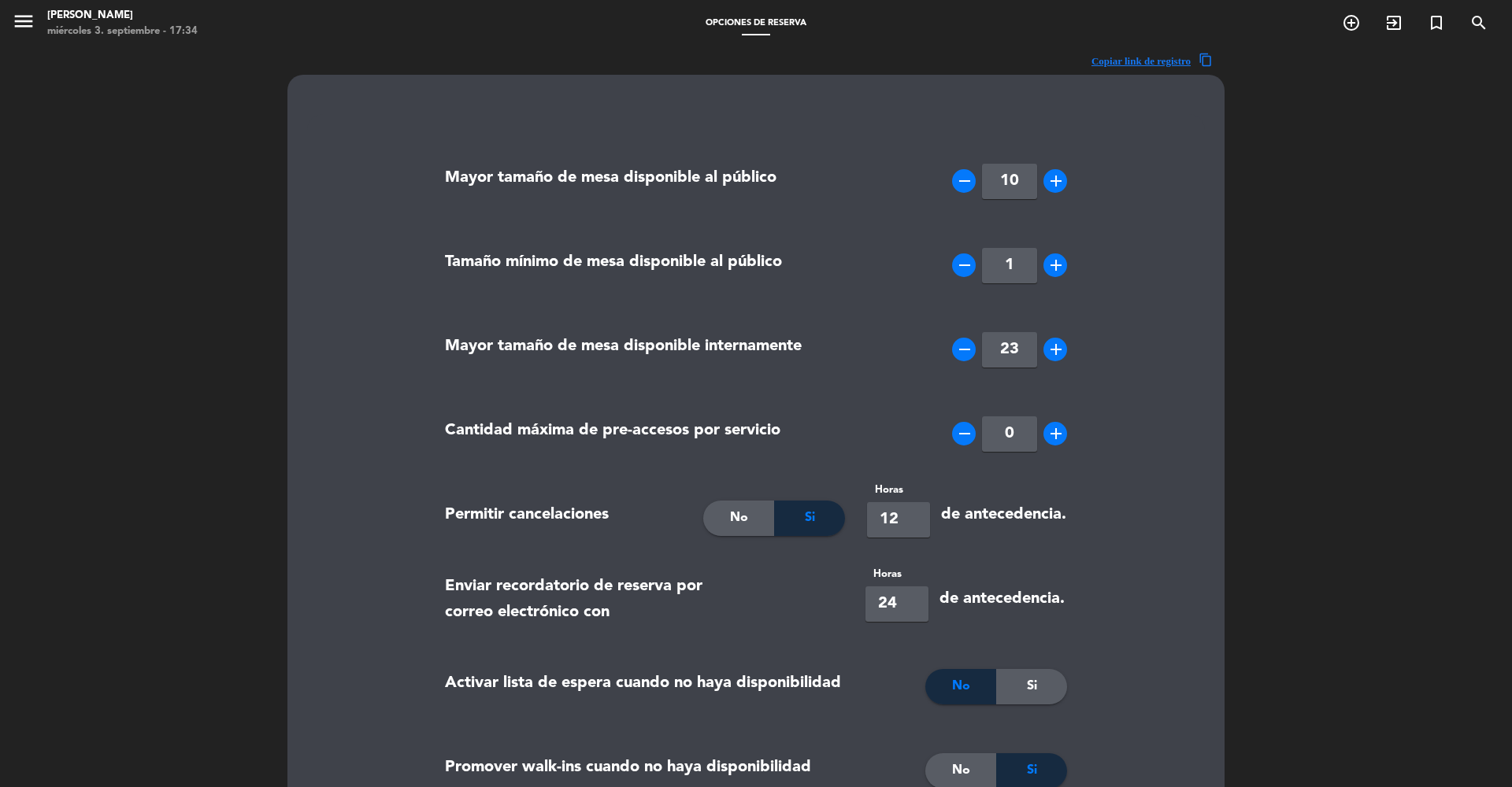
scroll to position [0, 0]
click at [30, 25] on icon "menu" at bounding box center [23, 21] width 23 height 23
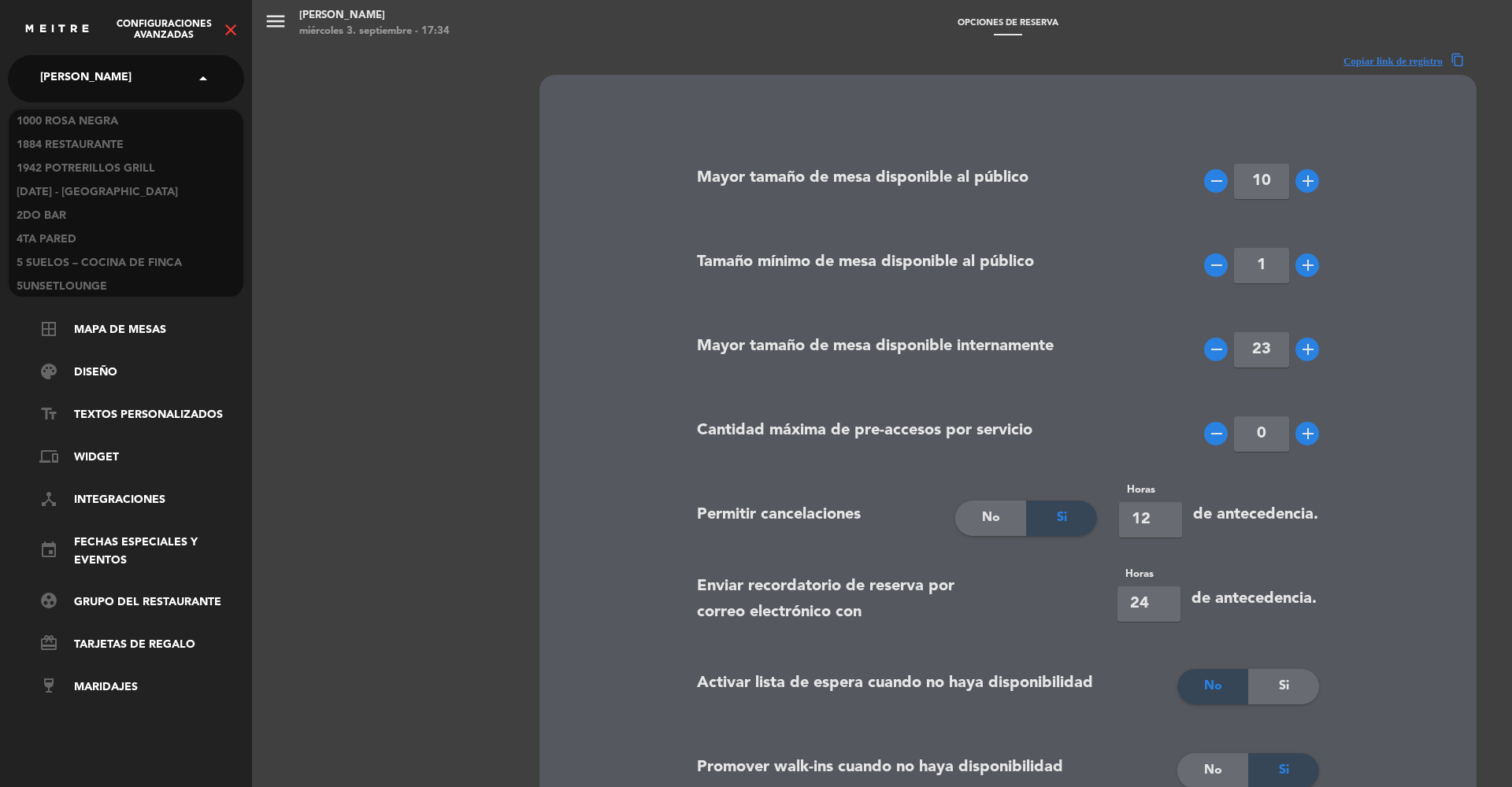
click at [91, 81] on span "[PERSON_NAME]" at bounding box center [86, 78] width 91 height 33
type input "chingo"
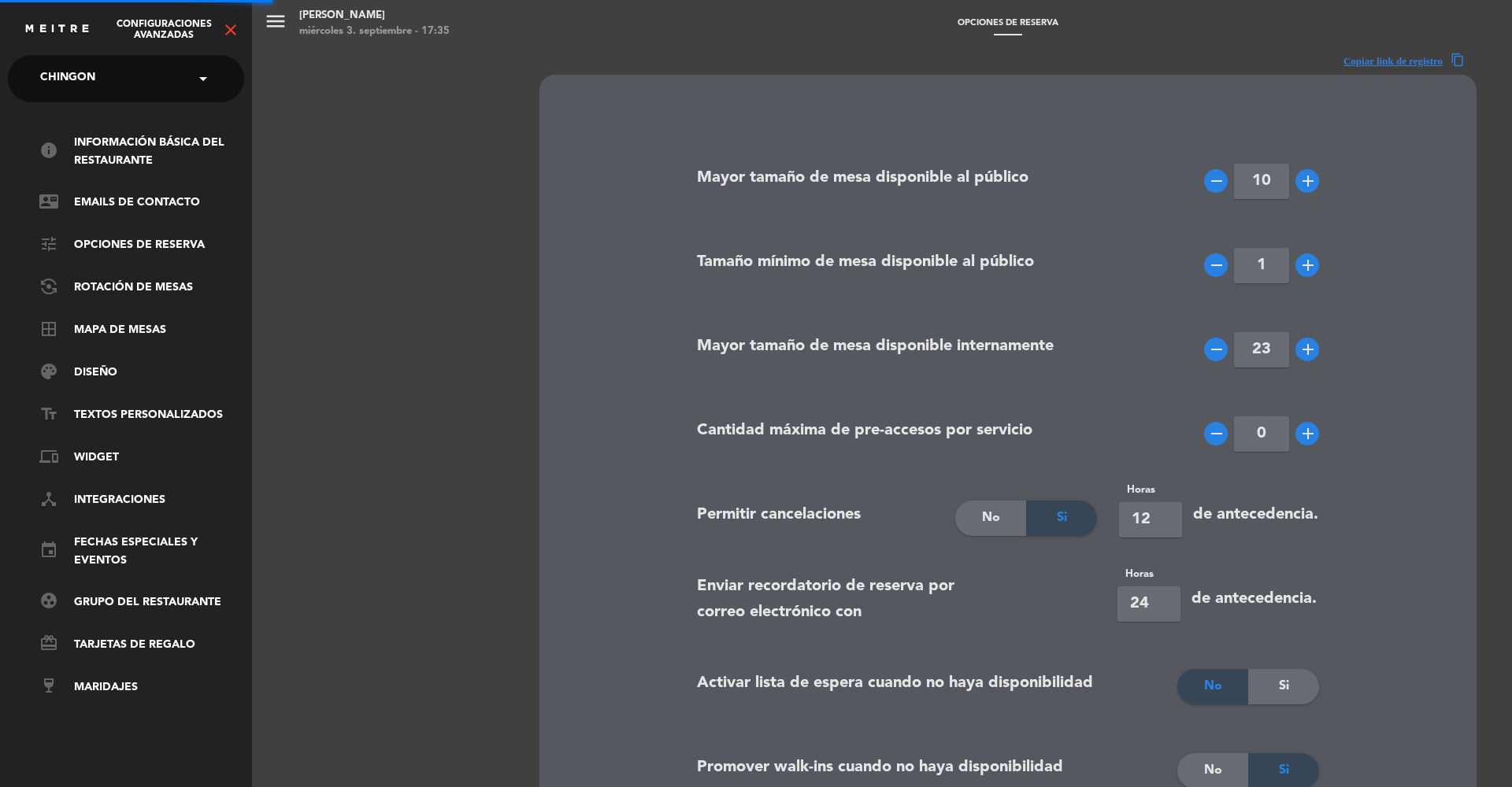
type input "6"
